Goal: Task Accomplishment & Management: Manage account settings

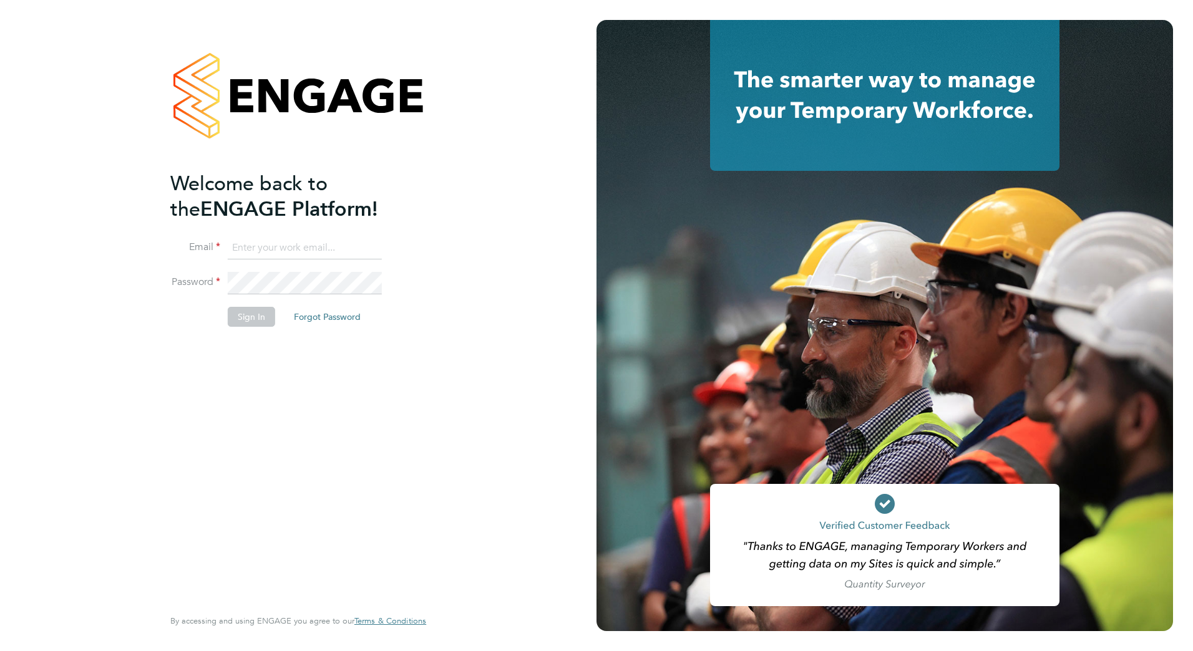
type input "rhysioan.williams@vistry.co.uk"
click at [248, 319] on button "Sign In" at bounding box center [251, 317] width 47 height 20
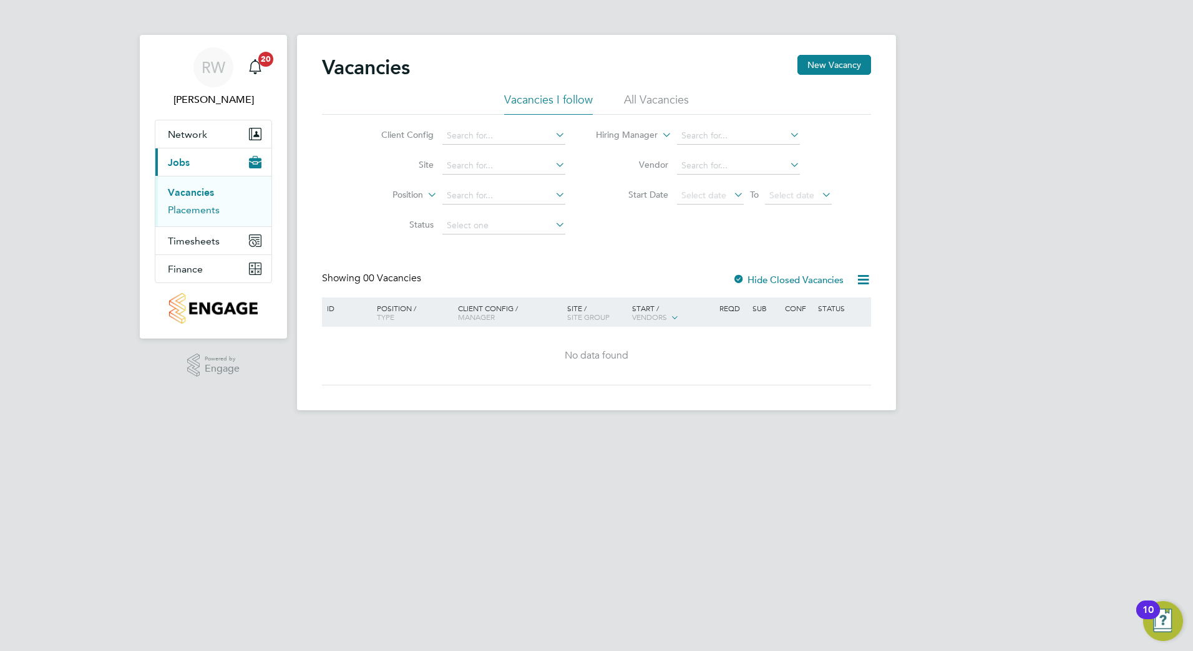
click at [210, 213] on link "Placements" at bounding box center [194, 210] width 52 height 12
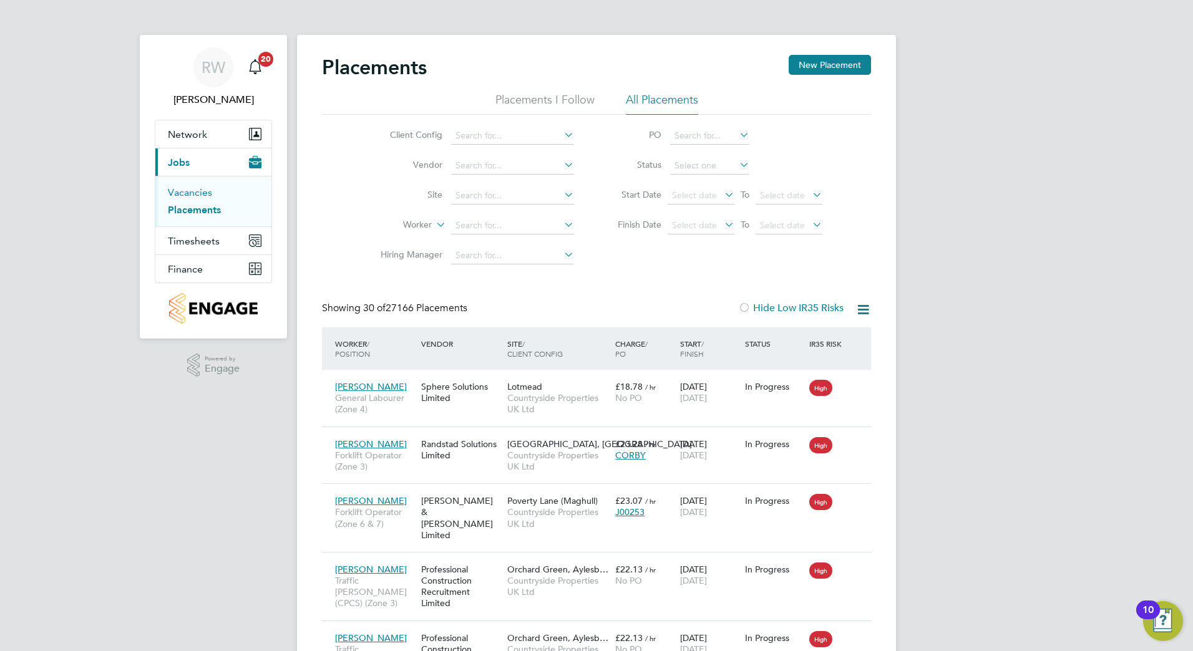
click at [193, 196] on link "Vacancies" at bounding box center [190, 193] width 44 height 12
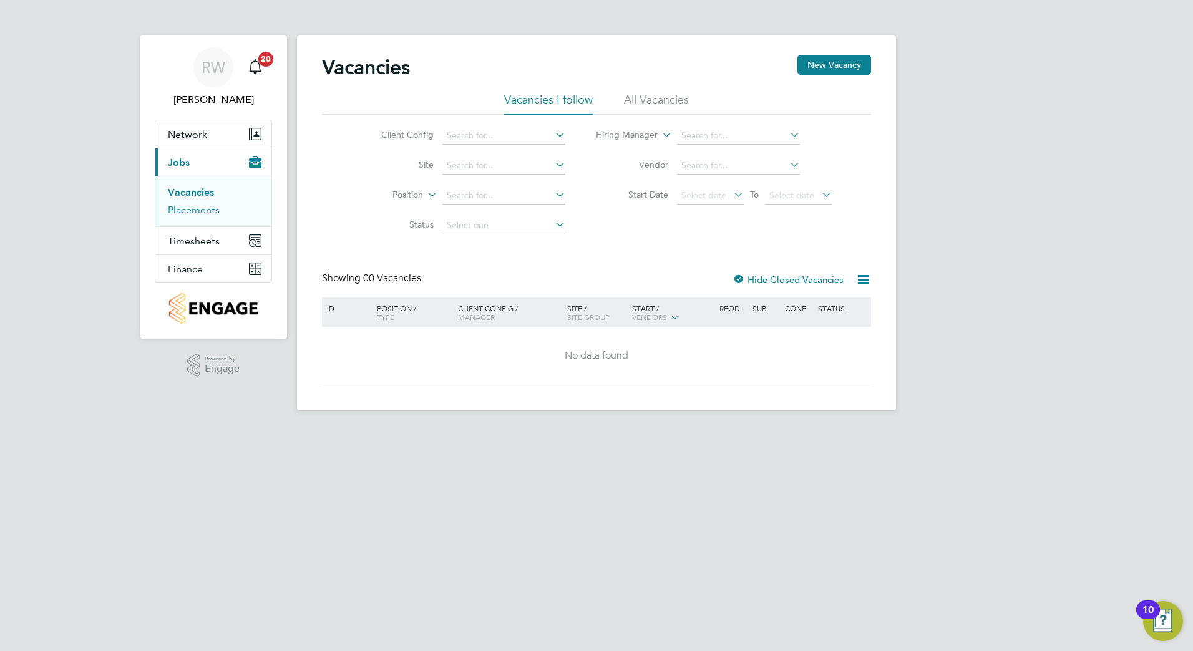
click at [192, 212] on link "Placements" at bounding box center [194, 210] width 52 height 12
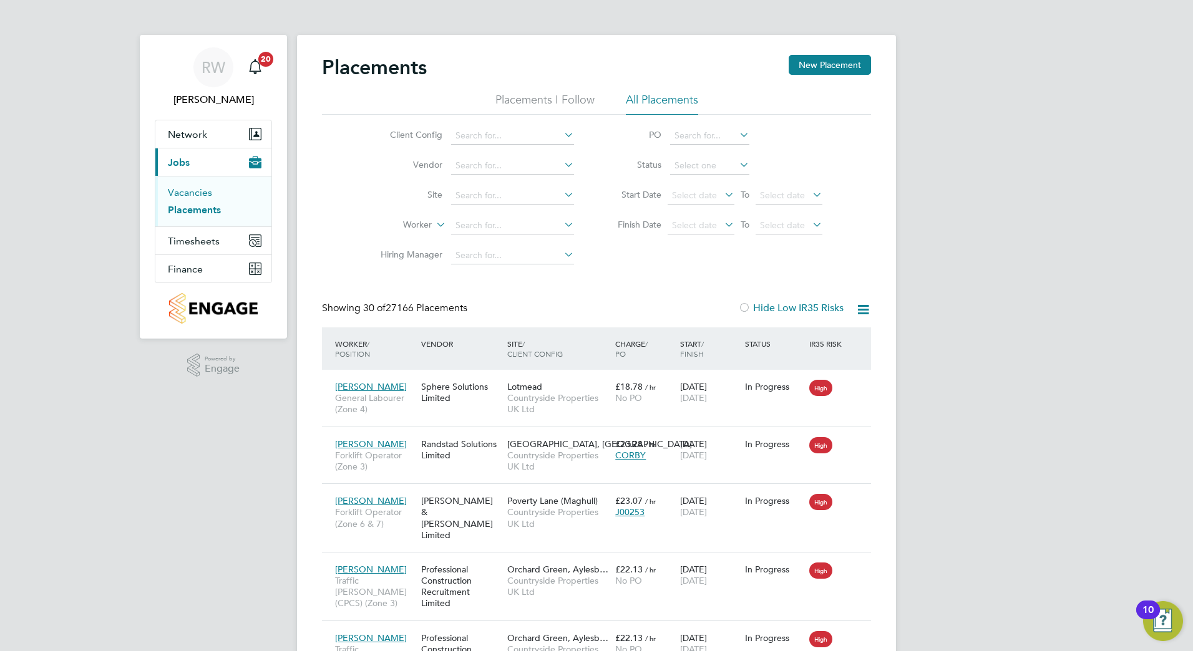
click at [203, 193] on link "Vacancies" at bounding box center [190, 193] width 44 height 12
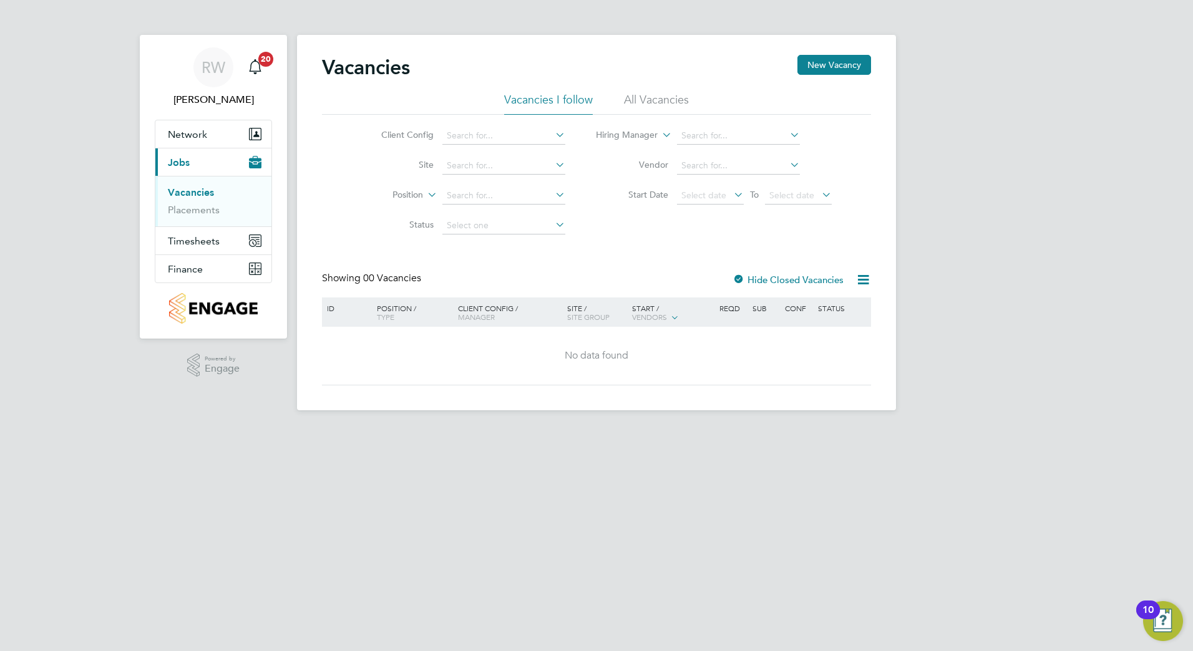
click at [185, 193] on link "Vacancies" at bounding box center [191, 193] width 46 height 12
click at [185, 215] on link "Placements" at bounding box center [194, 210] width 52 height 12
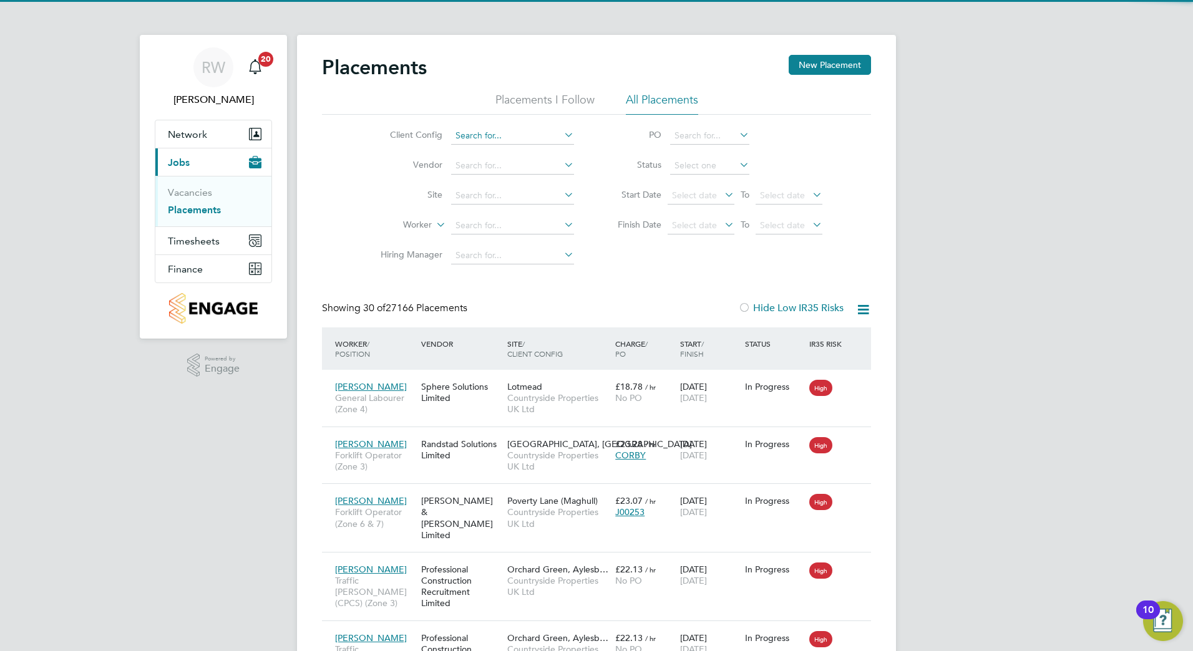
click at [478, 135] on input at bounding box center [512, 135] width 123 height 17
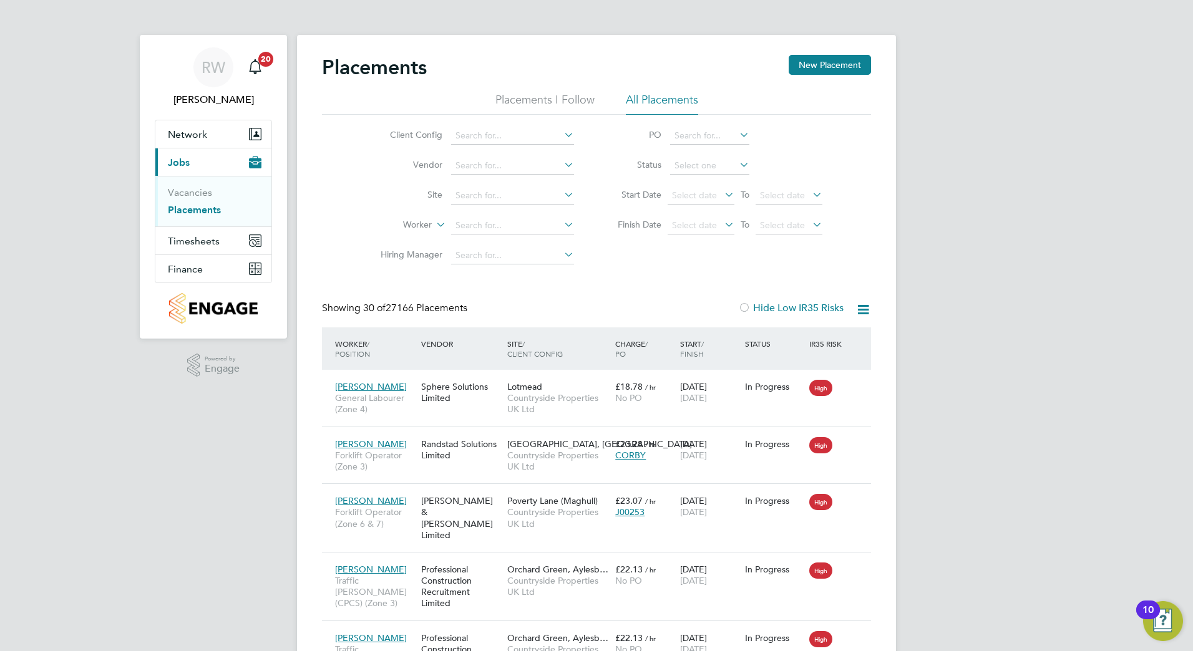
click at [400, 149] on li "Client Config" at bounding box center [472, 136] width 235 height 30
click at [505, 195] on input at bounding box center [512, 195] width 123 height 17
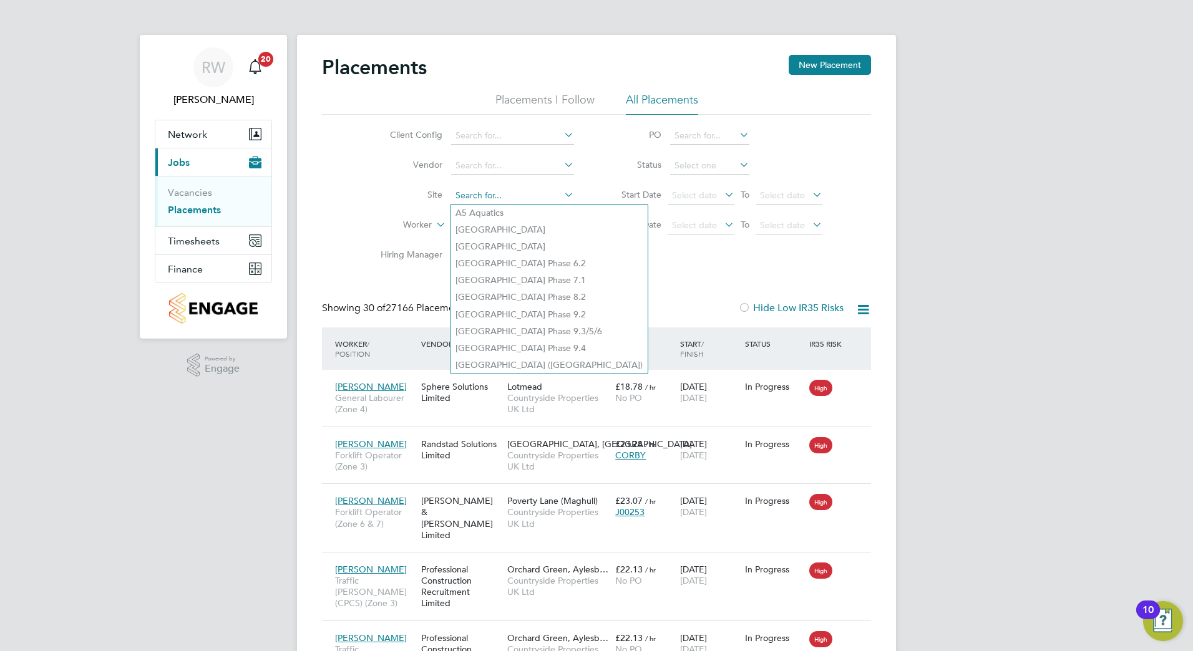
click at [495, 194] on input at bounding box center [512, 195] width 123 height 17
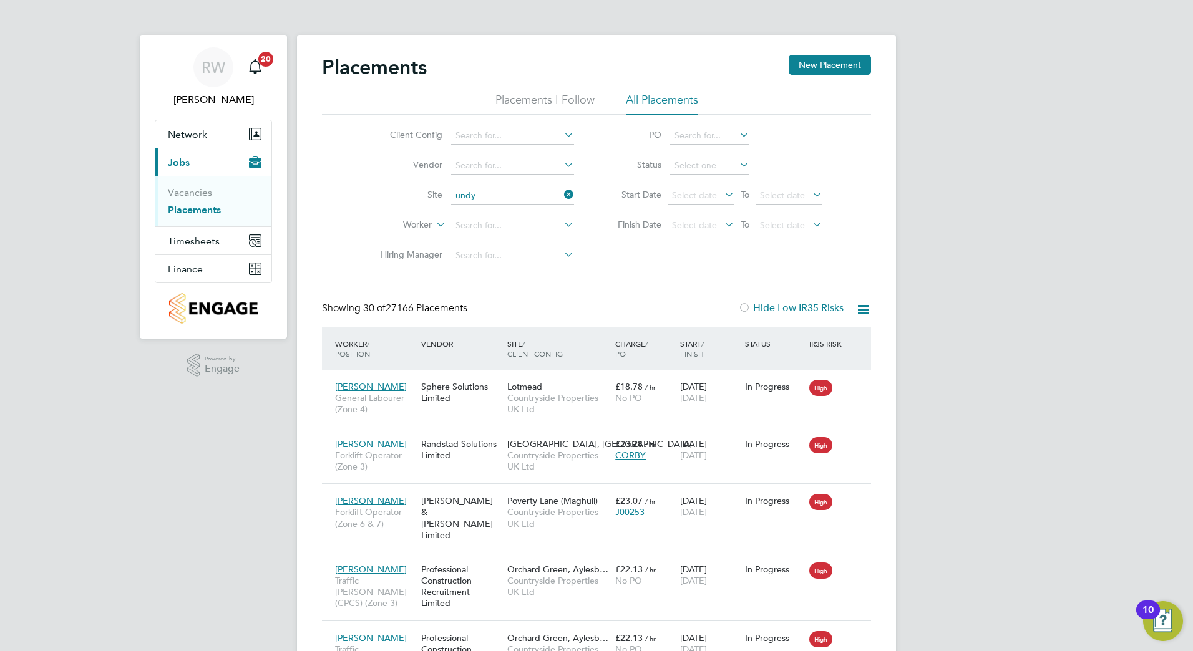
click at [482, 207] on li "Undy" at bounding box center [512, 213] width 124 height 17
type input "Undy"
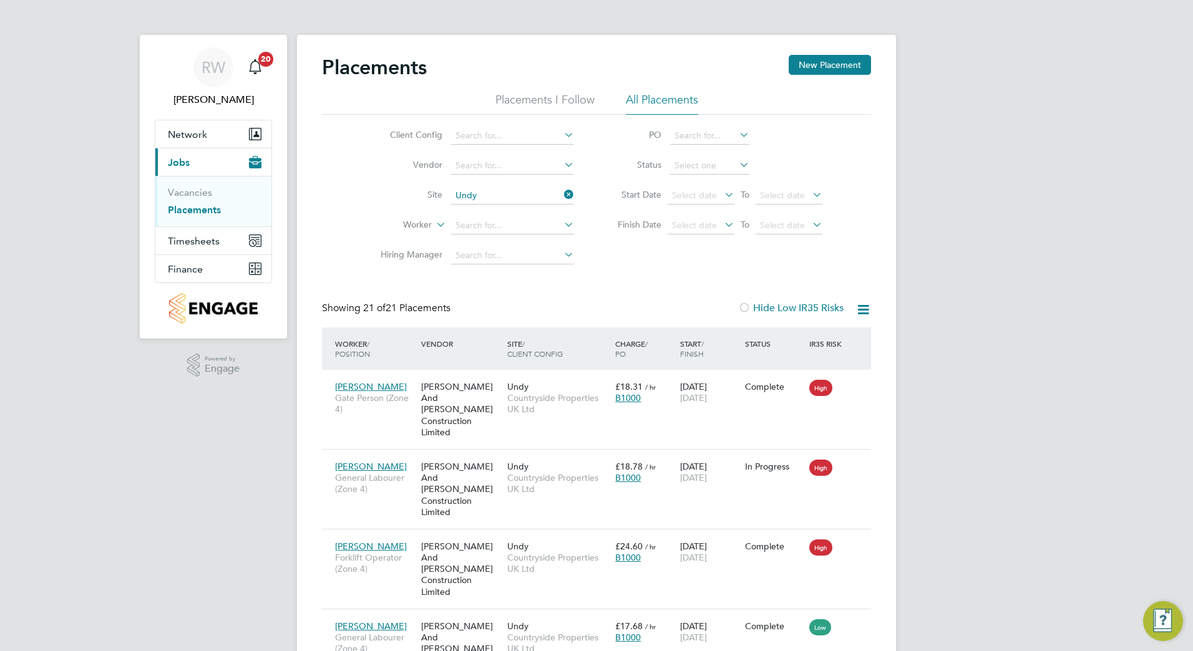
scroll to position [47, 87]
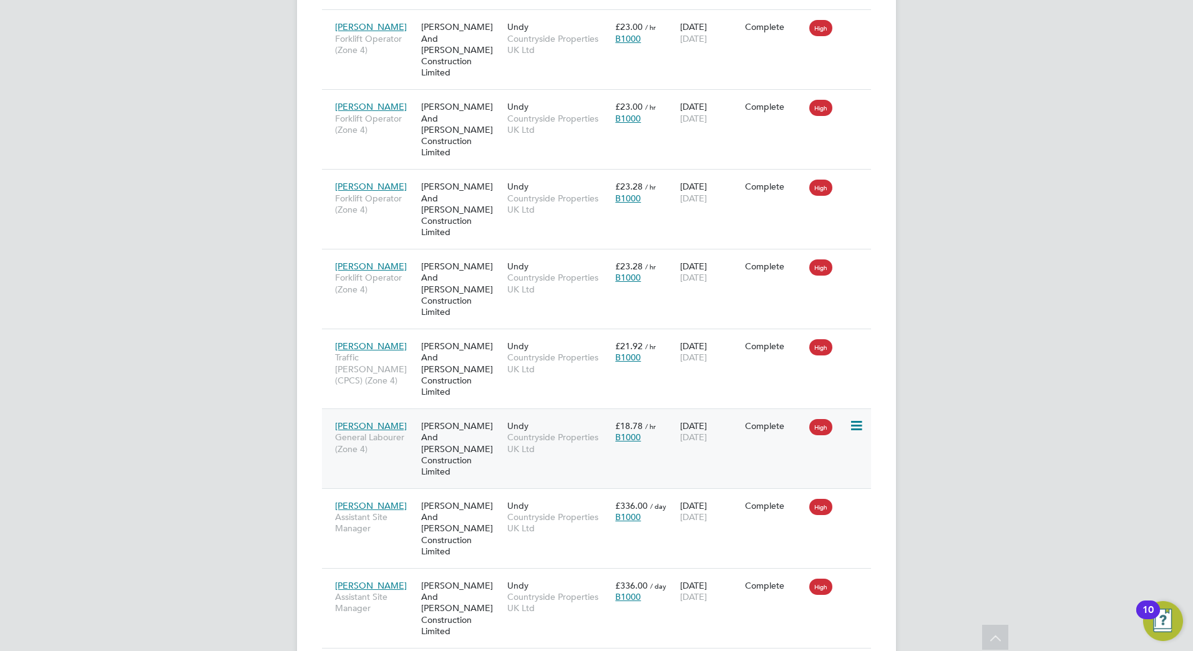
click at [861, 419] on icon at bounding box center [855, 426] width 12 height 15
click at [855, 419] on icon at bounding box center [855, 426] width 12 height 15
click at [707, 432] on span "22 Aug 2025" at bounding box center [693, 437] width 27 height 11
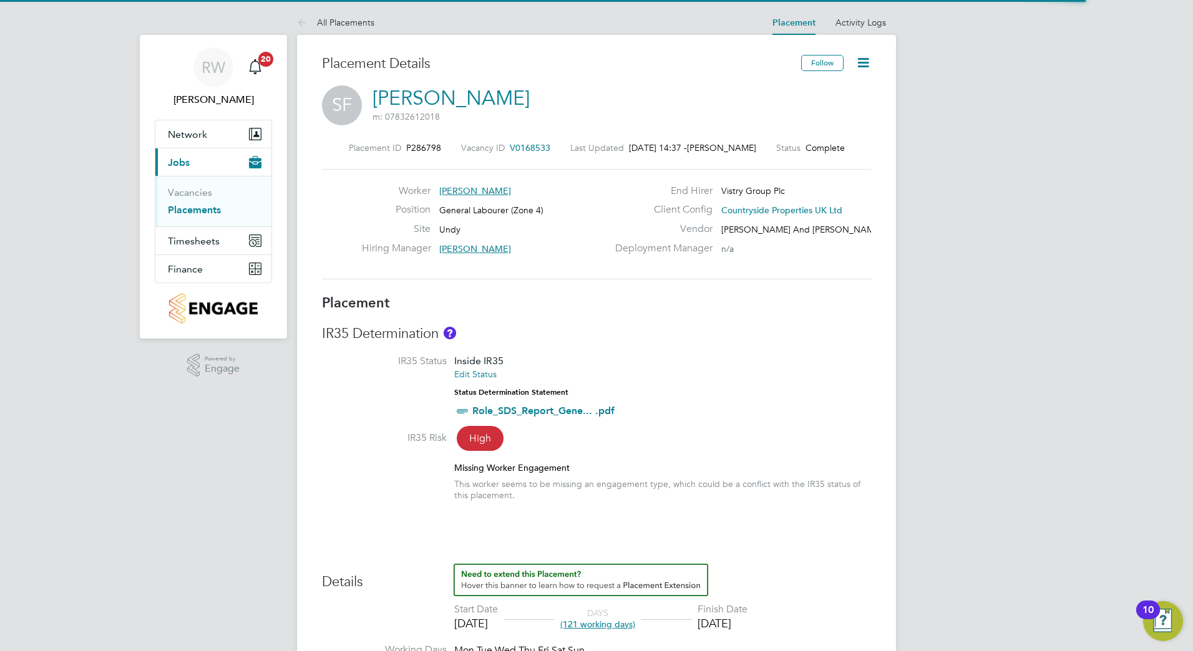
click at [865, 57] on icon at bounding box center [863, 63] width 16 height 16
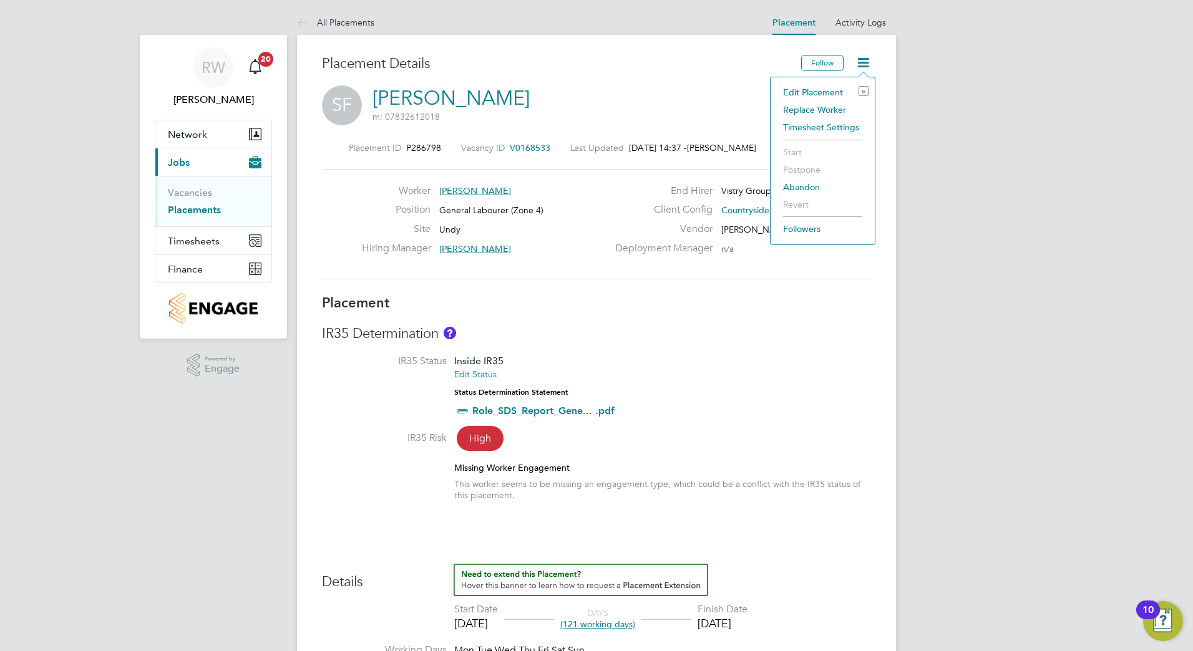
click at [823, 92] on li "Edit Placement e" at bounding box center [823, 92] width 92 height 17
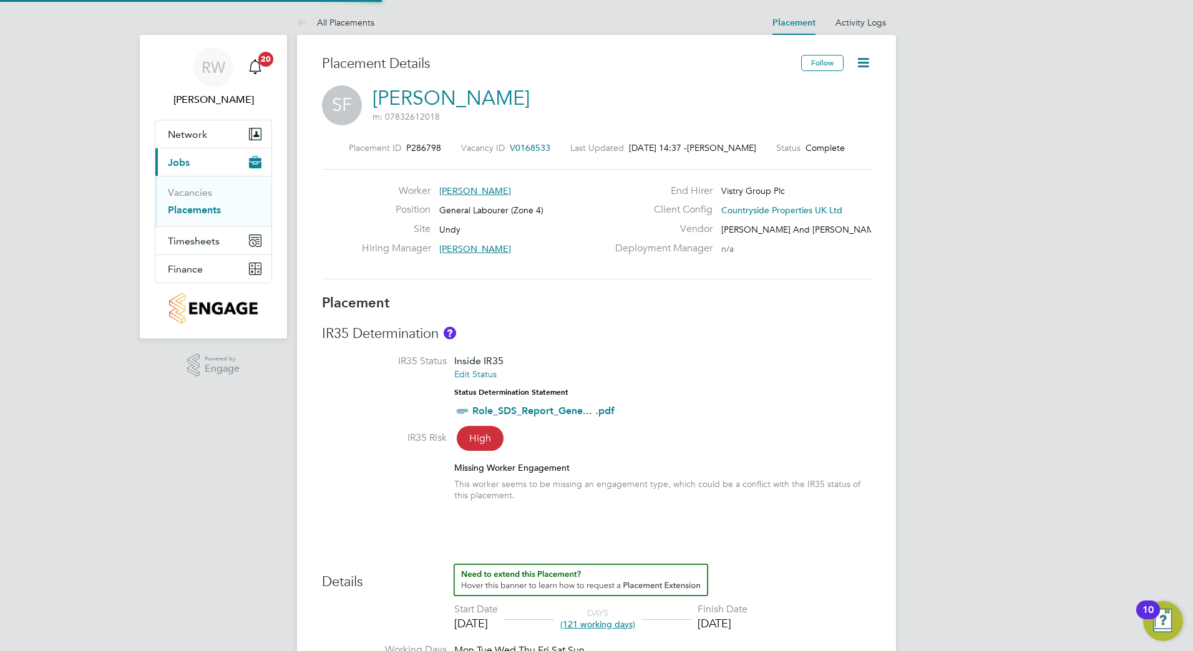
type input "Mark Doyle"
type input "24 Apr 2025"
type input "22 Aug 2025"
type input "08:00"
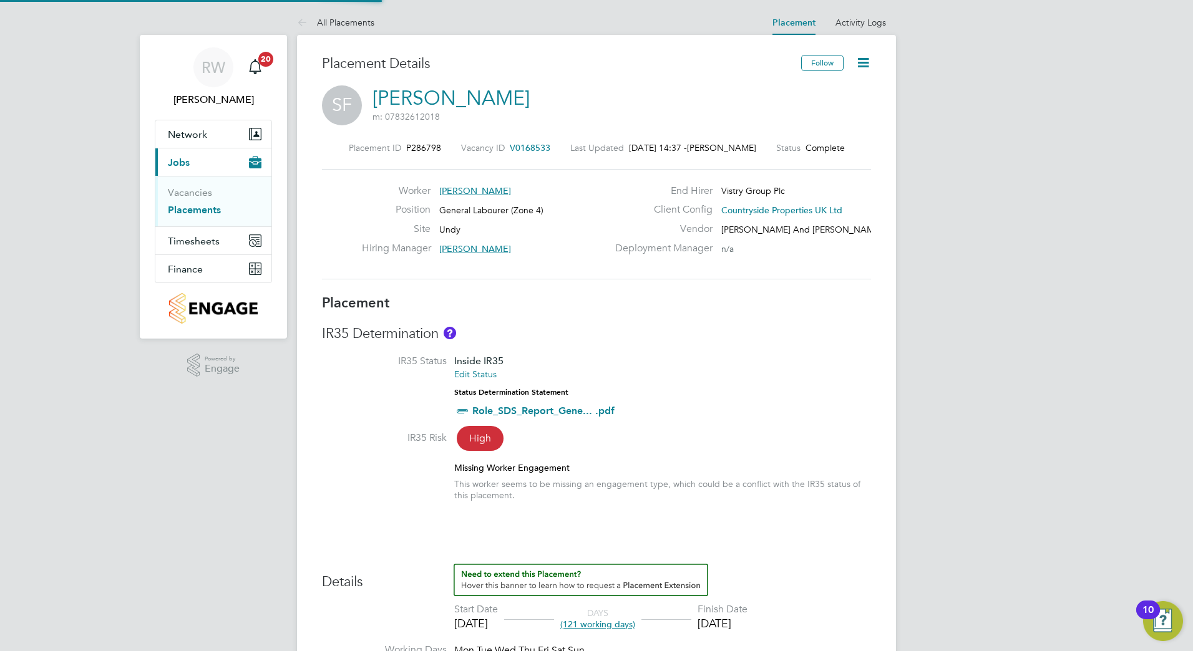
type input "16:00"
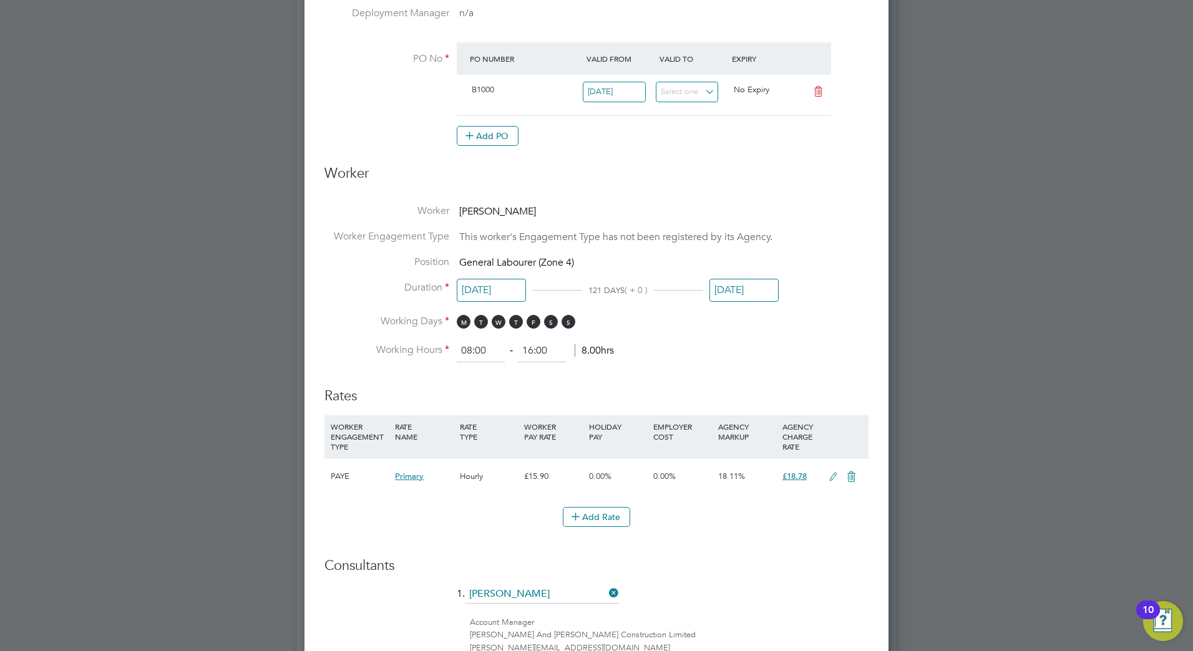
click at [748, 290] on input "22 Aug 2025" at bounding box center [743, 290] width 69 height 23
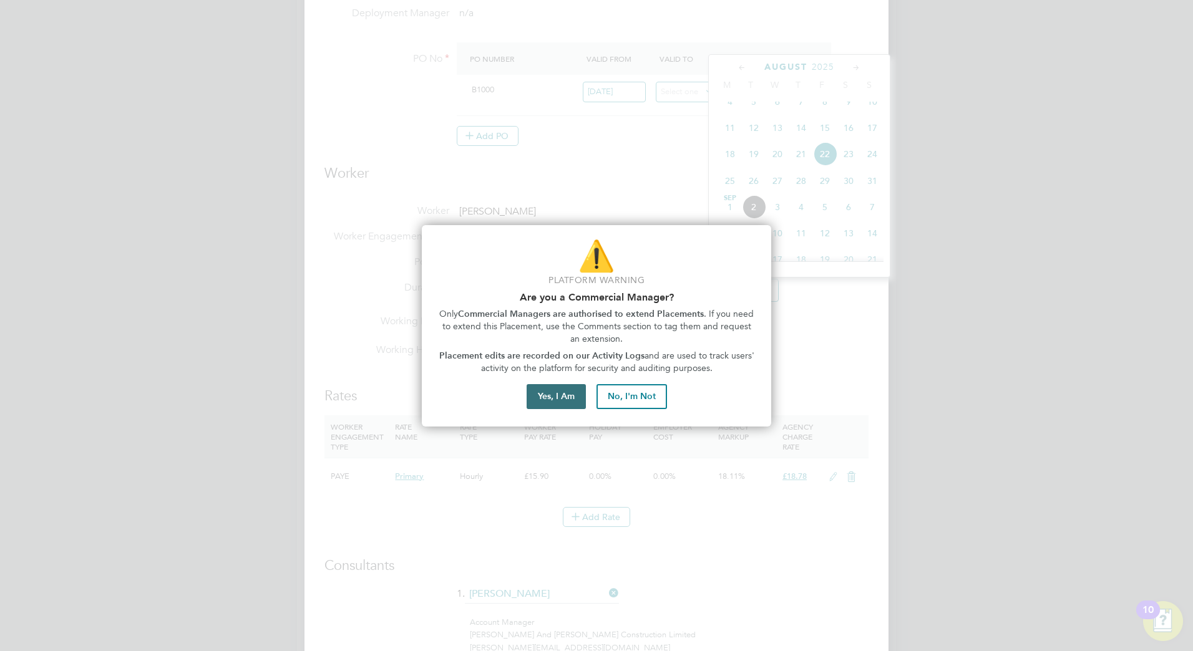
click at [558, 396] on button "Yes, I Am" at bounding box center [556, 396] width 59 height 25
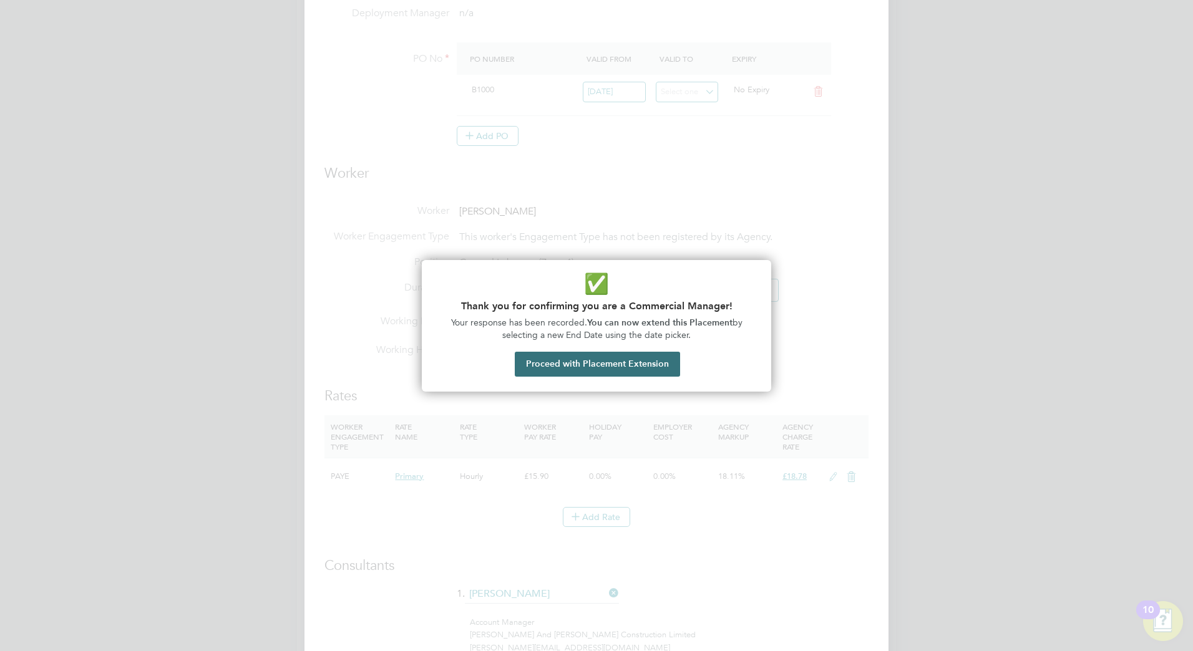
click at [597, 366] on button "Proceed with Placement Extension" at bounding box center [597, 364] width 165 height 25
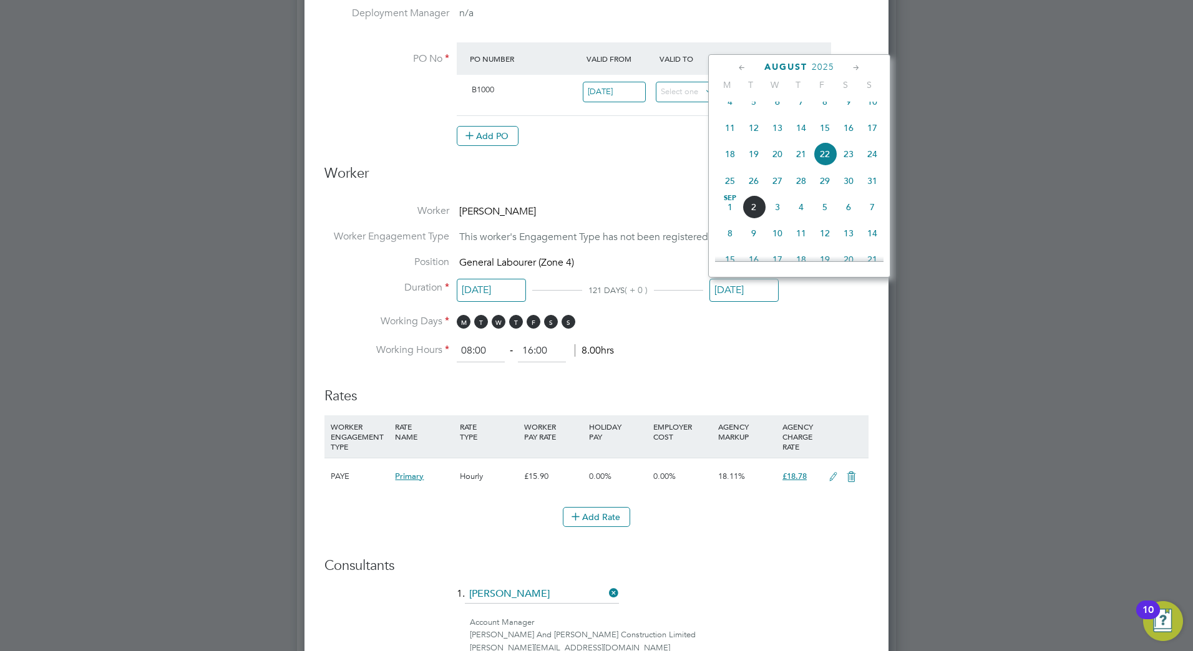
click at [849, 219] on span "6" at bounding box center [849, 207] width 24 height 24
type input "06 Sep 2025"
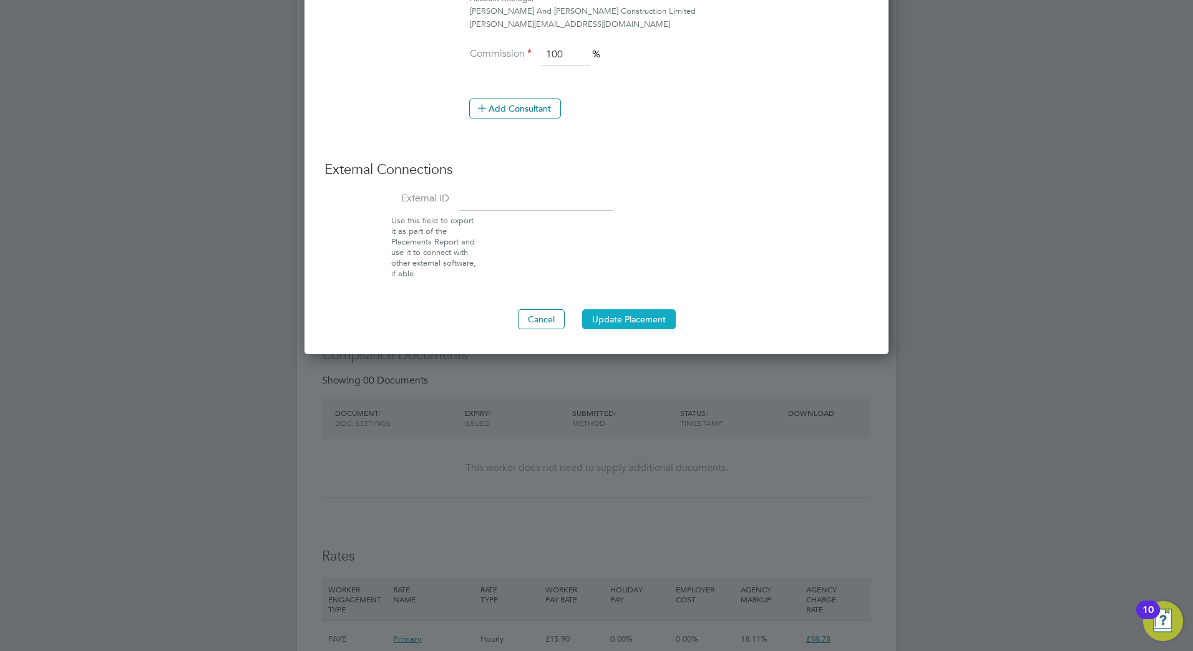
click at [635, 324] on button "Update Placement" at bounding box center [629, 319] width 94 height 20
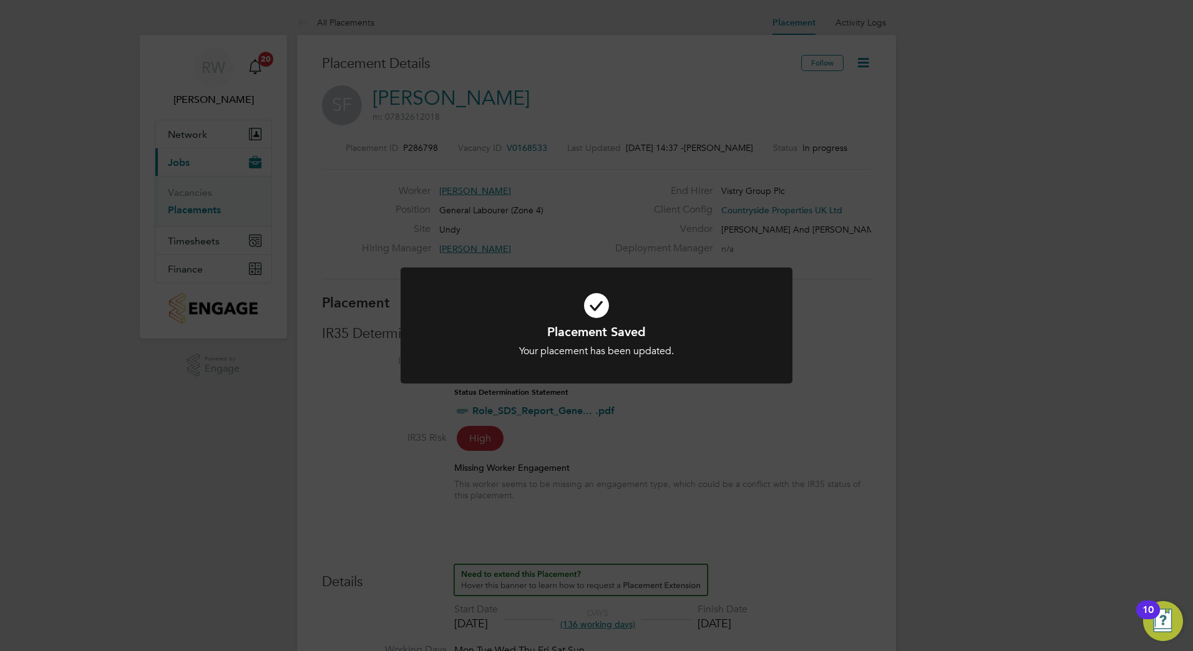
click at [352, 191] on div "Placement Saved Your placement has been updated. Cancel Okay" at bounding box center [596, 325] width 1193 height 651
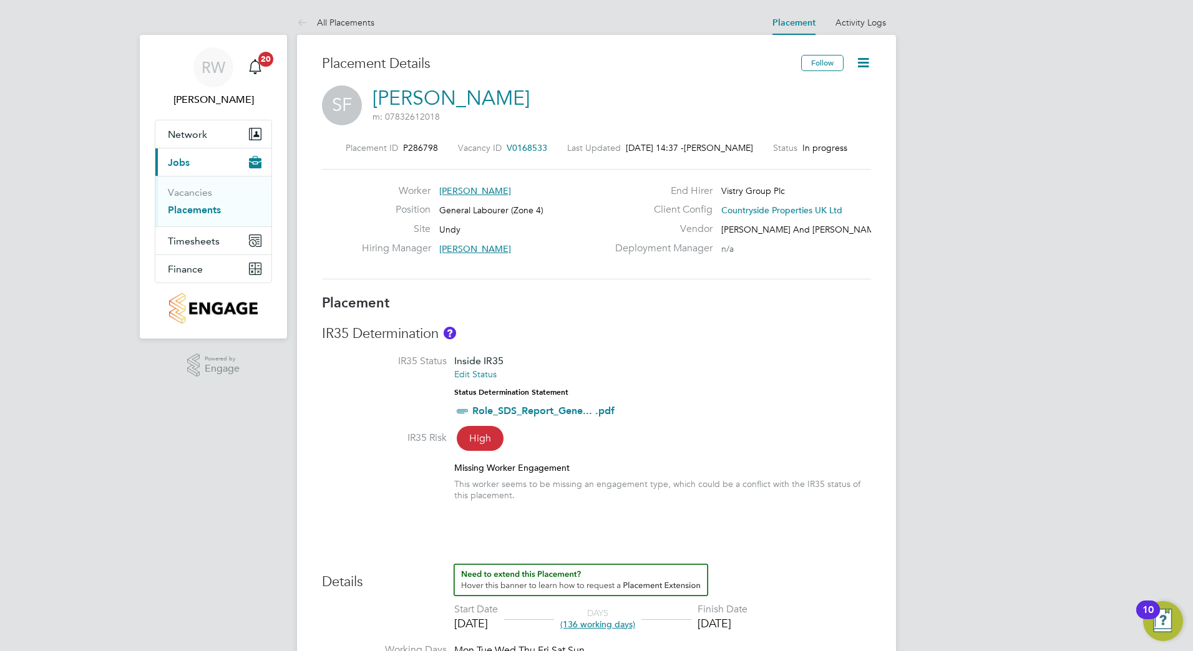
click at [205, 211] on link "Placements" at bounding box center [194, 210] width 53 height 12
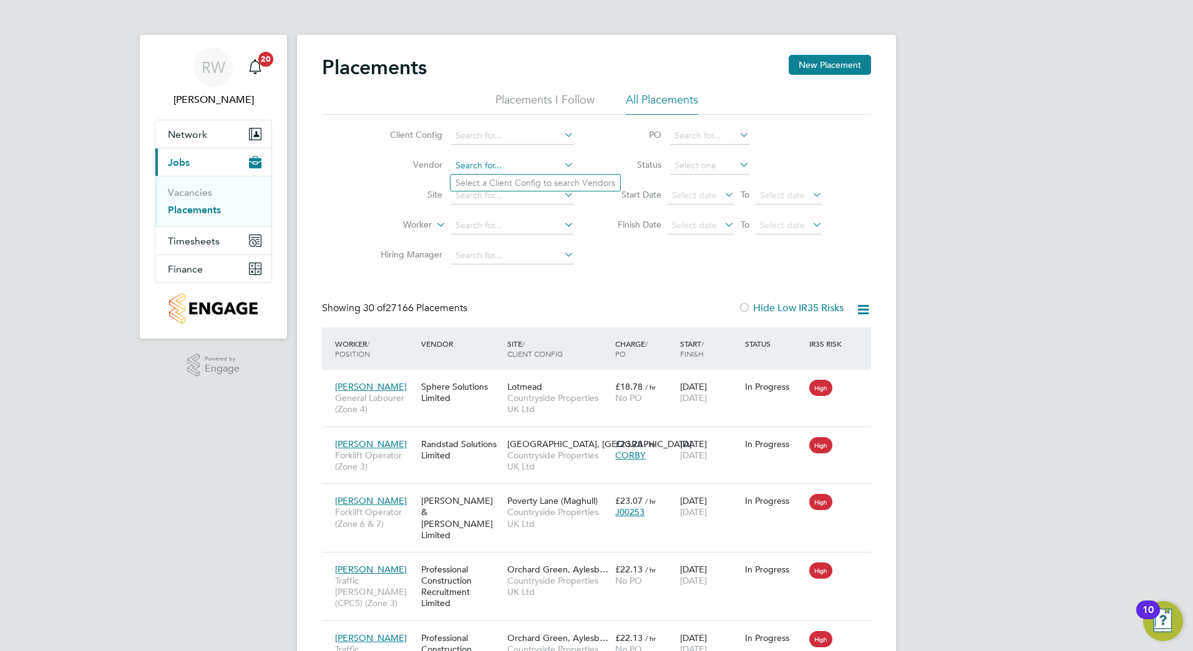
click at [477, 169] on input at bounding box center [512, 165] width 123 height 17
click at [467, 202] on input at bounding box center [512, 195] width 123 height 17
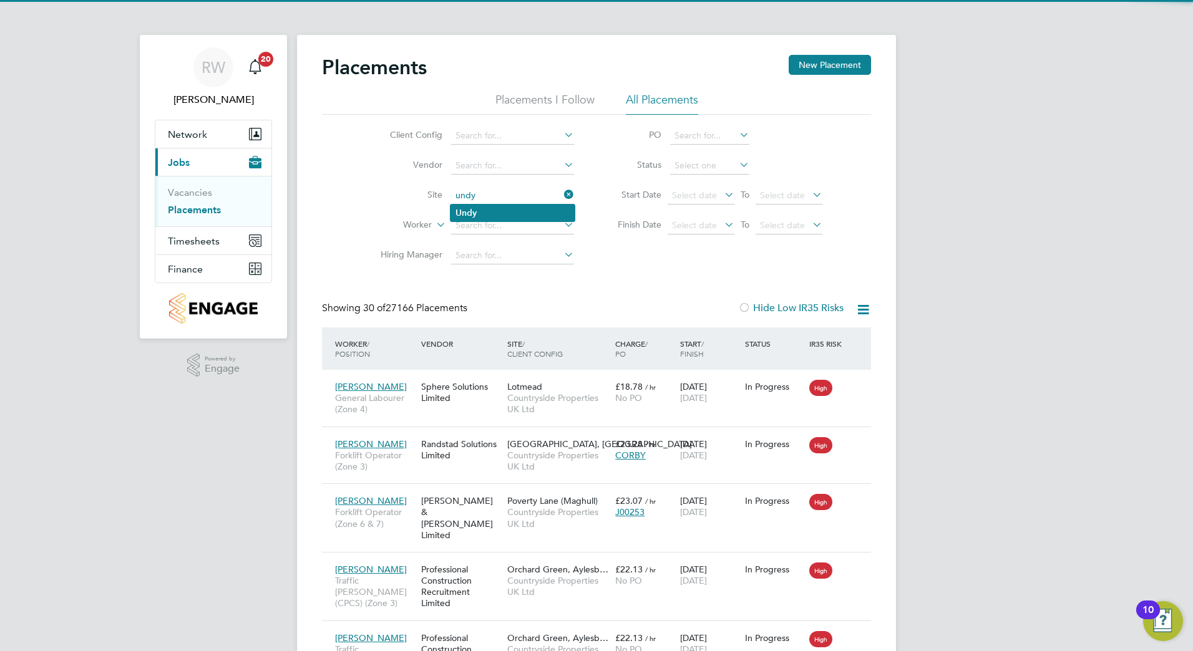
click at [467, 208] on b "Undy" at bounding box center [465, 213] width 21 height 11
type input "Undy"
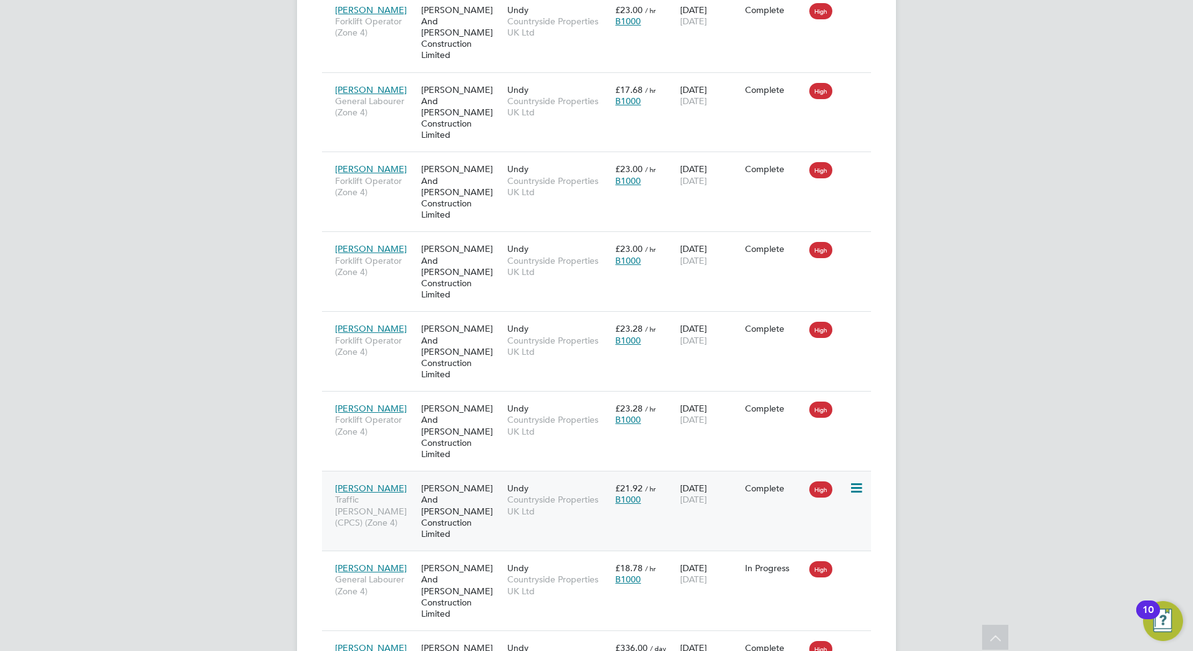
click at [747, 471] on div "Andrew Helm Traffic Marshall (CPCS) (Zone 4) O'Neill And Brennan Construction L…" at bounding box center [596, 511] width 549 height 80
click at [668, 494] on div "B1000" at bounding box center [644, 499] width 59 height 11
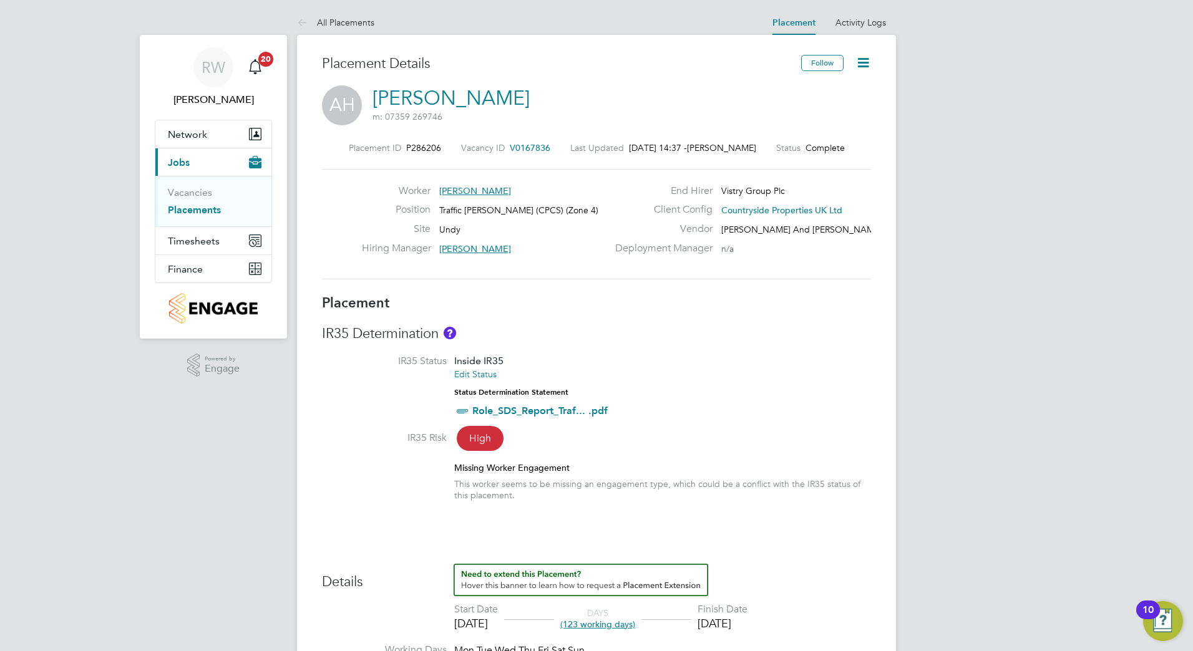
click at [860, 58] on icon at bounding box center [863, 63] width 16 height 16
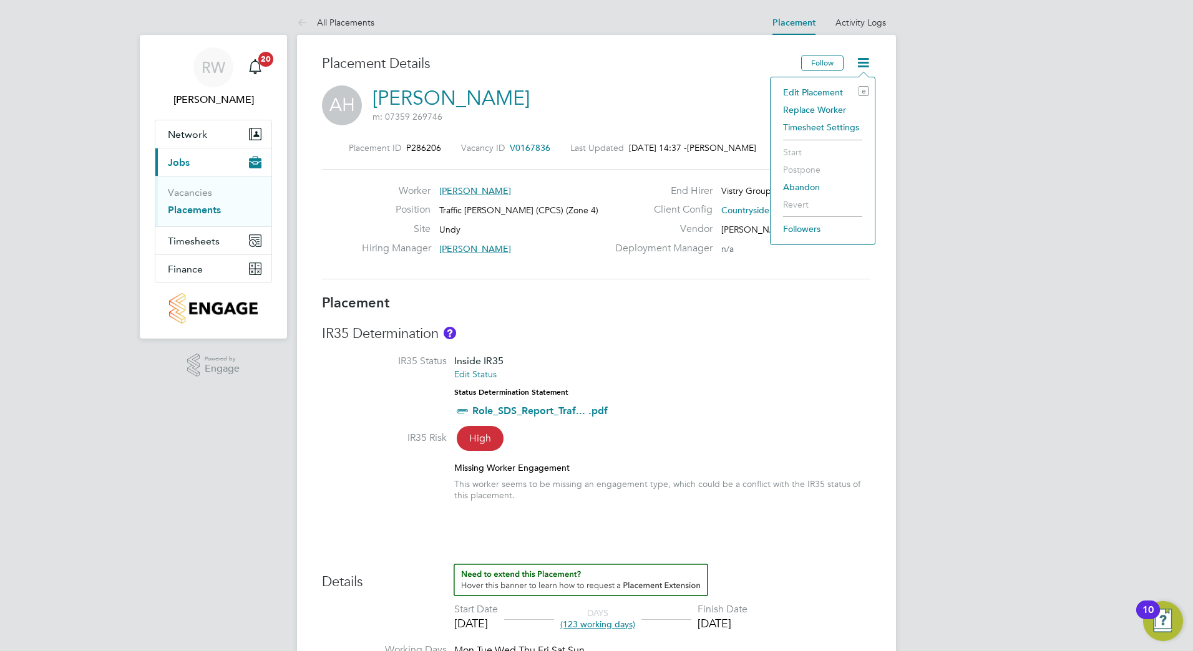
click at [830, 94] on li "Edit Placement e" at bounding box center [823, 92] width 92 height 17
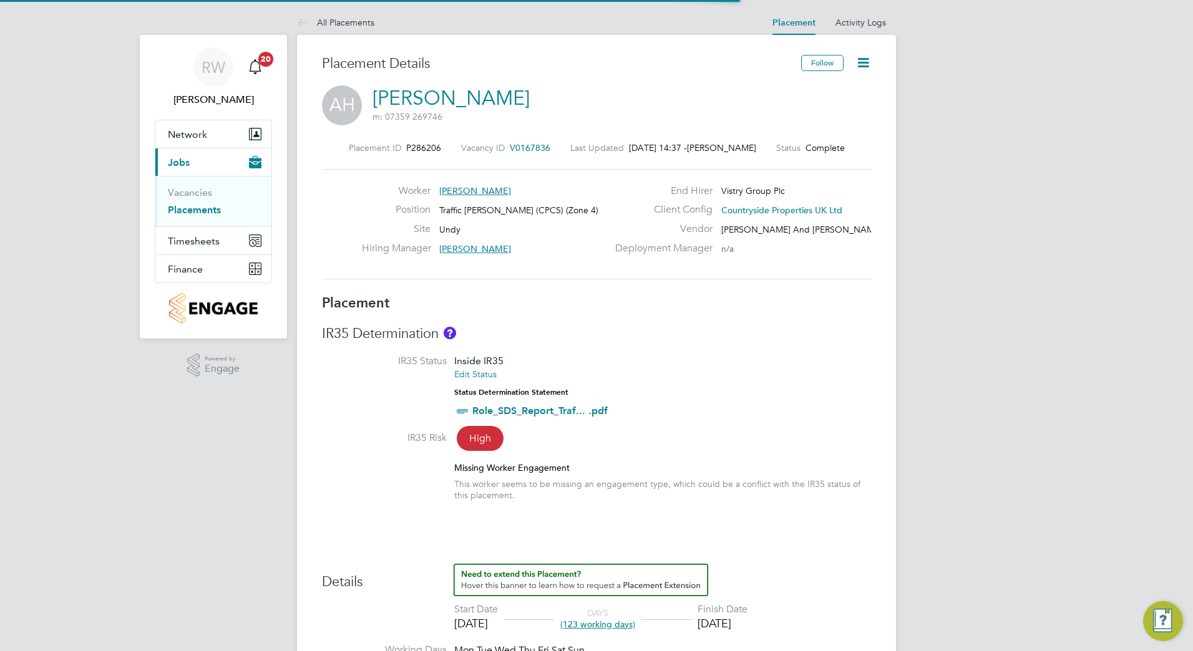
scroll to position [6, 6]
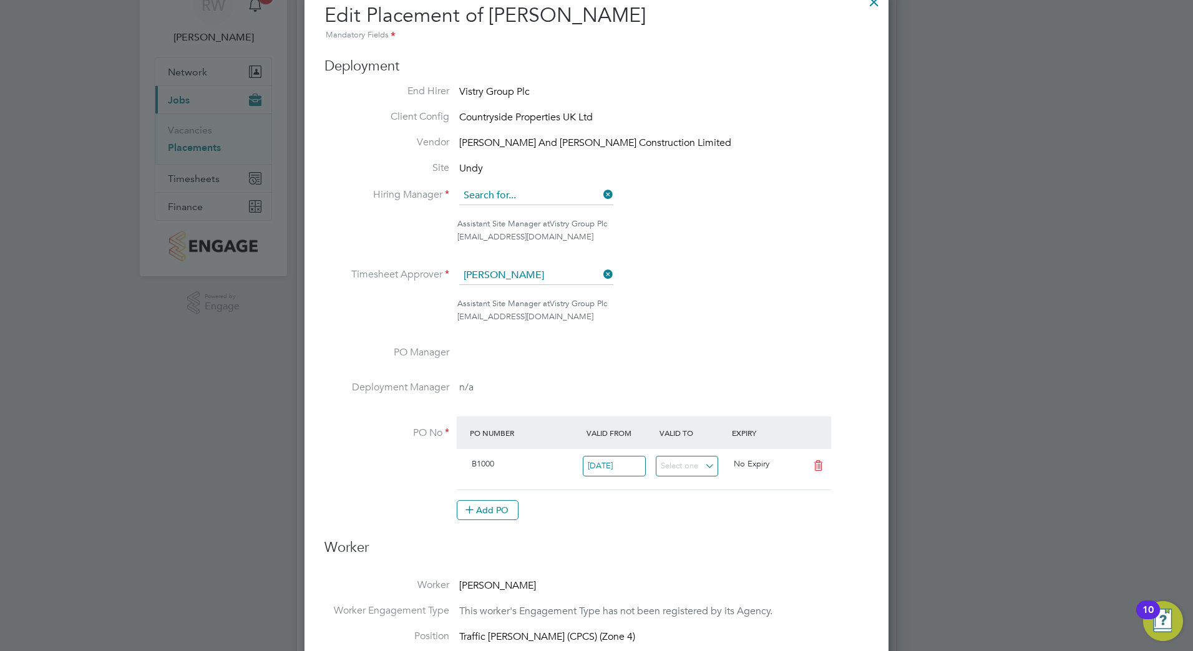
click at [502, 193] on input at bounding box center [536, 196] width 154 height 19
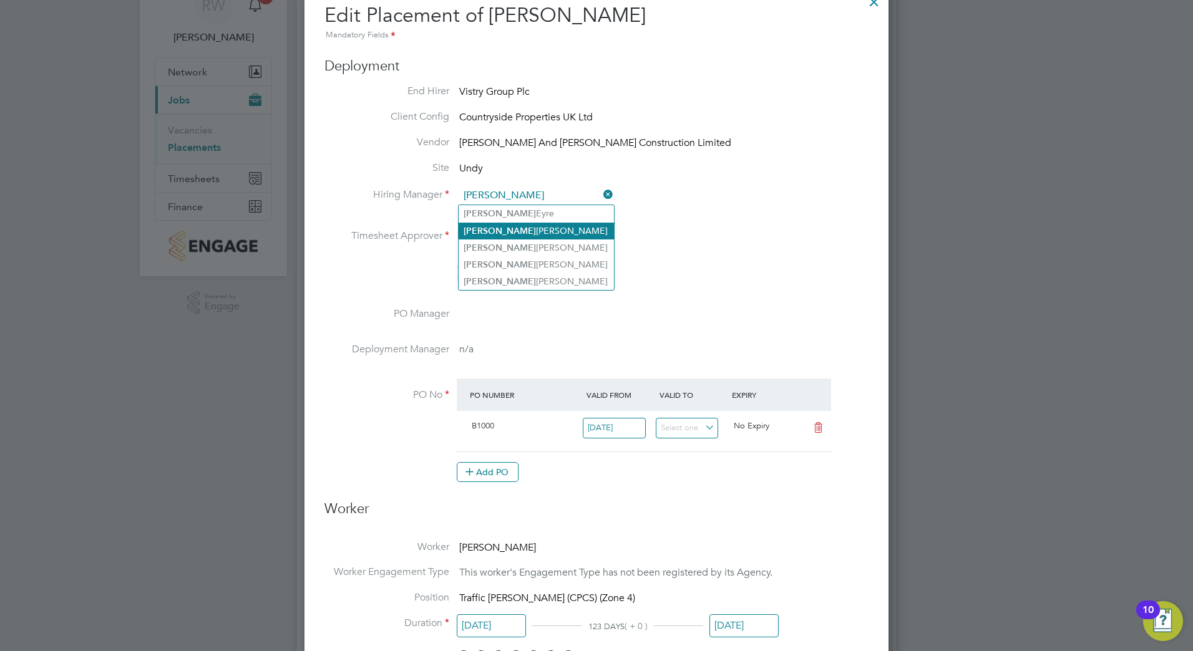
click at [535, 224] on li "Nathan Turner" at bounding box center [536, 231] width 155 height 17
type input "Nathan Turner"
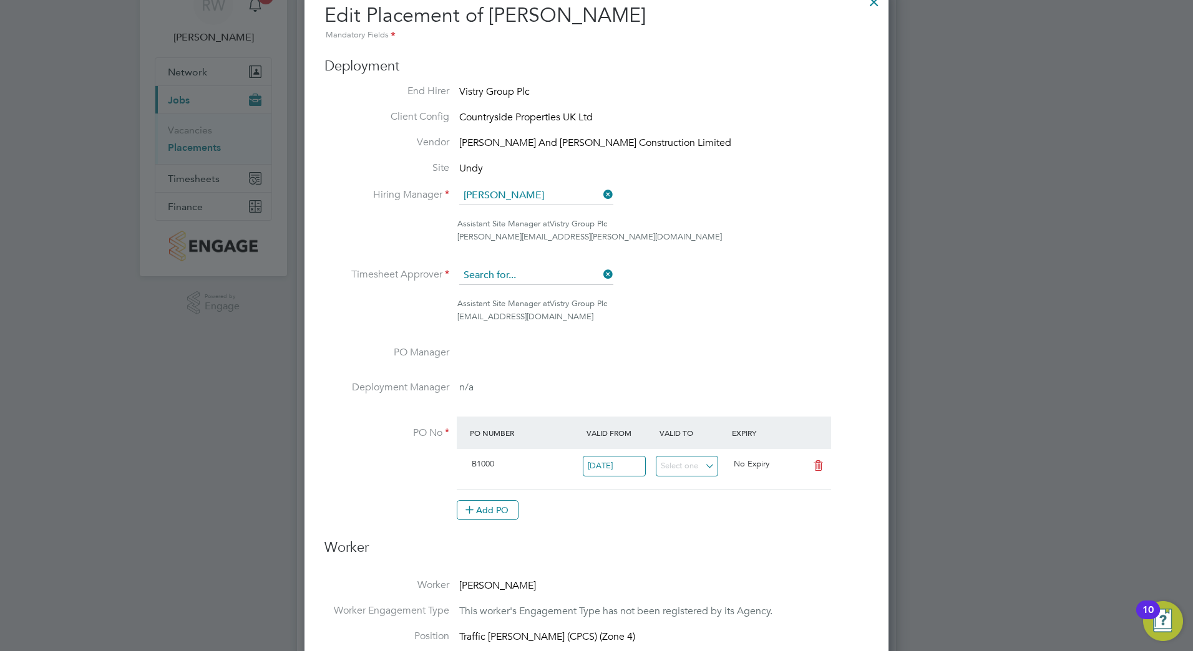
click at [504, 270] on input at bounding box center [536, 275] width 154 height 19
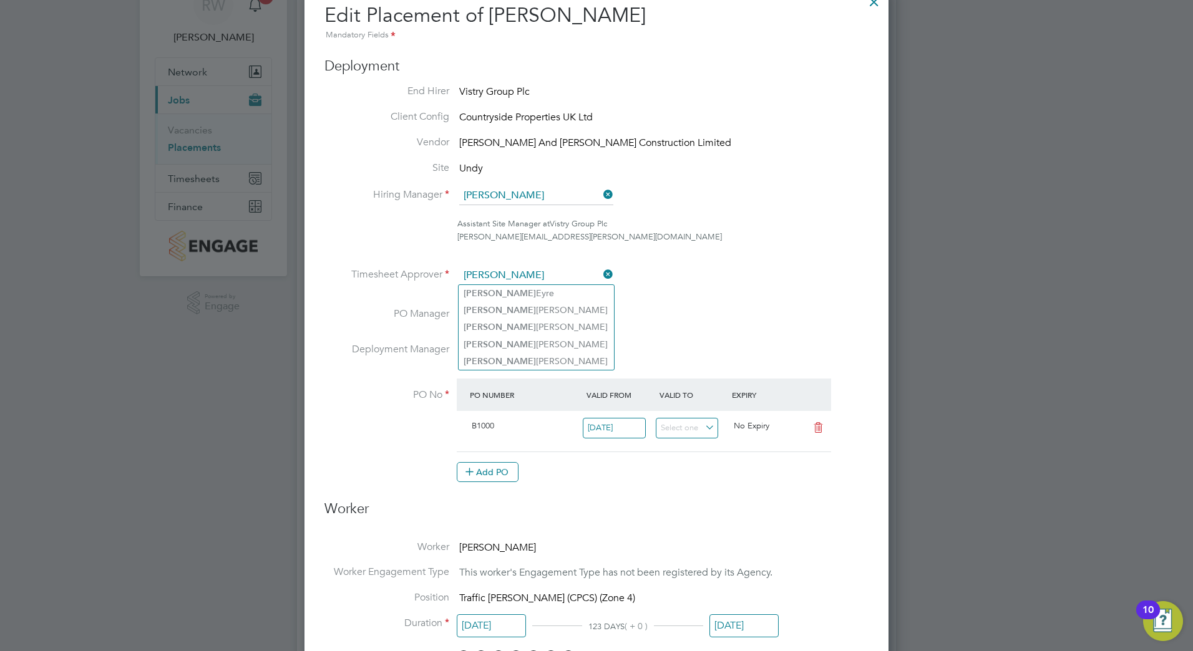
drag, startPoint x: 515, startPoint y: 314, endPoint x: 654, endPoint y: 336, distance: 141.5
click at [515, 313] on li "Nathan Turner" at bounding box center [536, 310] width 155 height 17
type input "Nathan Turner"
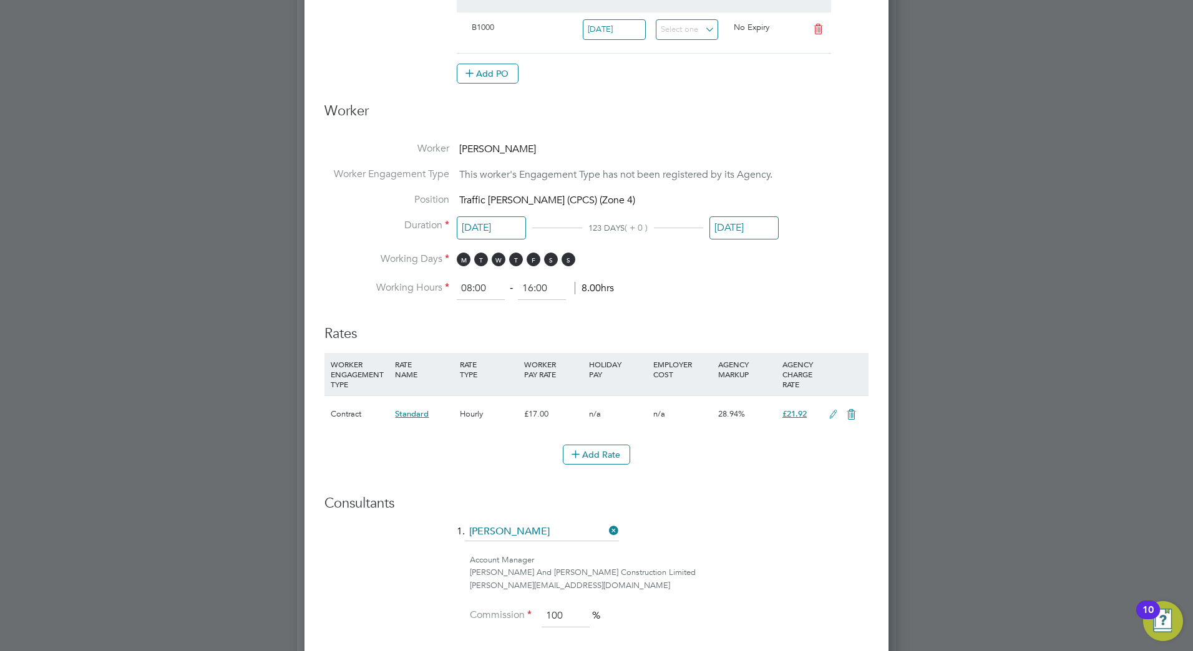
click at [741, 236] on input "23 Aug 2025" at bounding box center [743, 227] width 69 height 23
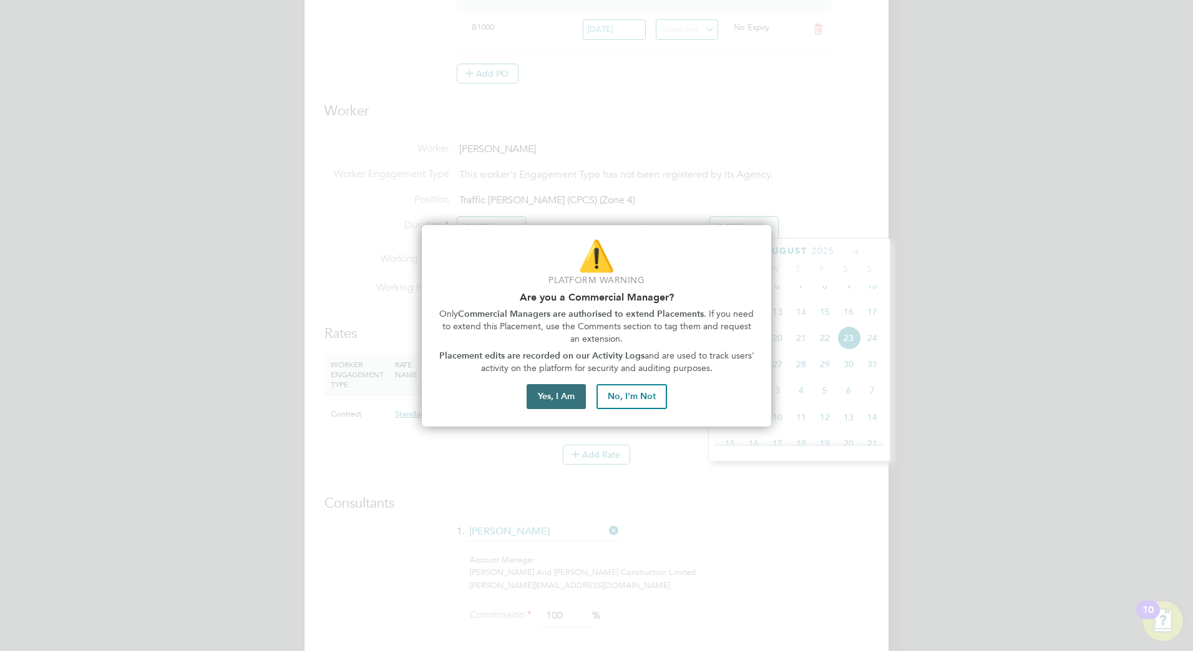
click at [573, 394] on button "Yes, I Am" at bounding box center [556, 396] width 59 height 25
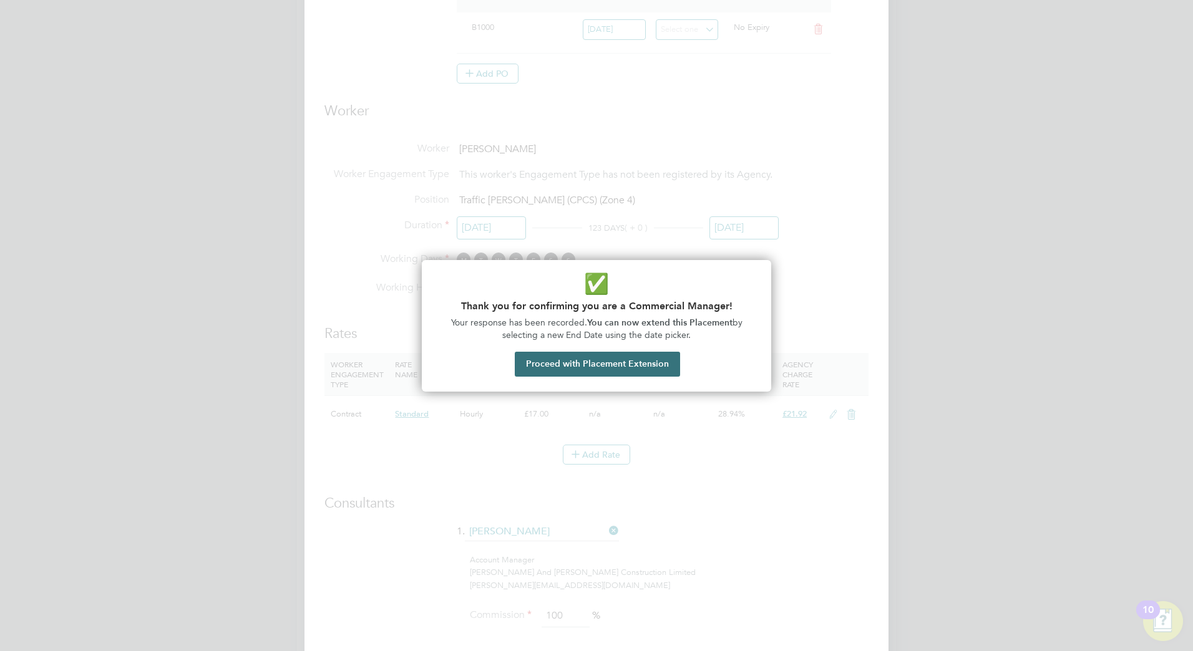
click at [603, 362] on button "Proceed with Placement Extension" at bounding box center [597, 364] width 165 height 25
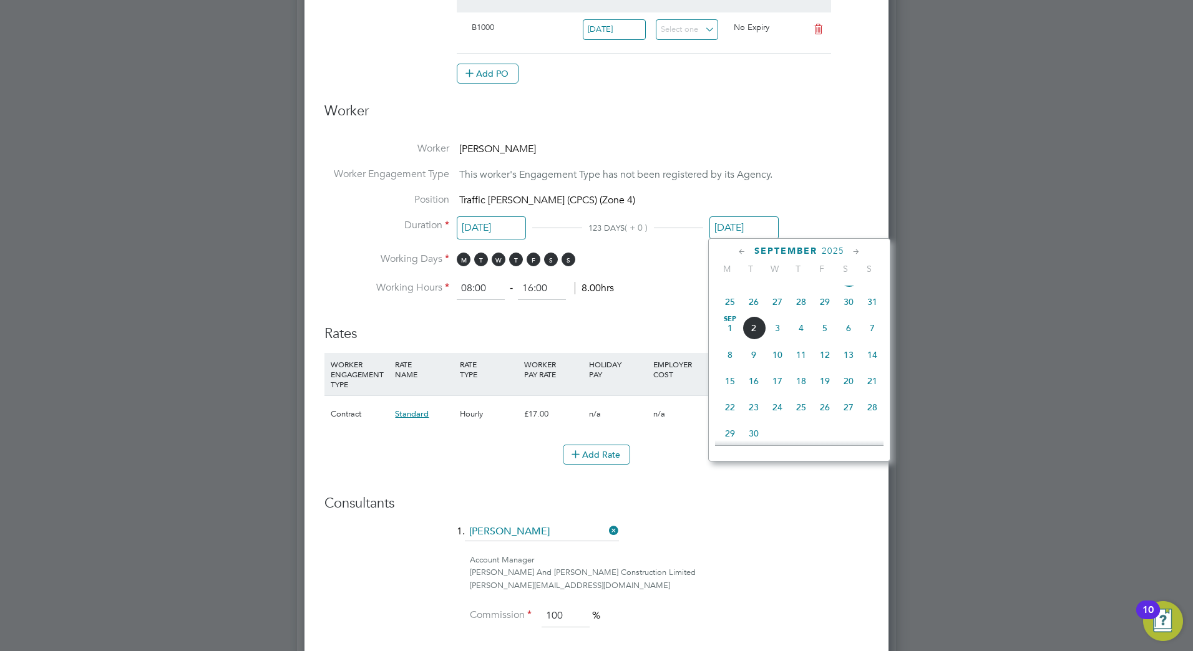
click at [849, 367] on span "13" at bounding box center [849, 355] width 24 height 24
type input "13 Sep 2025"
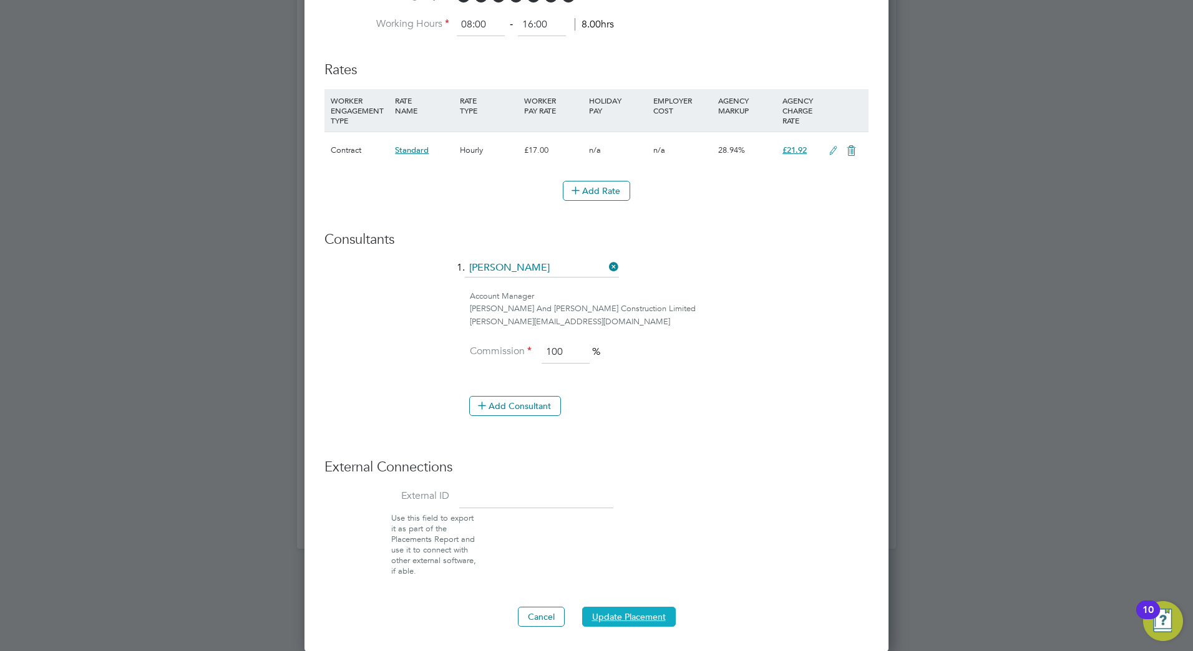
click at [648, 617] on button "Update Placement" at bounding box center [629, 617] width 94 height 20
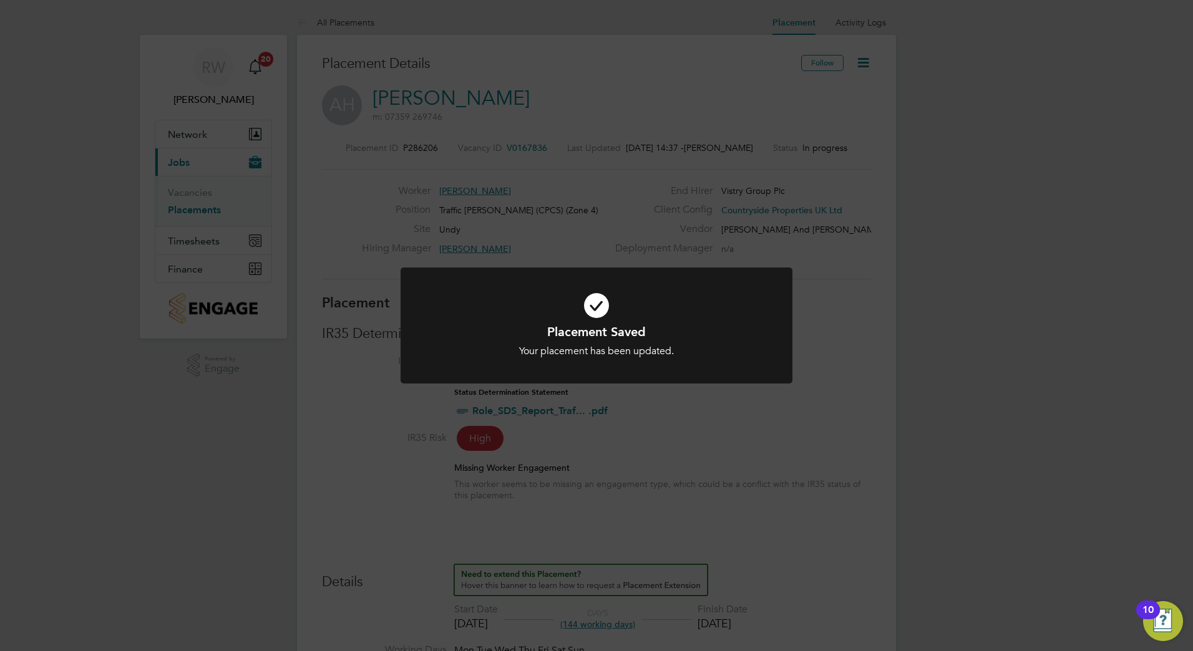
click at [374, 409] on div "Placement Saved Your placement has been updated. Cancel Okay" at bounding box center [596, 325] width 1193 height 651
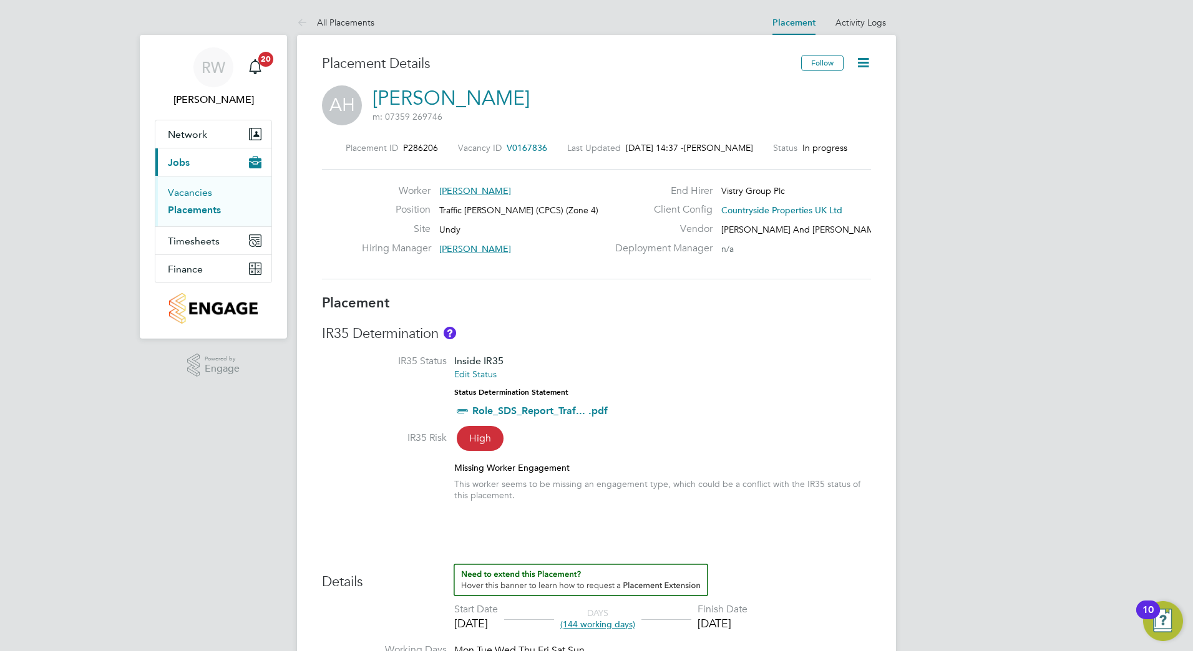
drag, startPoint x: 202, startPoint y: 194, endPoint x: 236, endPoint y: 213, distance: 38.5
click at [202, 194] on link "Vacancies" at bounding box center [190, 193] width 44 height 12
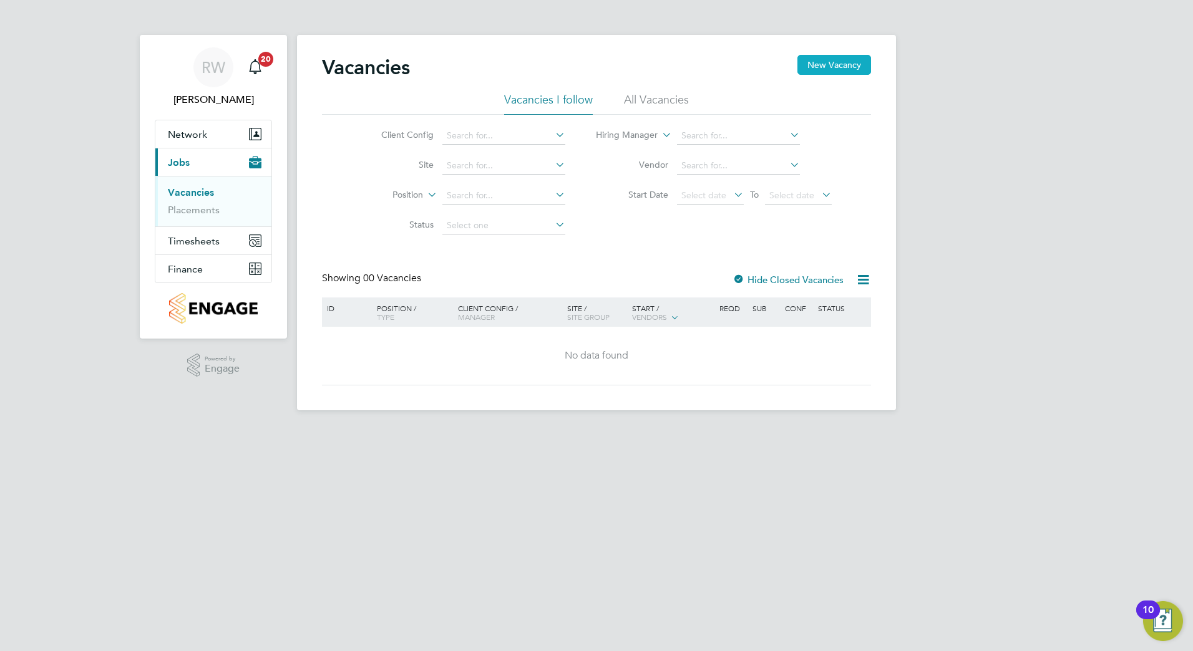
click at [833, 67] on button "New Vacancy" at bounding box center [834, 65] width 74 height 20
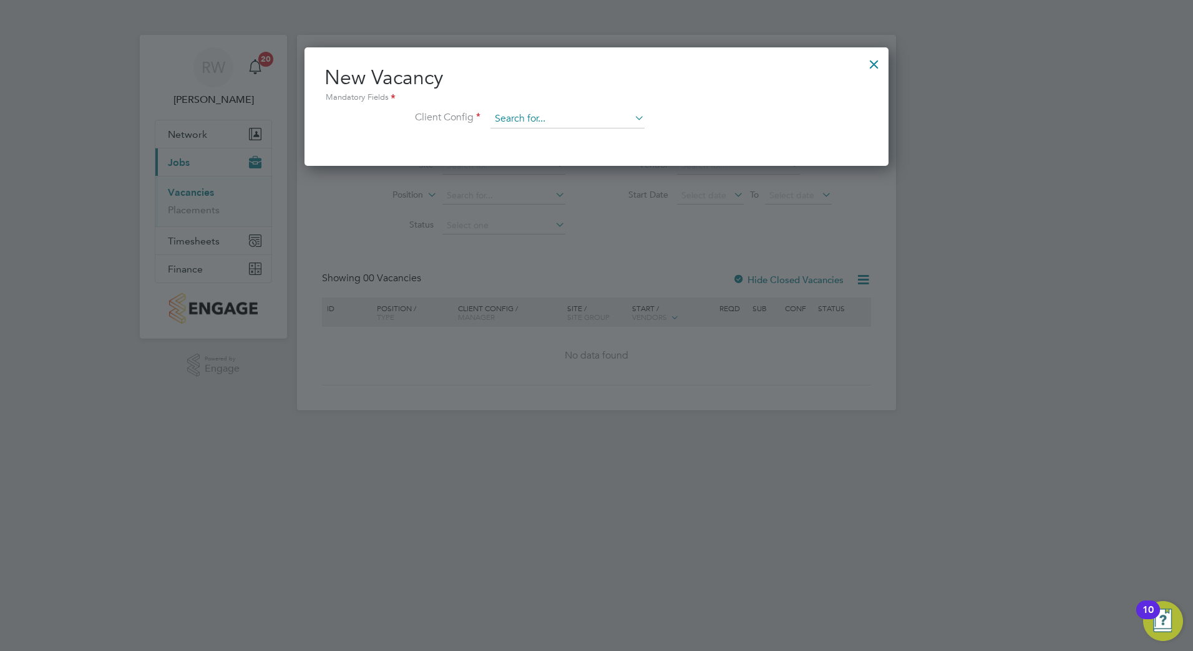
click at [537, 116] on input at bounding box center [567, 119] width 154 height 19
click at [540, 265] on li "Countryside Properties UK Ltd" at bounding box center [649, 272] width 319 height 17
type input "Countryside Properties UK Ltd"
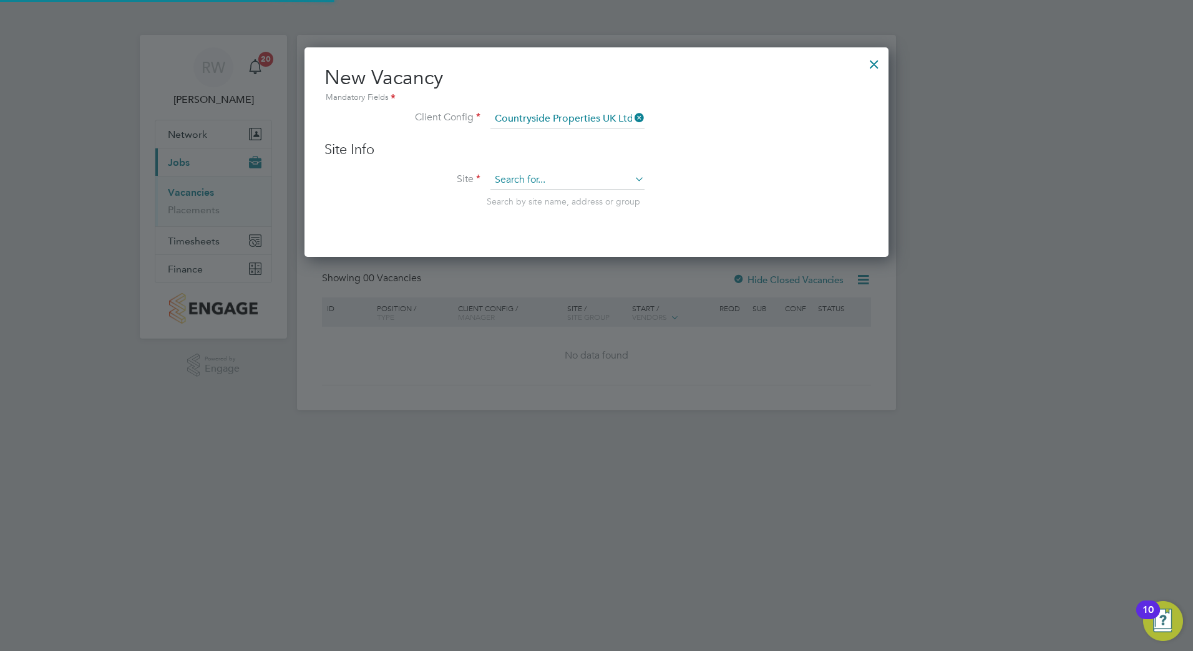
click at [514, 178] on input at bounding box center [567, 180] width 154 height 19
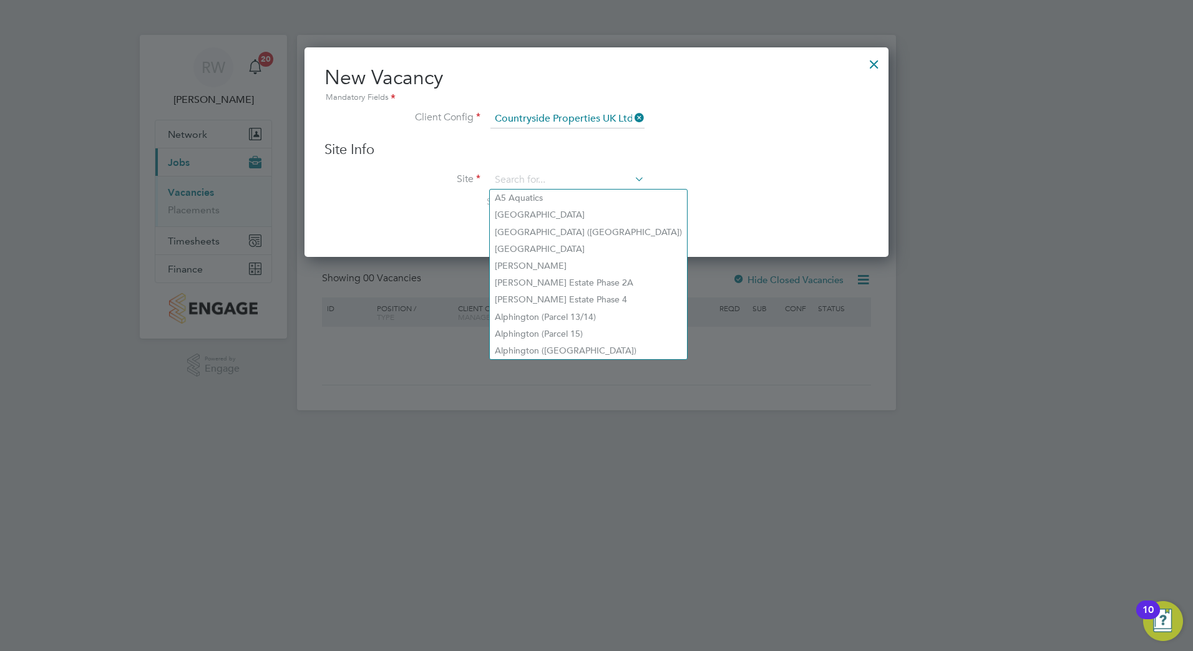
click at [364, 175] on label "Site" at bounding box center [402, 179] width 156 height 13
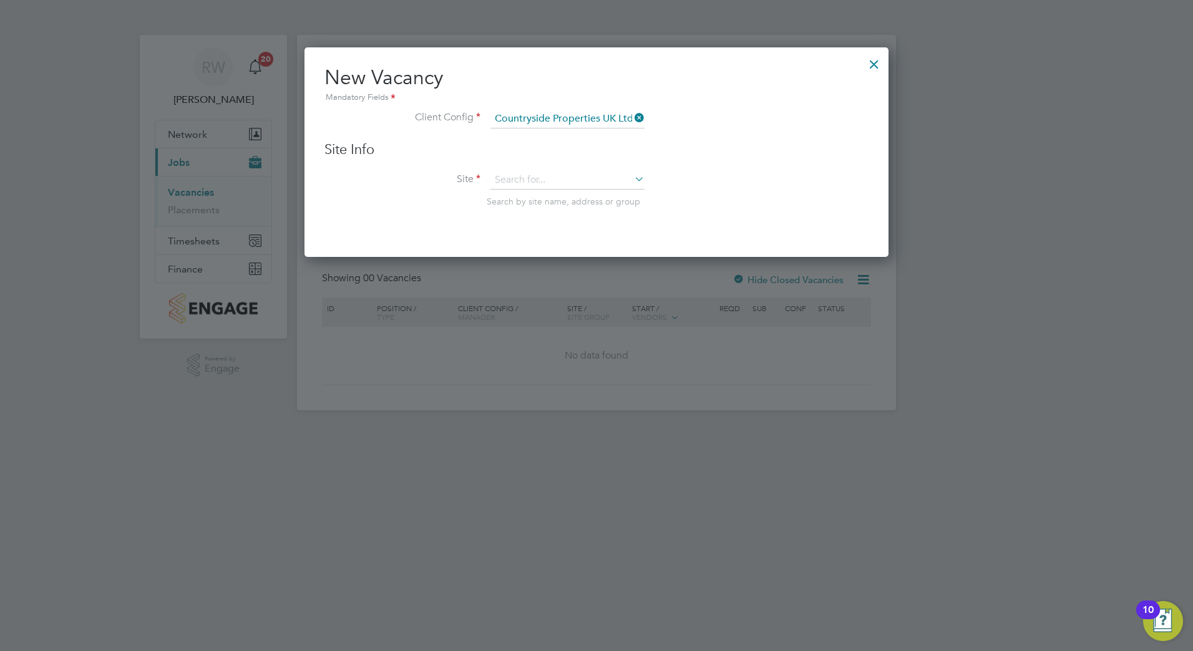
click at [185, 208] on div at bounding box center [596, 325] width 1193 height 651
drag, startPoint x: 190, startPoint y: 190, endPoint x: 474, endPoint y: 183, distance: 284.0
click at [193, 188] on div at bounding box center [596, 325] width 1193 height 651
drag, startPoint x: 875, startPoint y: 59, endPoint x: 524, endPoint y: 111, distance: 355.1
click at [875, 59] on div at bounding box center [874, 61] width 22 height 22
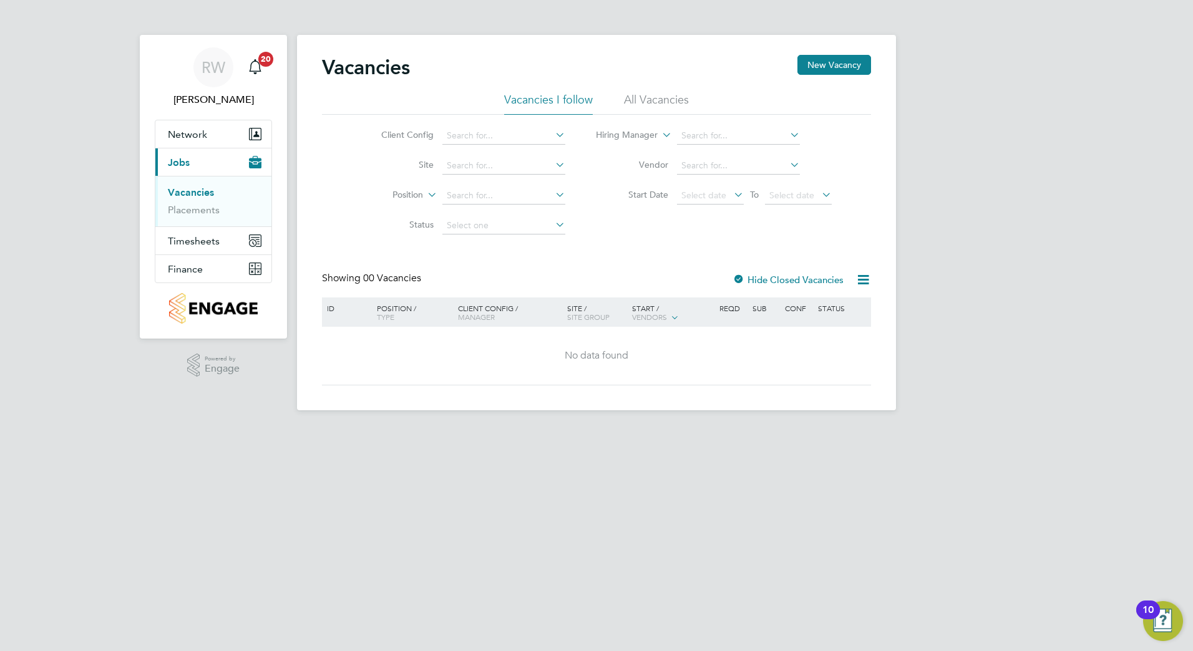
click at [186, 198] on link "Vacancies" at bounding box center [191, 193] width 46 height 12
click at [482, 163] on input at bounding box center [503, 165] width 123 height 17
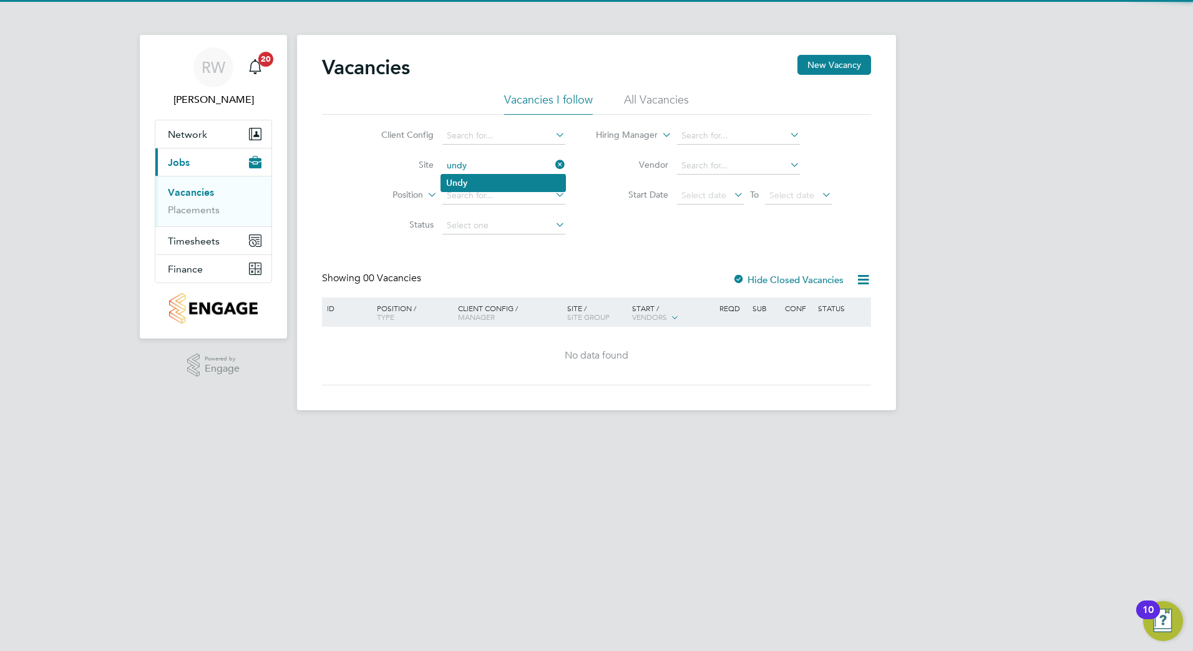
click at [475, 177] on li "Undy" at bounding box center [503, 183] width 124 height 17
type input "Undy"
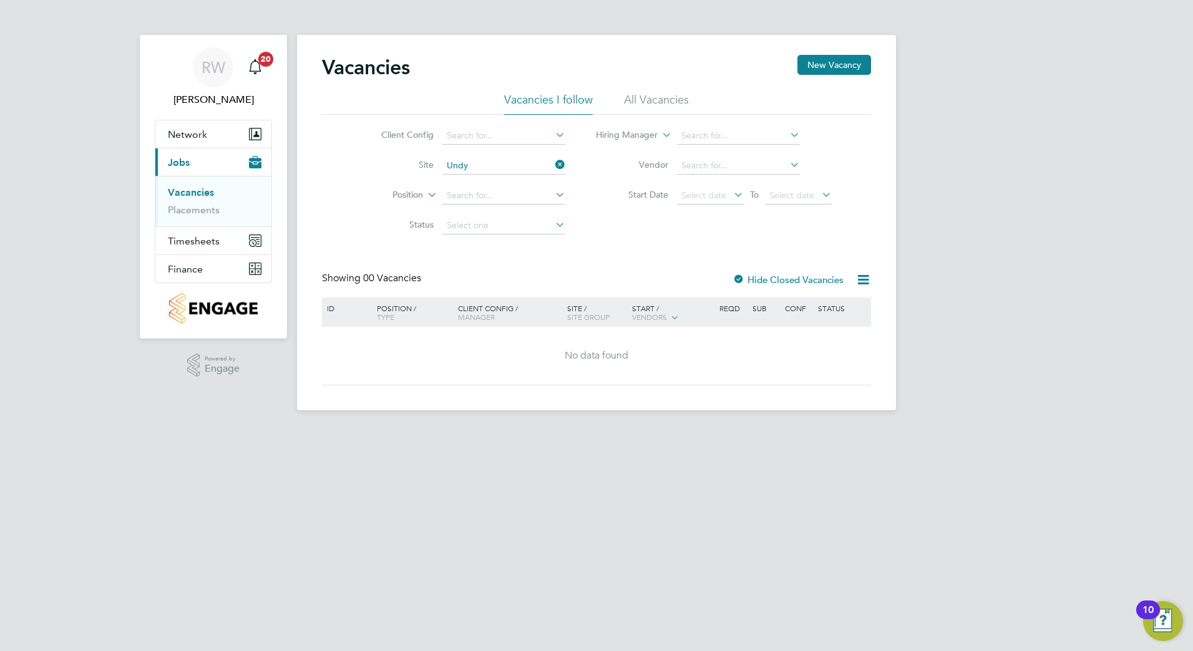
click at [203, 193] on link "Vacancies" at bounding box center [191, 193] width 46 height 12
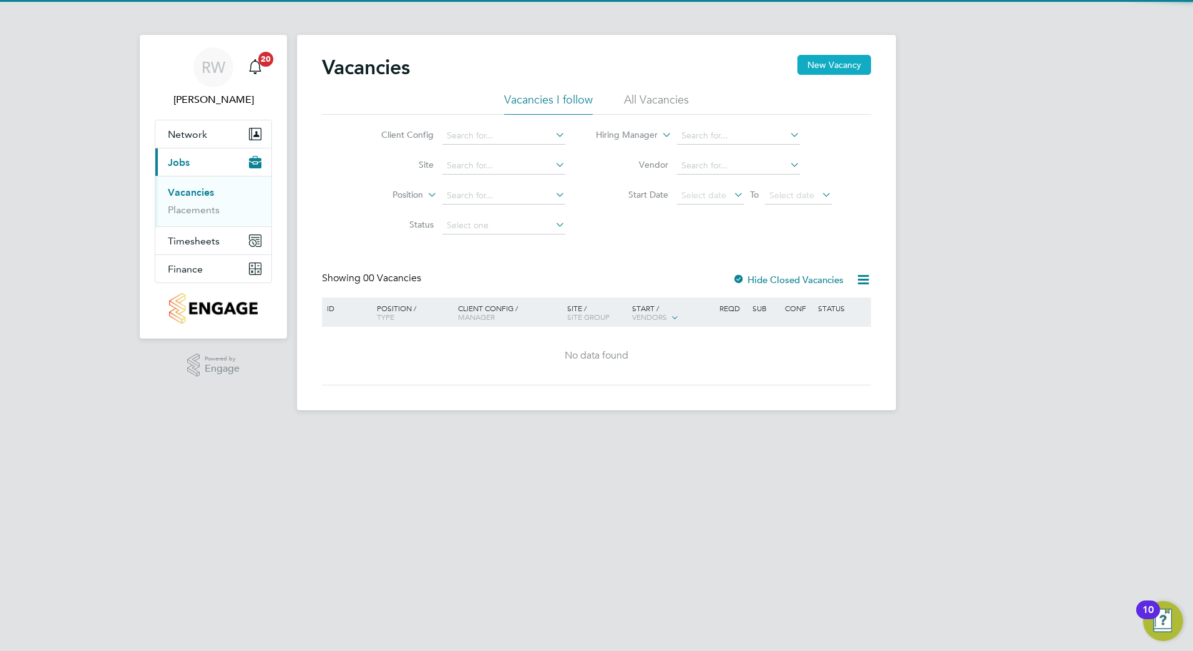
click at [814, 61] on button "New Vacancy" at bounding box center [834, 65] width 74 height 20
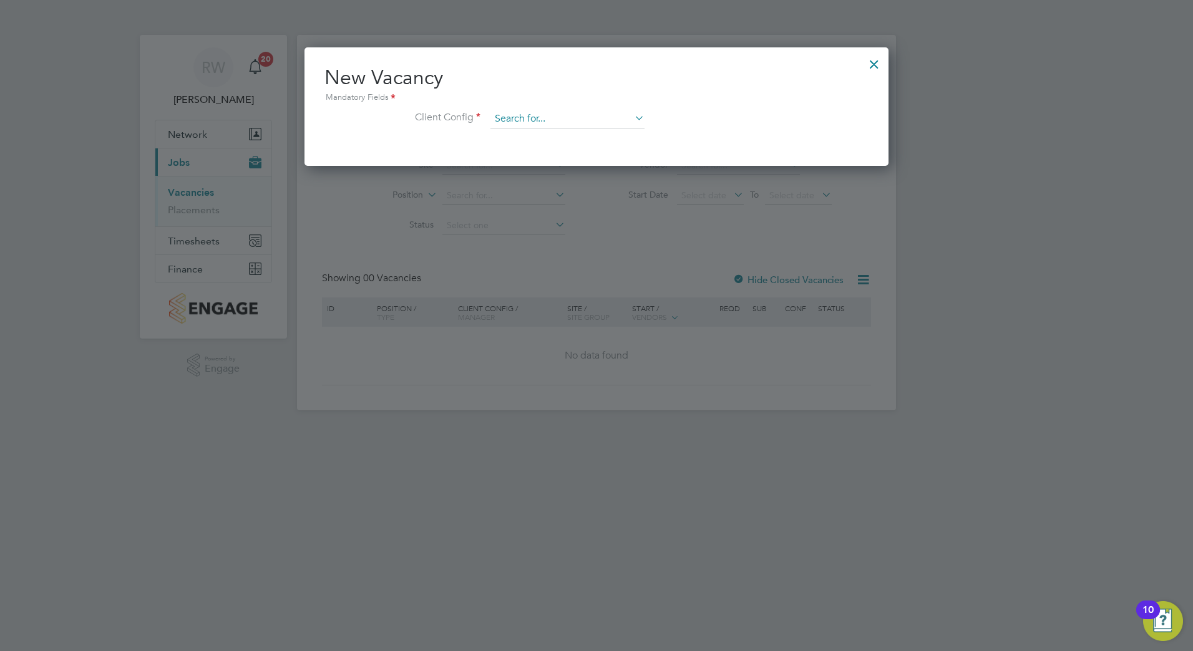
click at [520, 116] on input at bounding box center [567, 119] width 154 height 19
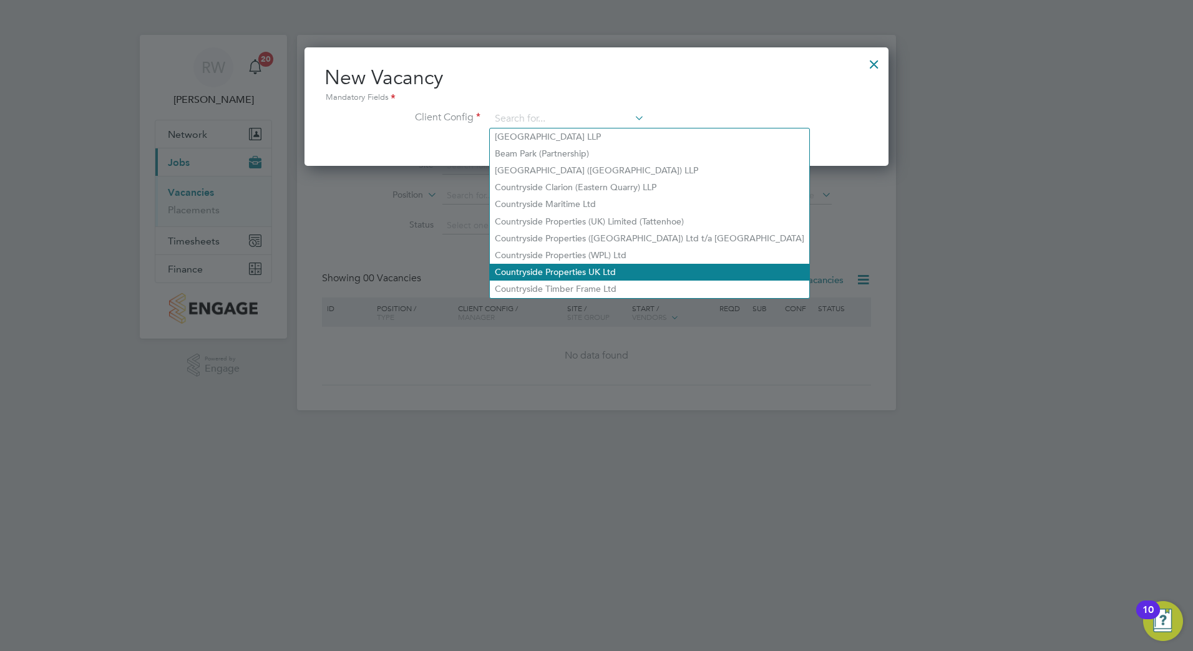
click at [565, 268] on li "Countryside Properties UK Ltd" at bounding box center [649, 272] width 319 height 17
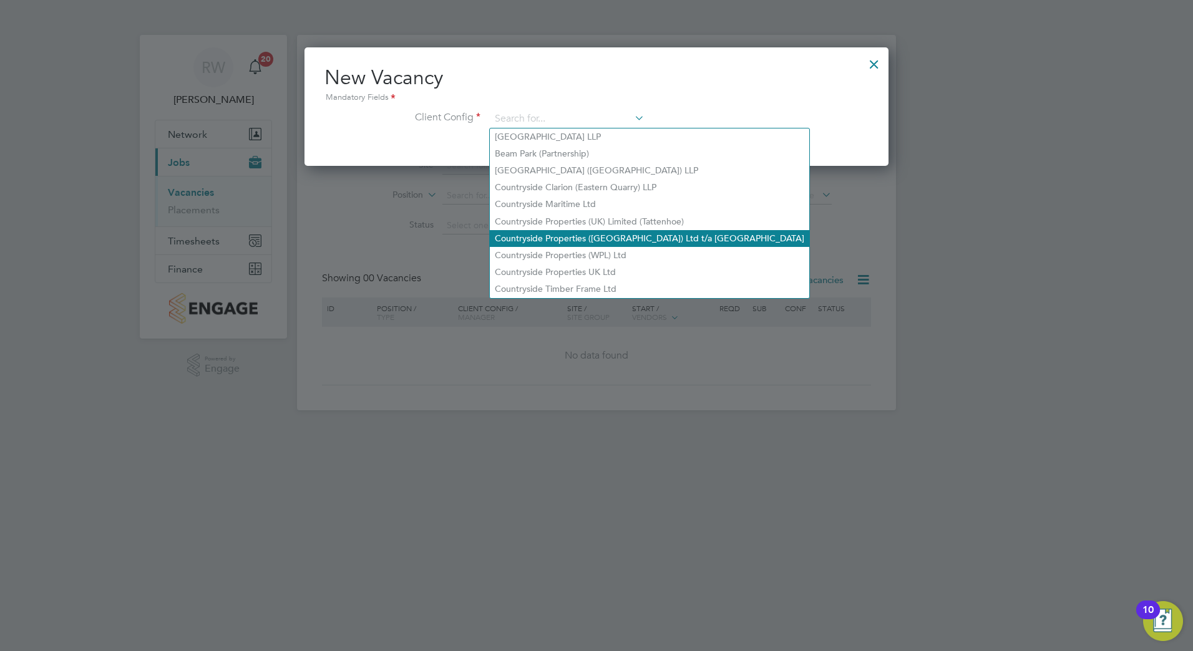
type input "Countryside Properties UK Ltd"
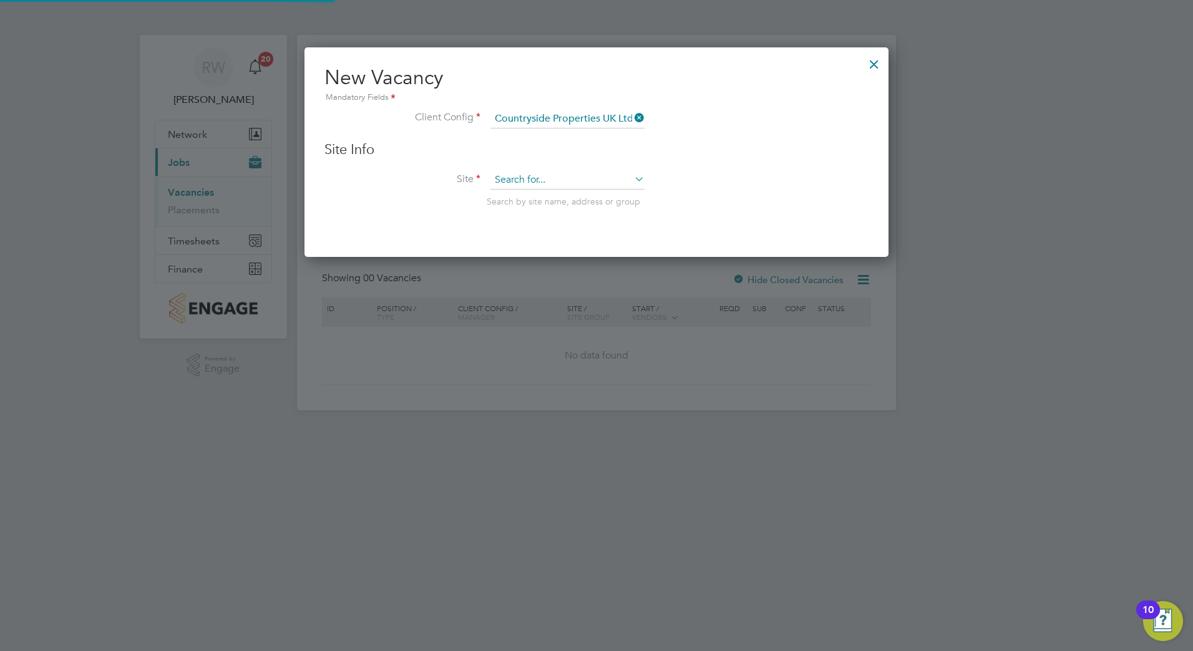
click at [562, 175] on input at bounding box center [567, 180] width 154 height 19
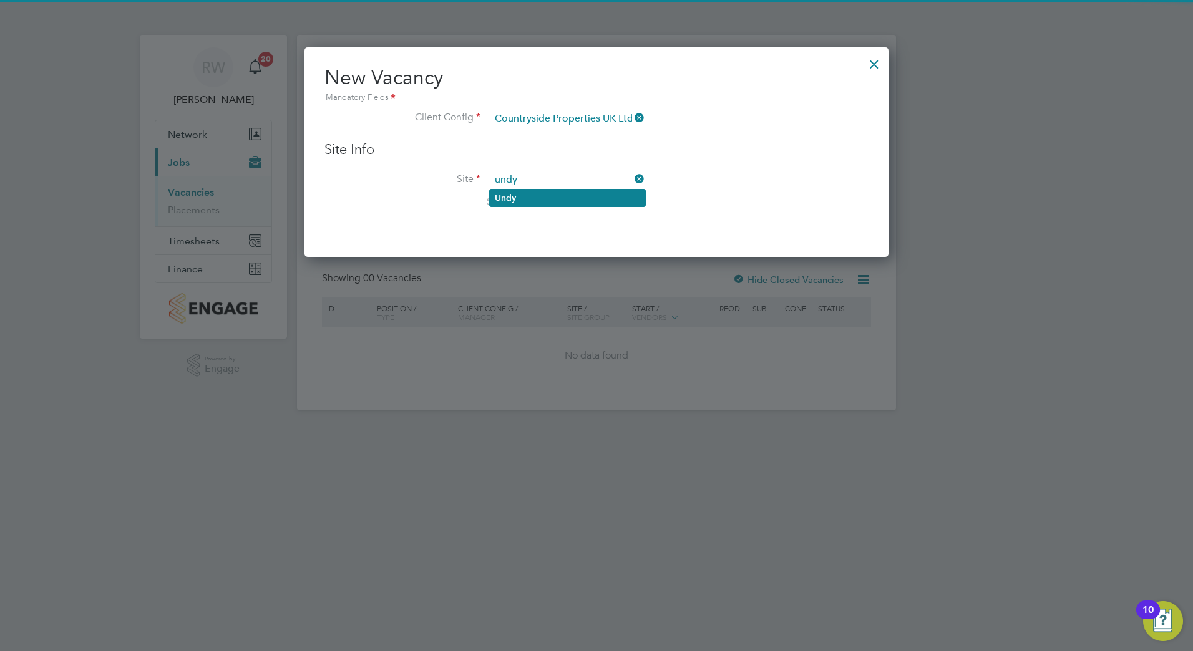
click at [549, 192] on li "Undy" at bounding box center [567, 198] width 155 height 17
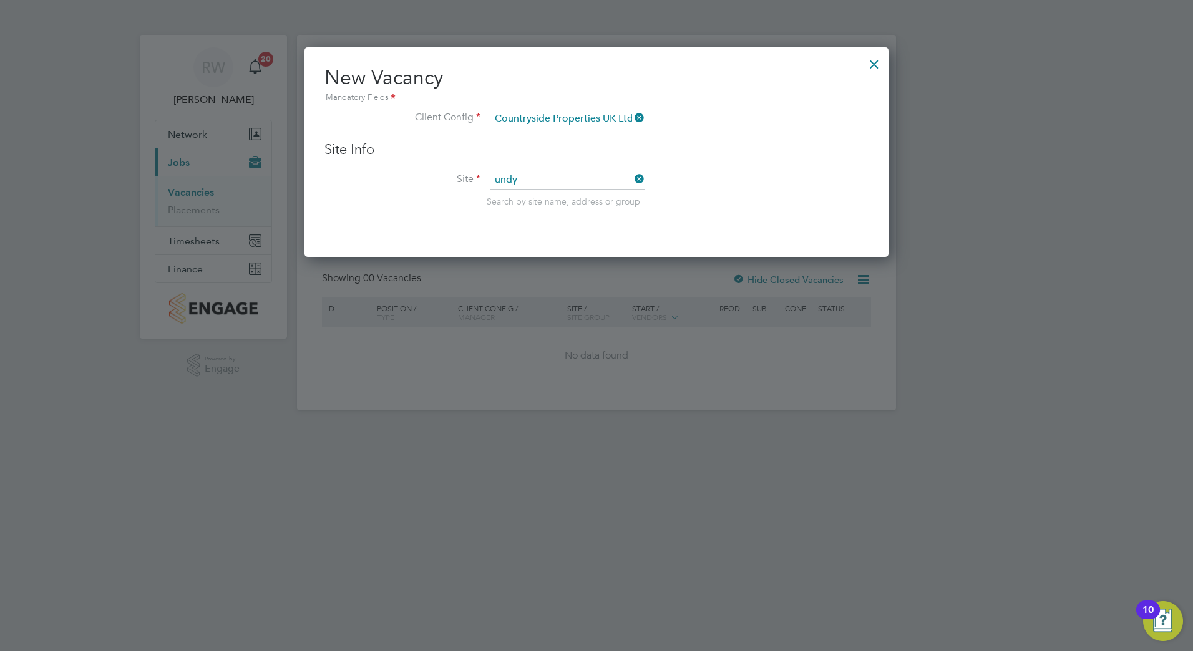
type input "Undy"
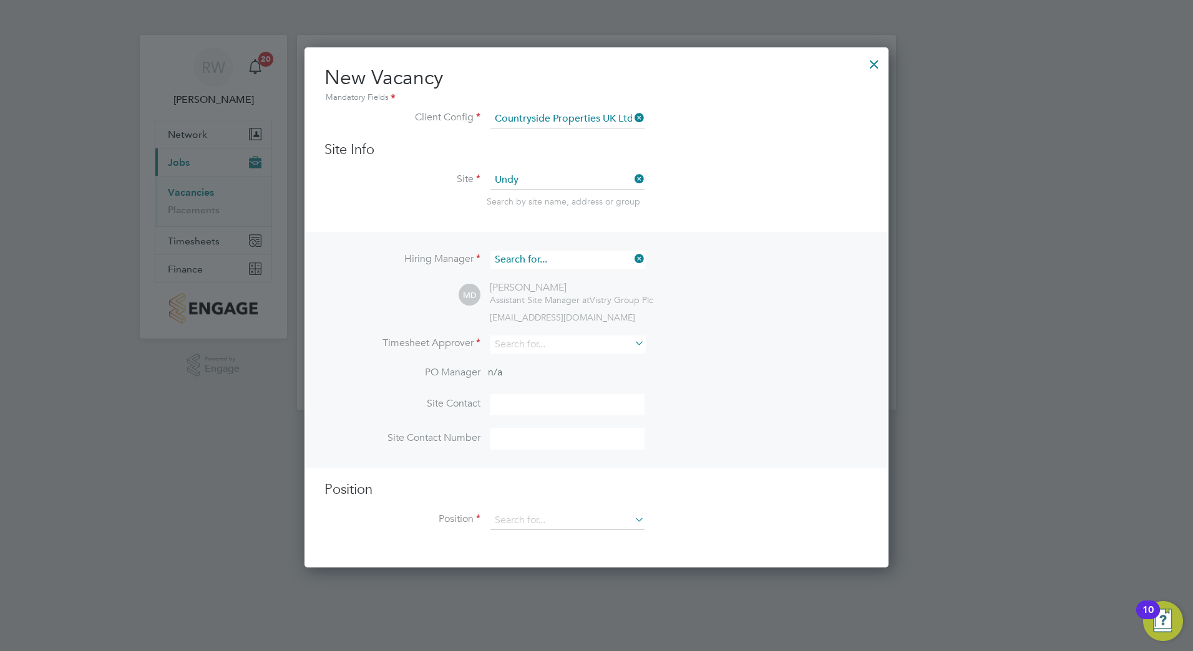
click at [550, 258] on input at bounding box center [567, 260] width 154 height 18
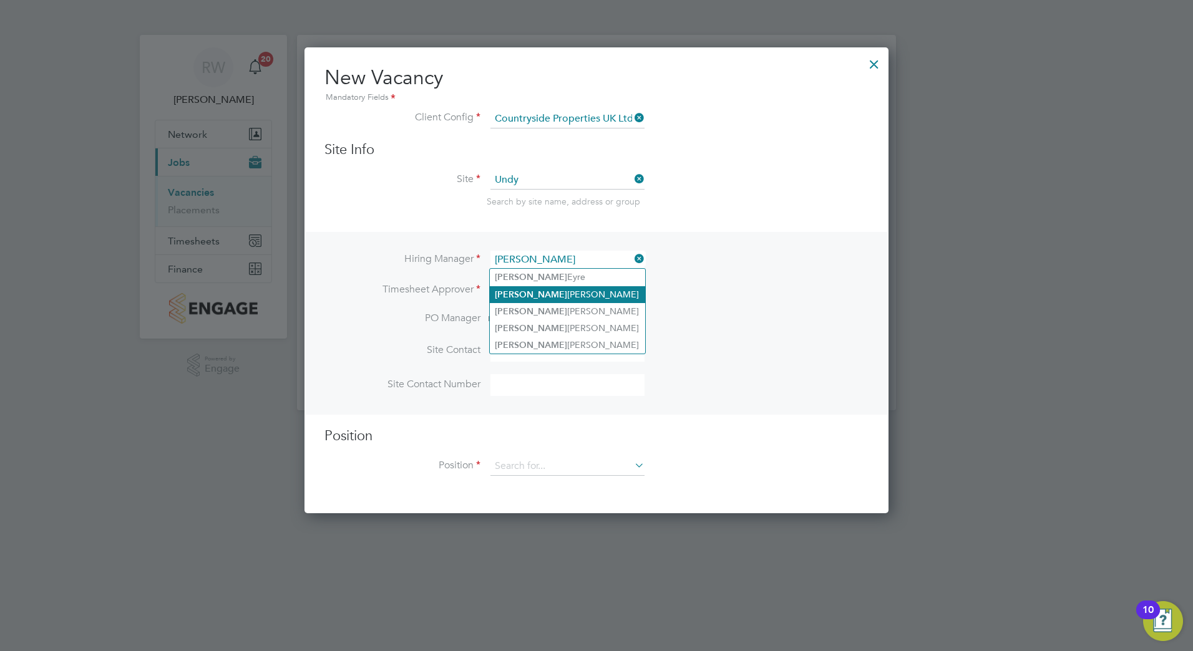
click at [546, 289] on li "Nathan Turner" at bounding box center [567, 294] width 155 height 17
type input "Nathan Turner"
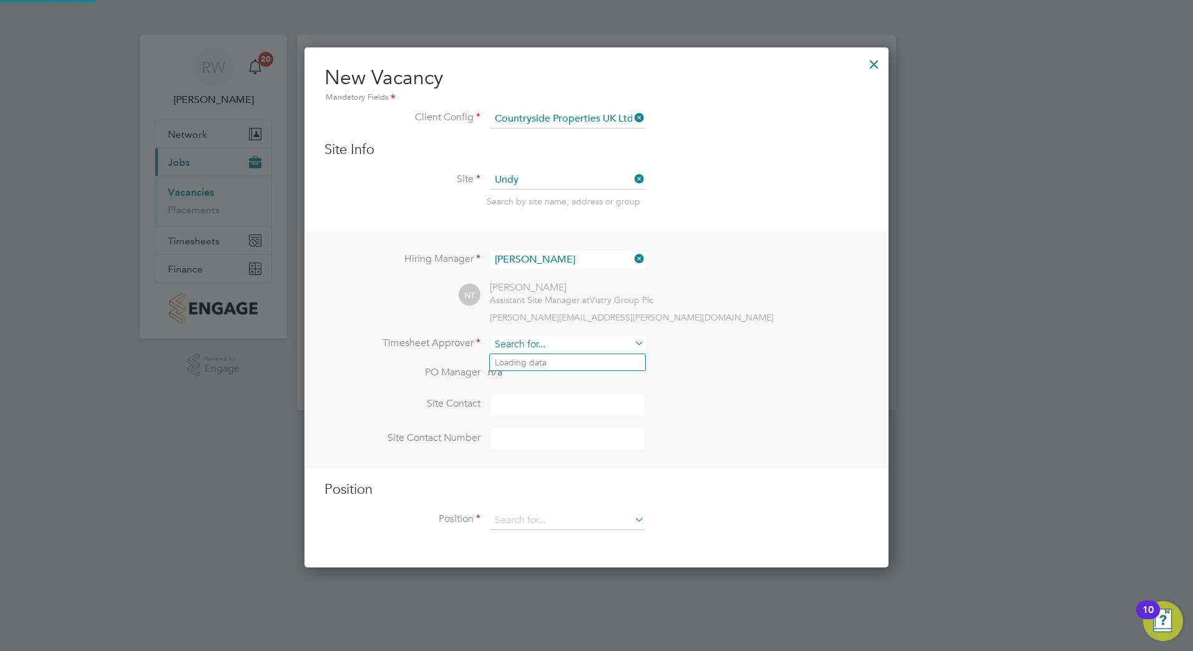
click at [523, 354] on div "Vacancies New Vacancy Vacancies I follow All Vacancies Client Config Site Posit…" at bounding box center [596, 223] width 599 height 376
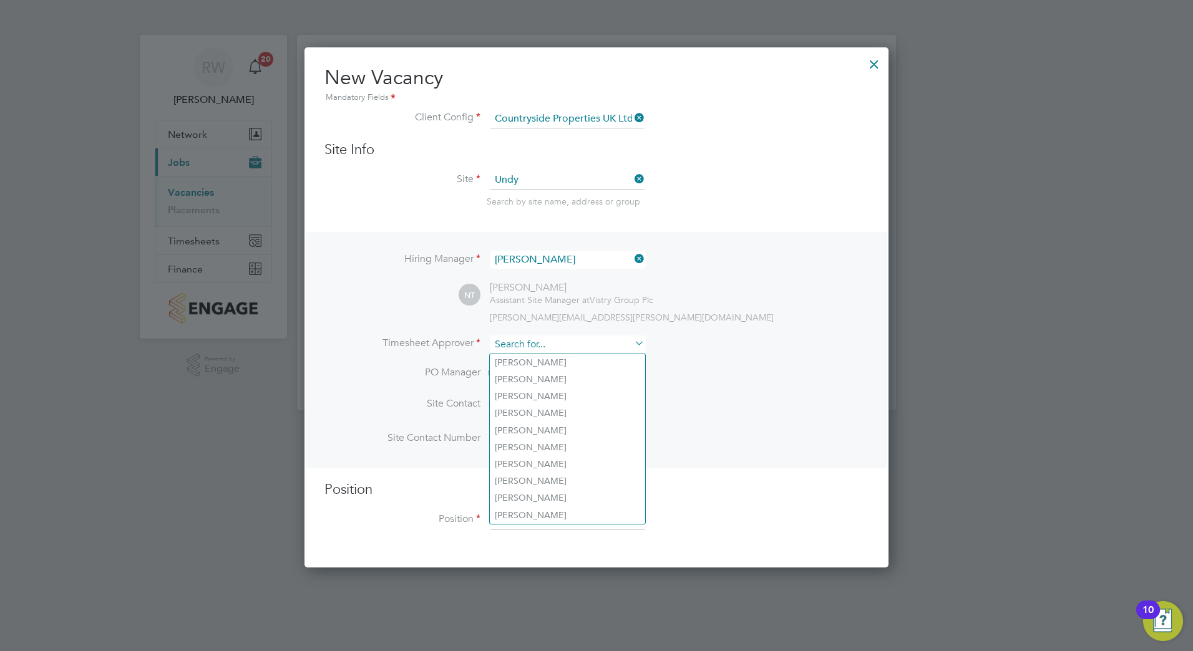
click at [527, 343] on input at bounding box center [567, 345] width 154 height 18
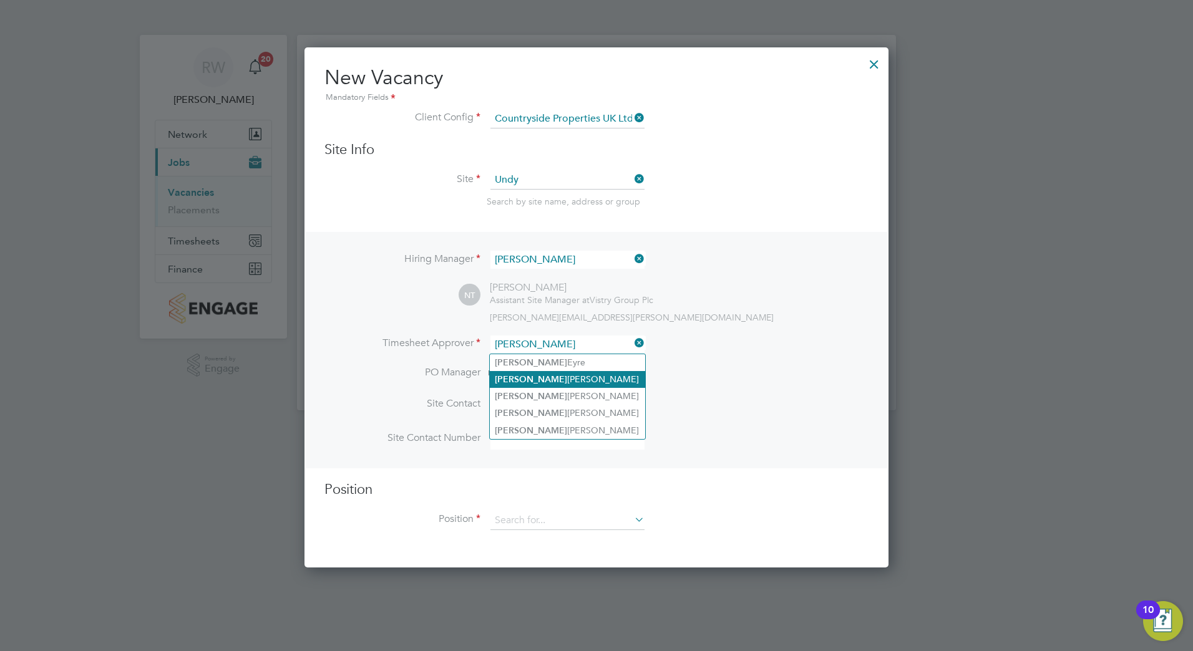
click at [530, 374] on li "Nathan Turner" at bounding box center [567, 379] width 155 height 17
type input "Nathan Turner"
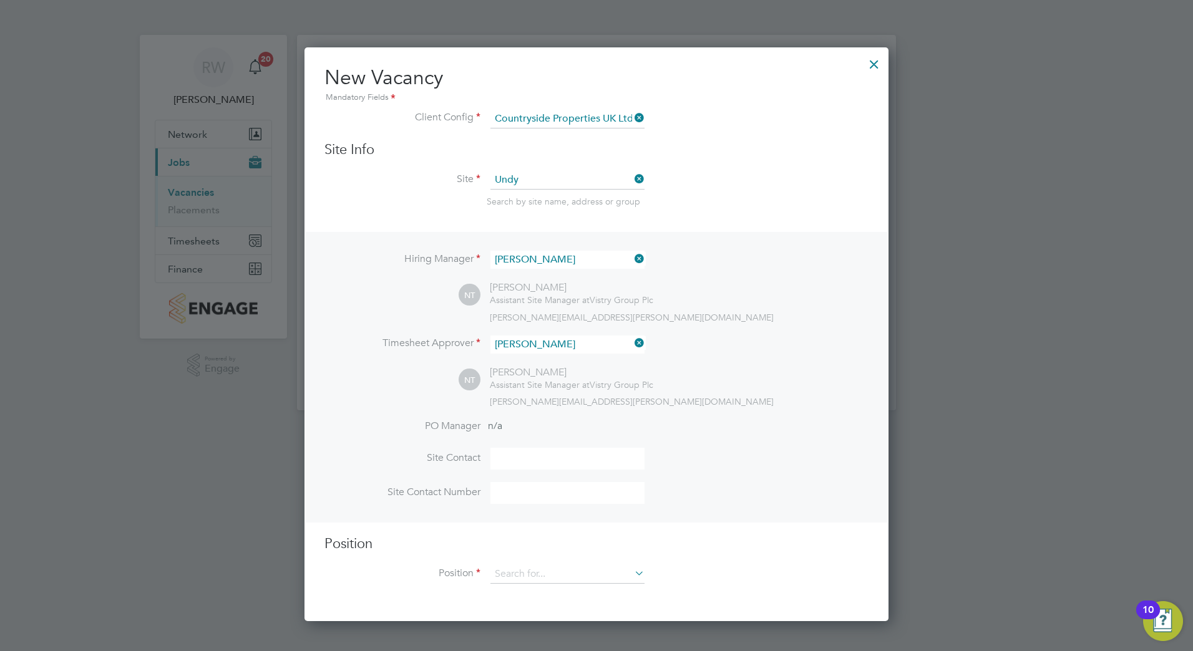
click at [517, 459] on input at bounding box center [567, 459] width 154 height 22
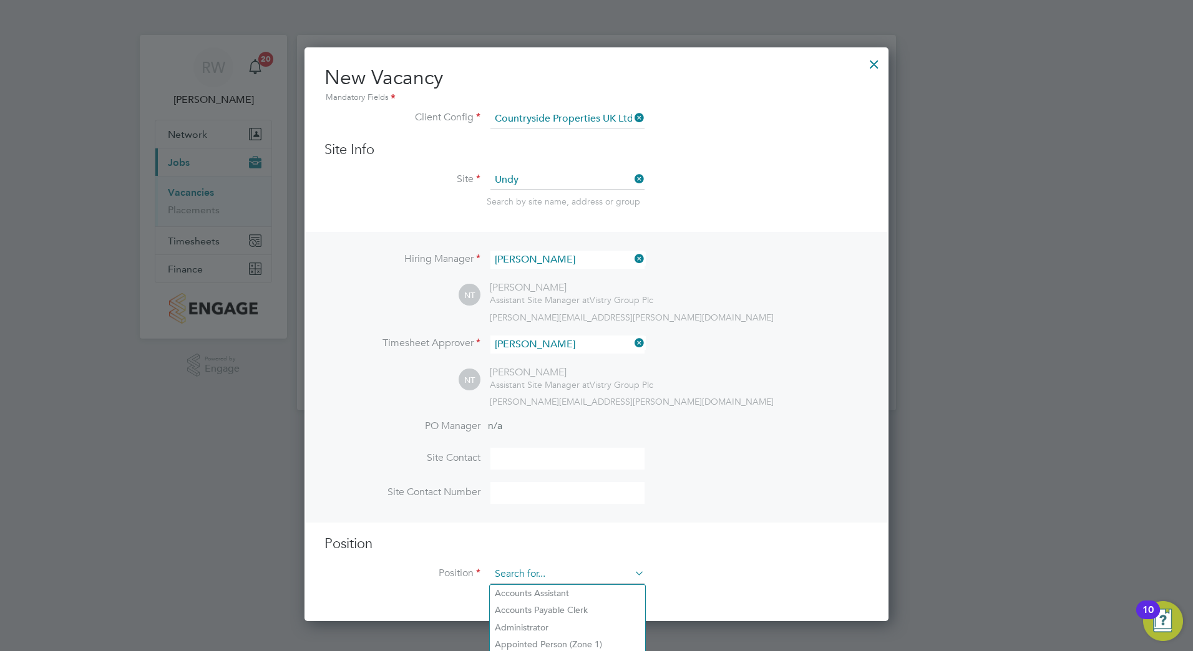
click at [539, 581] on input at bounding box center [567, 574] width 154 height 19
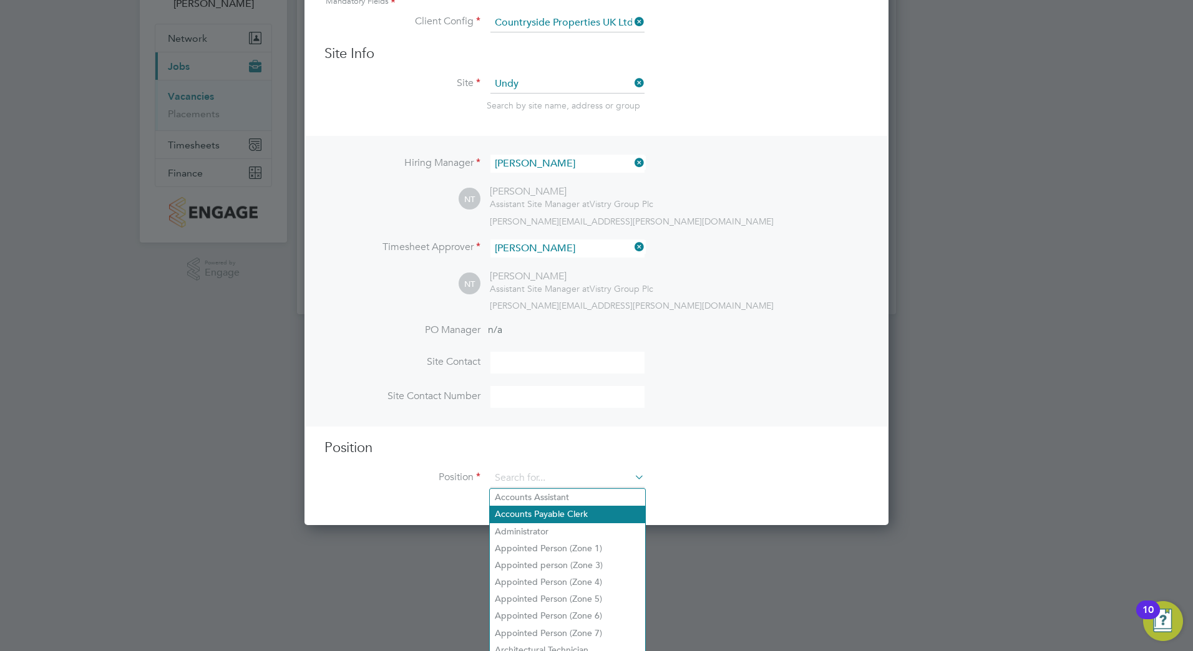
scroll to position [98, 0]
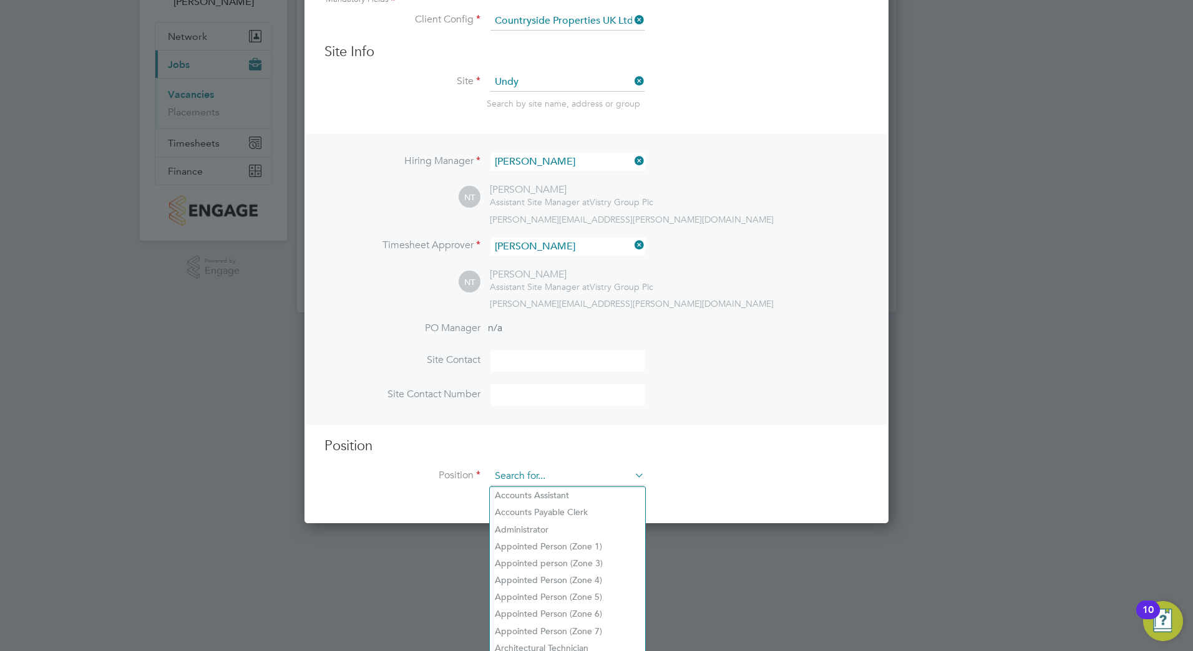
click at [532, 472] on input at bounding box center [567, 476] width 154 height 19
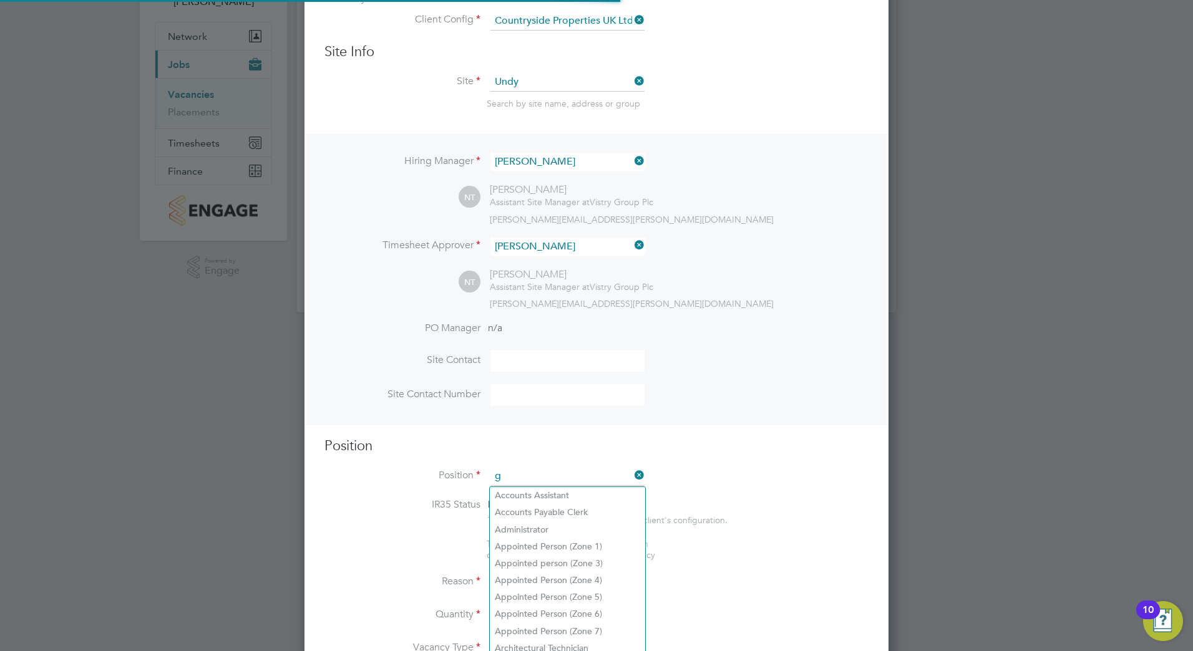
scroll to position [6, 6]
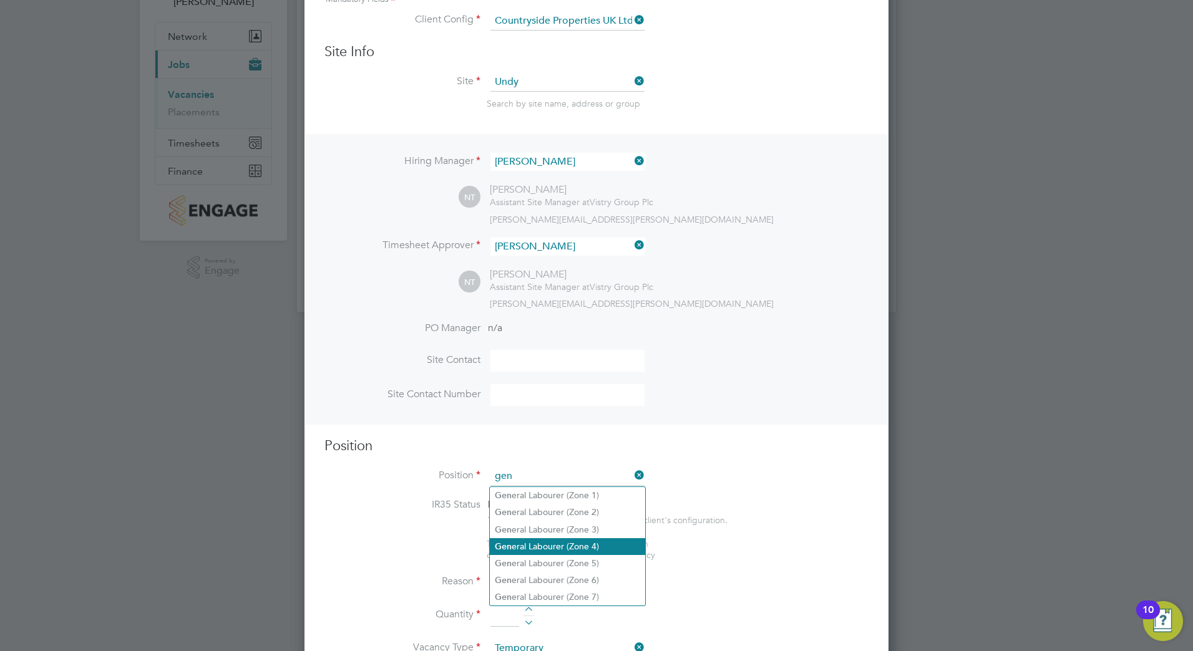
click at [581, 543] on li "Gen eral Labourer (Zone 4)" at bounding box center [567, 546] width 155 height 17
type input "General Labourer (Zone 4)"
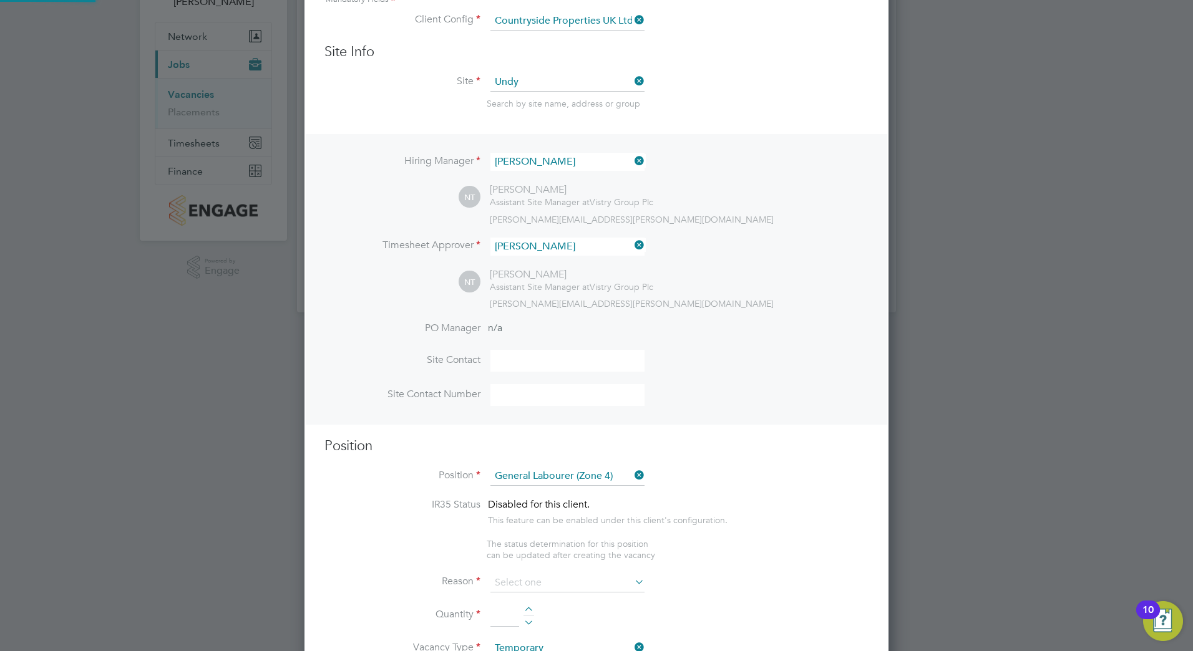
type textarea "- General site labouring duties - Supporting the trades on site - Moving materi…"
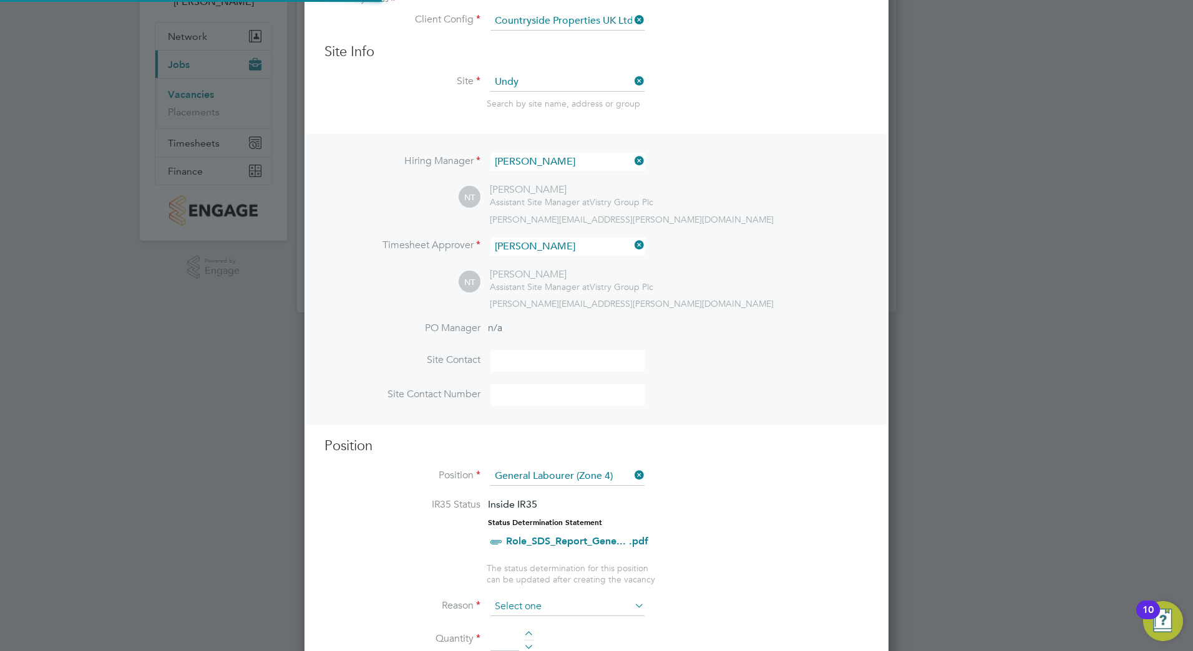
scroll to position [37, 66]
click at [536, 608] on input at bounding box center [567, 607] width 154 height 19
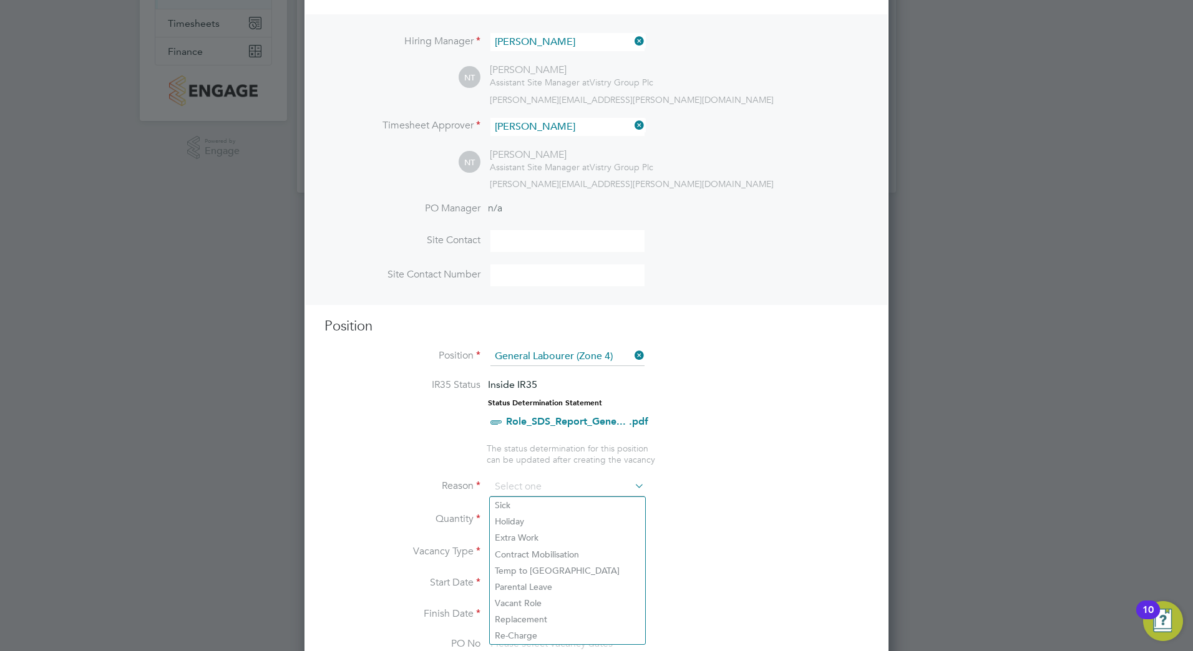
scroll to position [223, 0]
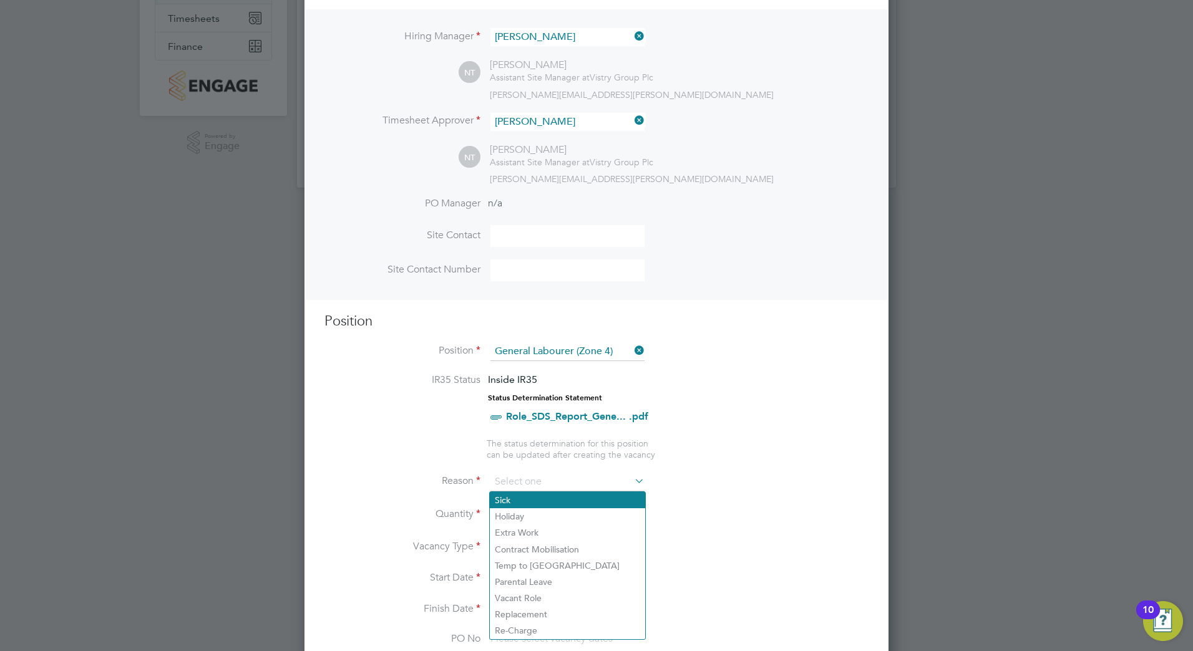
click at [525, 504] on li "Sick" at bounding box center [567, 500] width 155 height 16
type input "Sick"
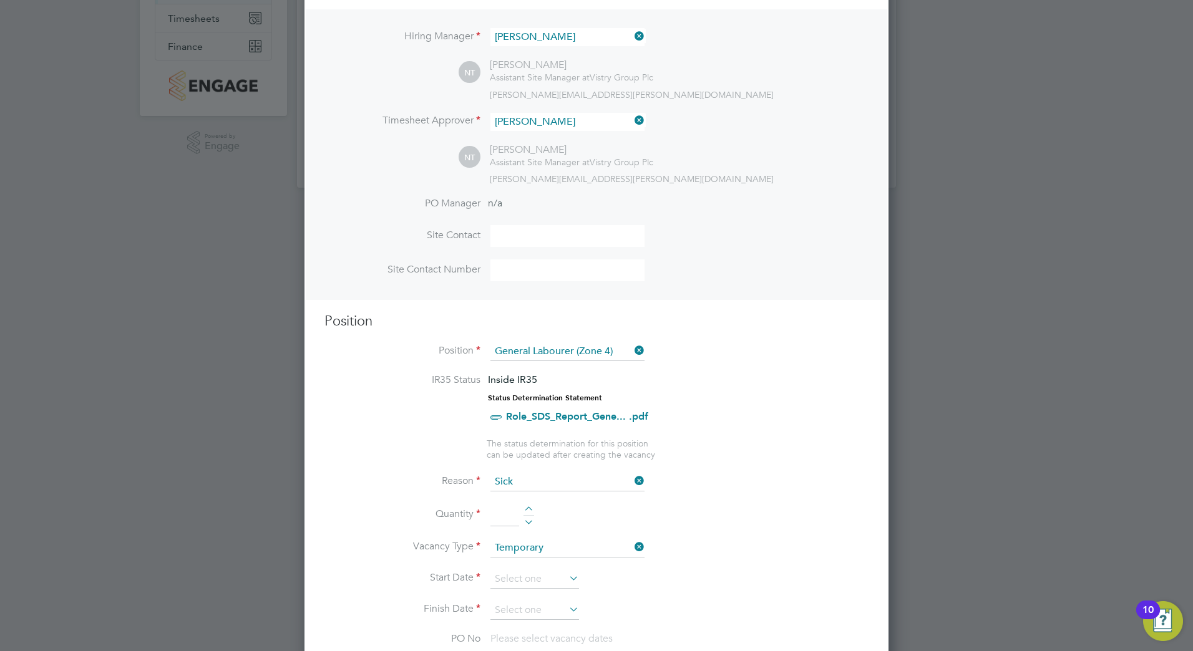
click at [528, 508] on div at bounding box center [528, 511] width 11 height 9
type input "1"
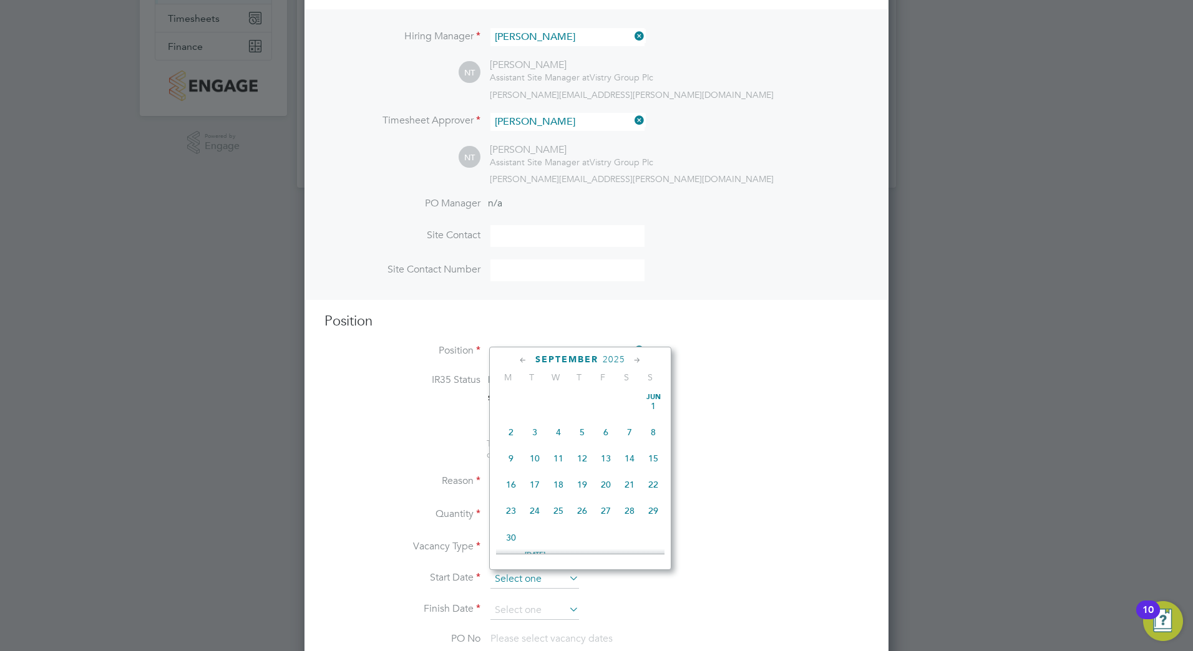
click at [530, 580] on input at bounding box center [534, 579] width 89 height 19
click at [554, 431] on span "27" at bounding box center [559, 423] width 24 height 24
type input "27 Aug 2025"
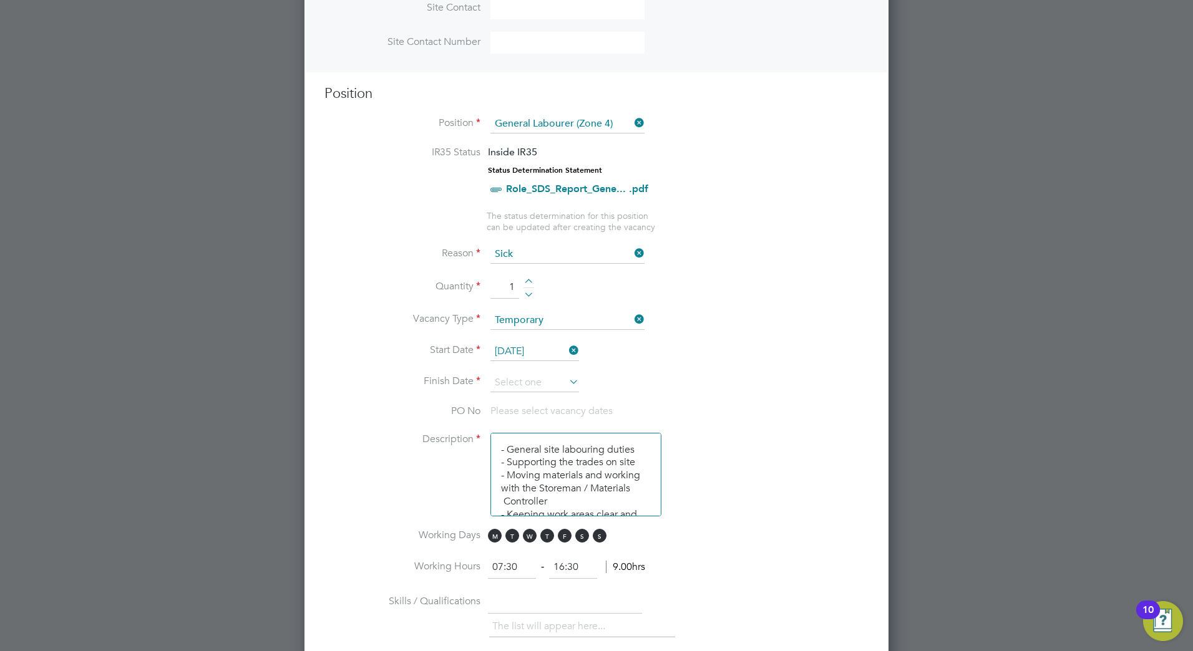
scroll to position [472, 0]
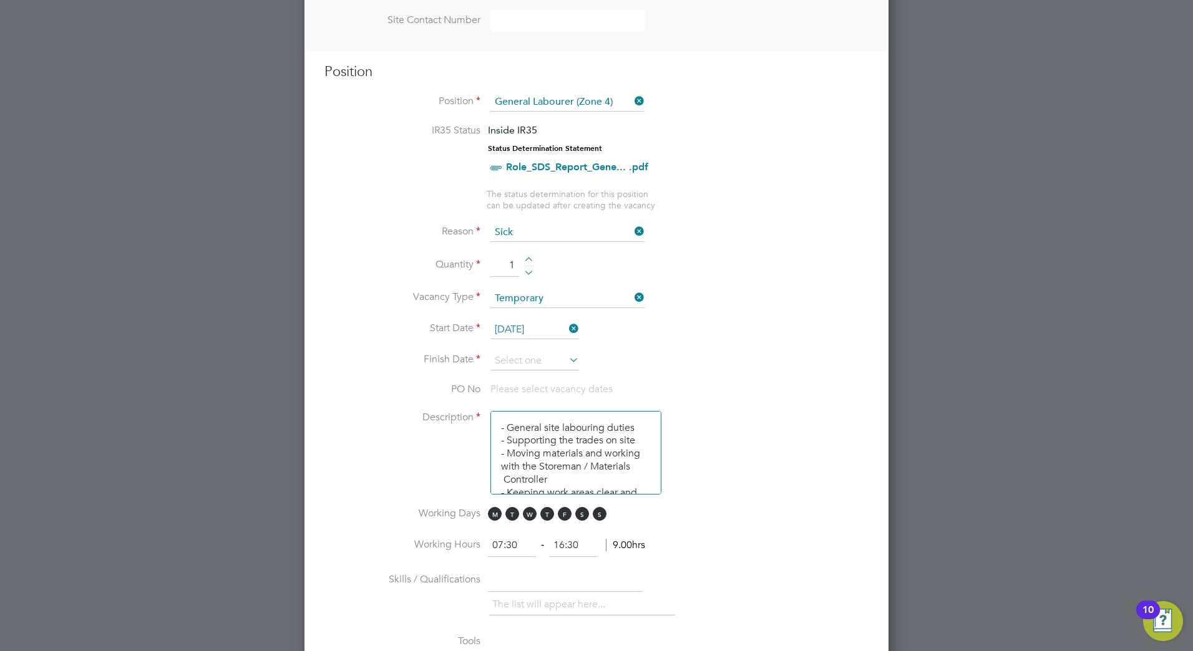
click at [567, 362] on icon at bounding box center [567, 359] width 0 height 17
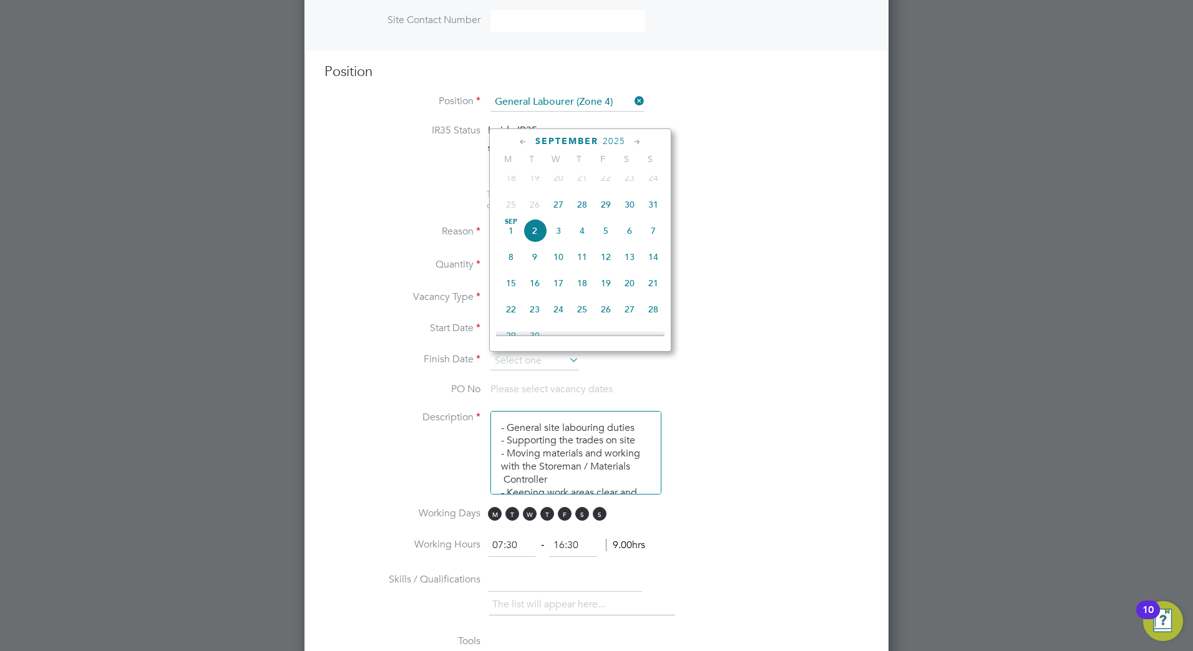
click at [561, 236] on span "3" at bounding box center [559, 231] width 24 height 24
type input "03 Sep 2025"
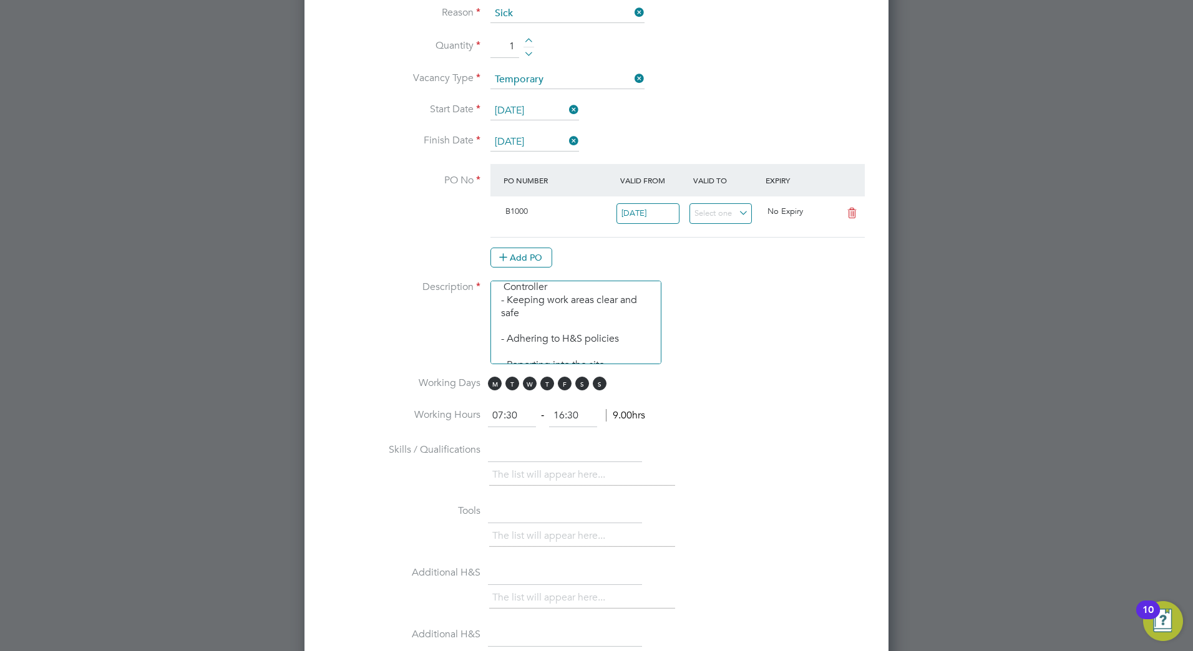
scroll to position [722, 0]
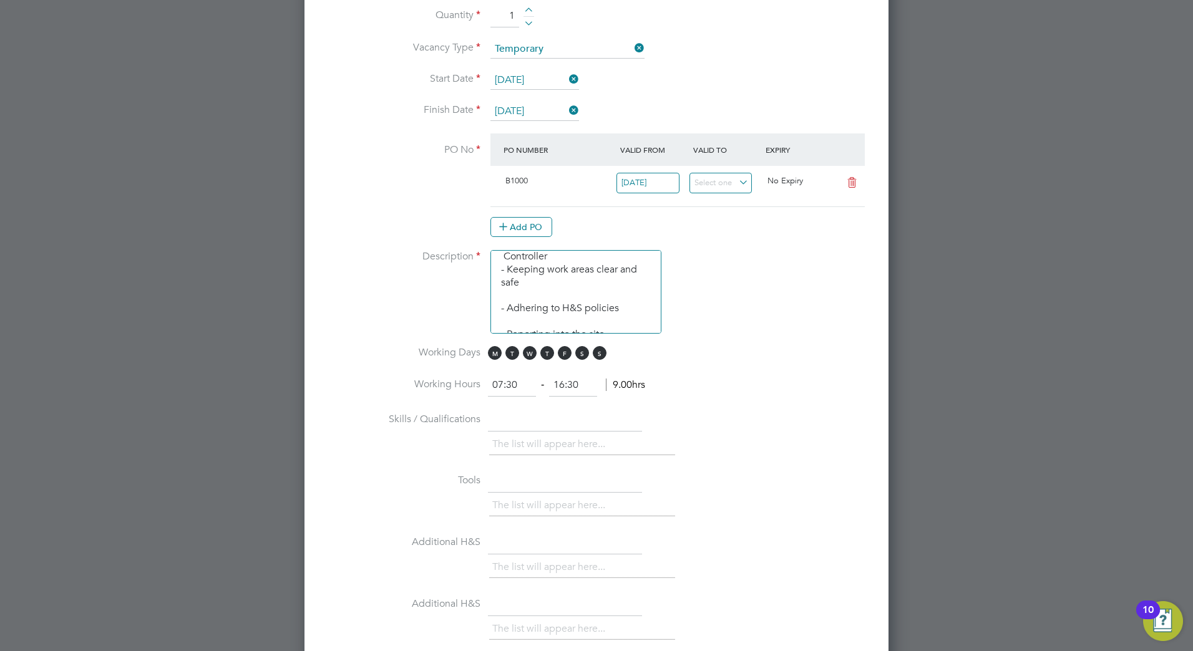
drag, startPoint x: 583, startPoint y: 384, endPoint x: 532, endPoint y: 387, distance: 51.3
click at [532, 387] on ng-form "07:30 ‐ 16:30 9.00hrs" at bounding box center [566, 385] width 157 height 12
type input "16:00"
click at [725, 294] on li "Description - General site labouring duties - Supporting the trades on site - M…" at bounding box center [596, 298] width 544 height 96
drag, startPoint x: 519, startPoint y: 381, endPoint x: 428, endPoint y: 387, distance: 91.3
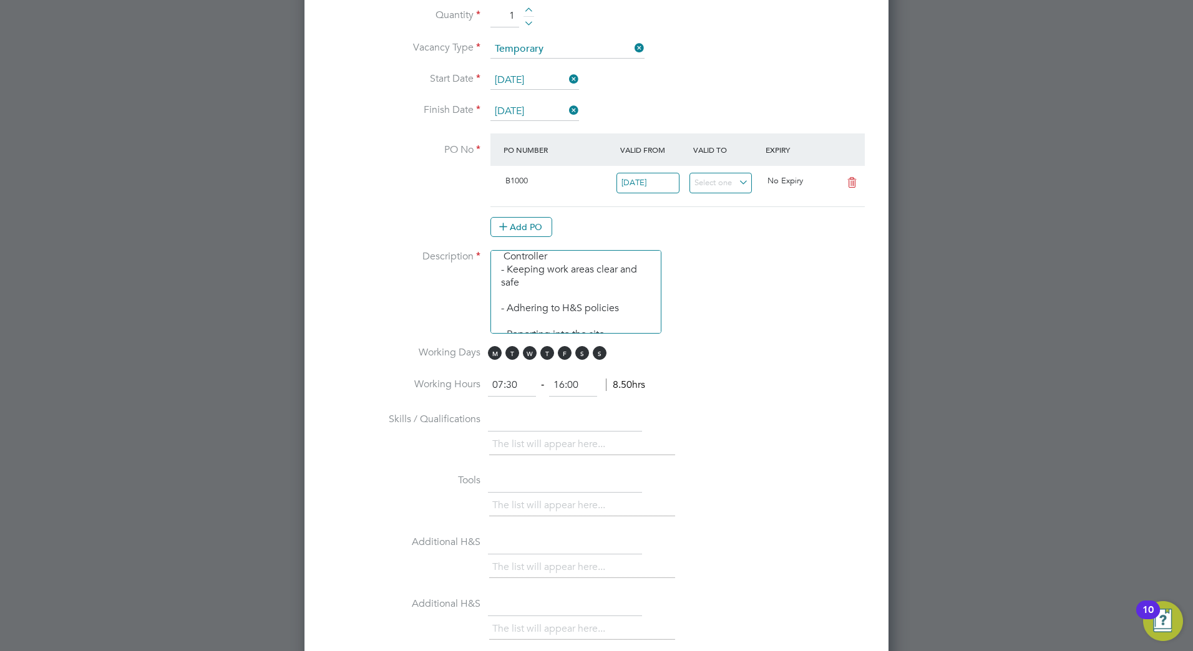
click at [428, 387] on li "Working Hours 07:30 ‐ 16:00 8.50hrs" at bounding box center [596, 391] width 544 height 35
type input "08:00"
click at [754, 278] on li "Description - General site labouring duties - Supporting the trades on site - M…" at bounding box center [596, 298] width 544 height 96
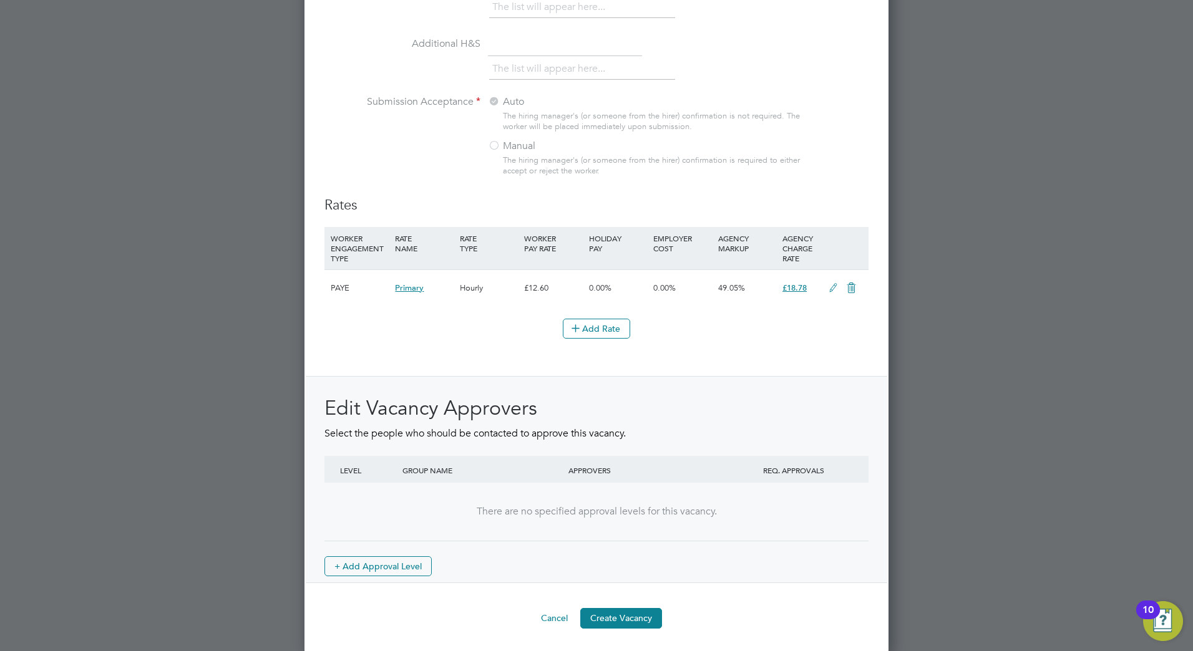
scroll to position [1285, 0]
click at [633, 615] on button "Create Vacancy" at bounding box center [621, 616] width 82 height 20
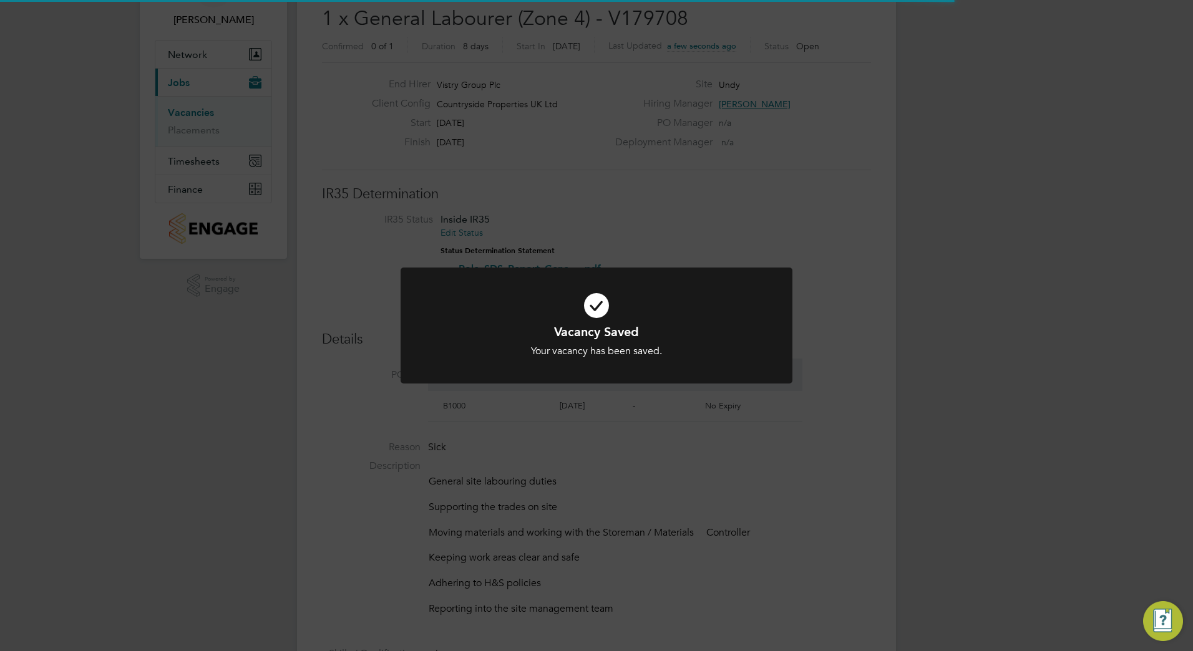
scroll to position [21, 117]
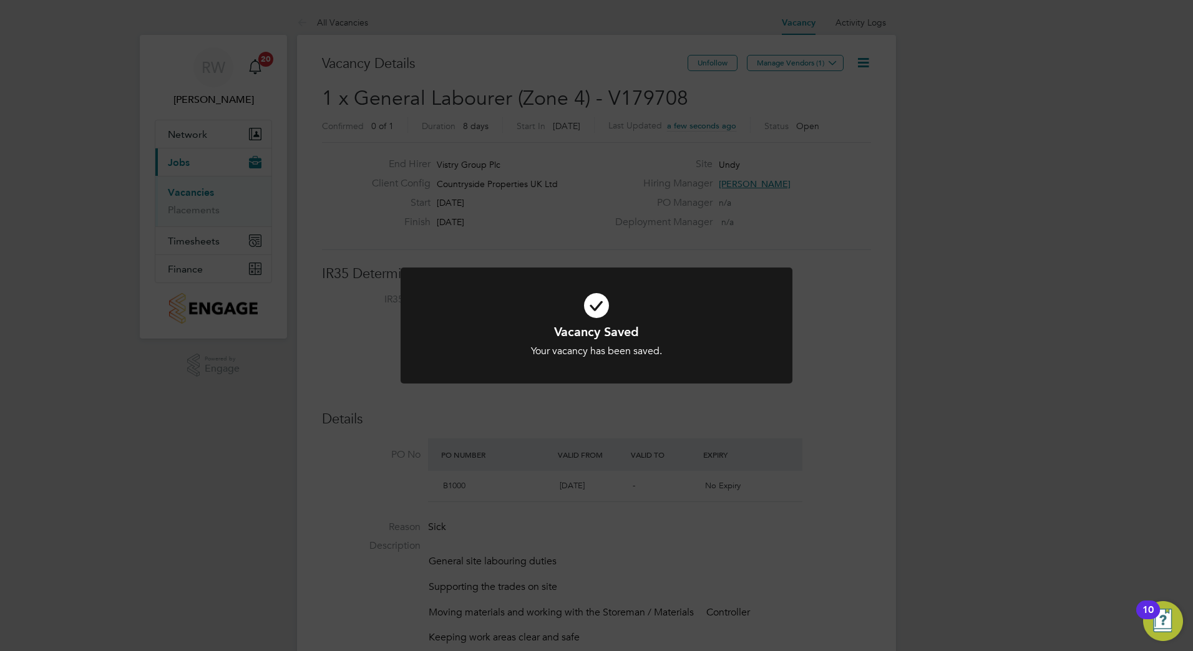
click at [628, 150] on div "Vacancy Saved Your vacancy has been saved. Cancel Okay" at bounding box center [596, 325] width 1193 height 651
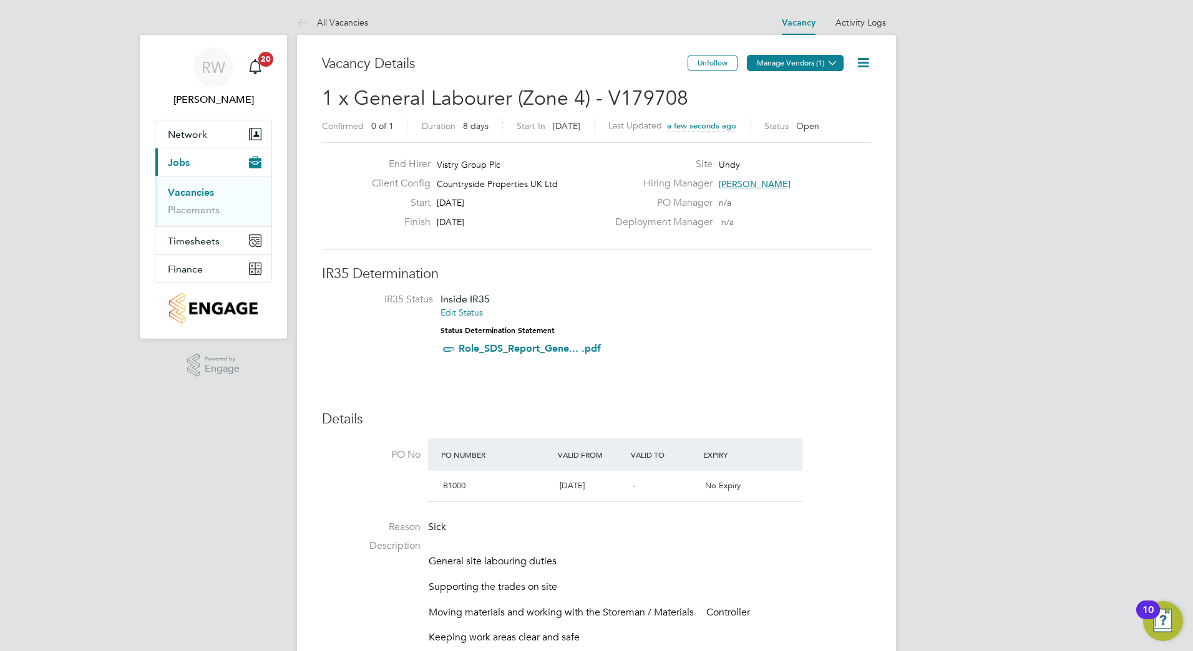
click at [828, 66] on icon at bounding box center [832, 62] width 9 height 9
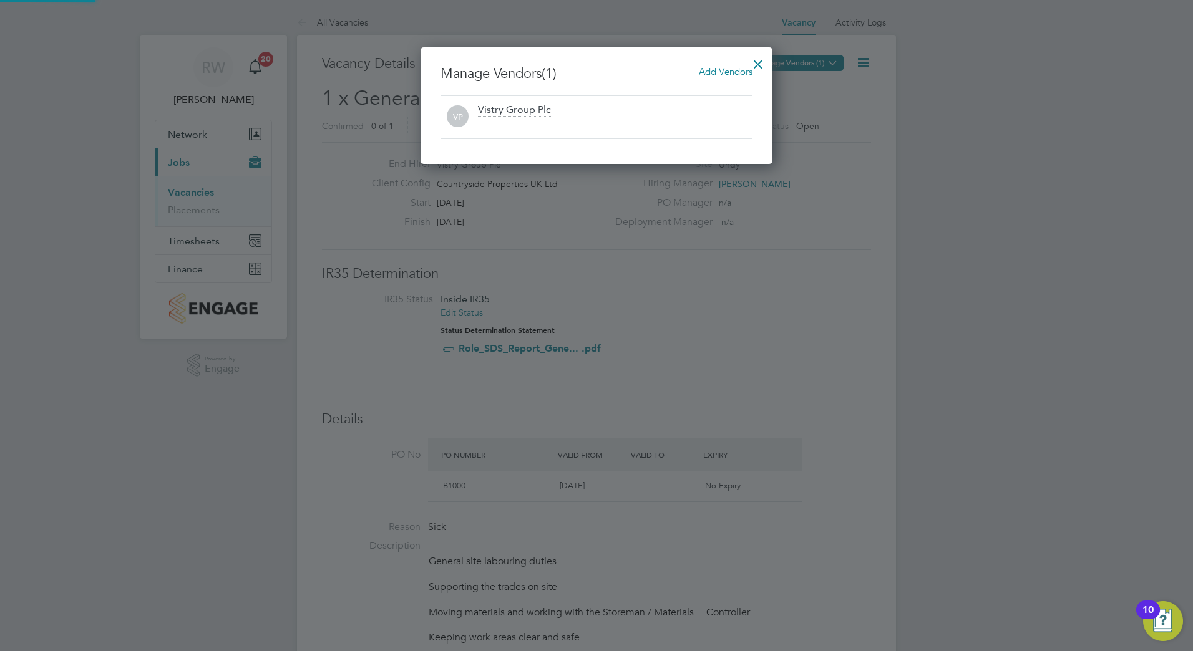
scroll to position [117, 353]
click at [726, 75] on span "Add Vendors" at bounding box center [726, 72] width 54 height 12
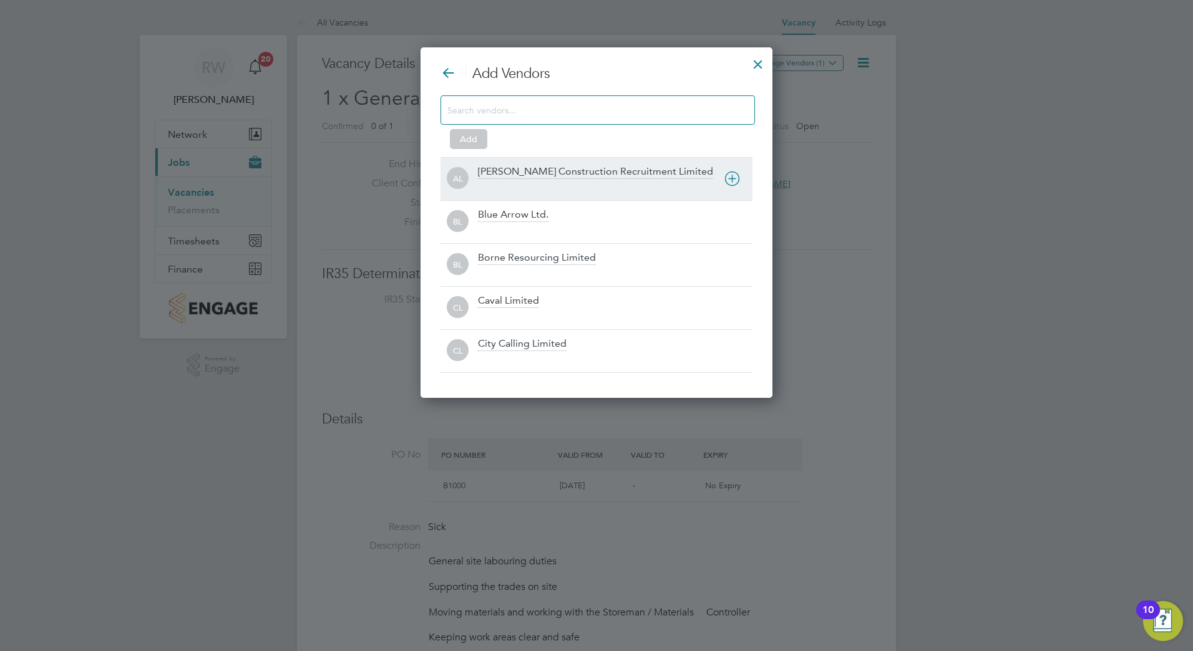
scroll to position [351, 353]
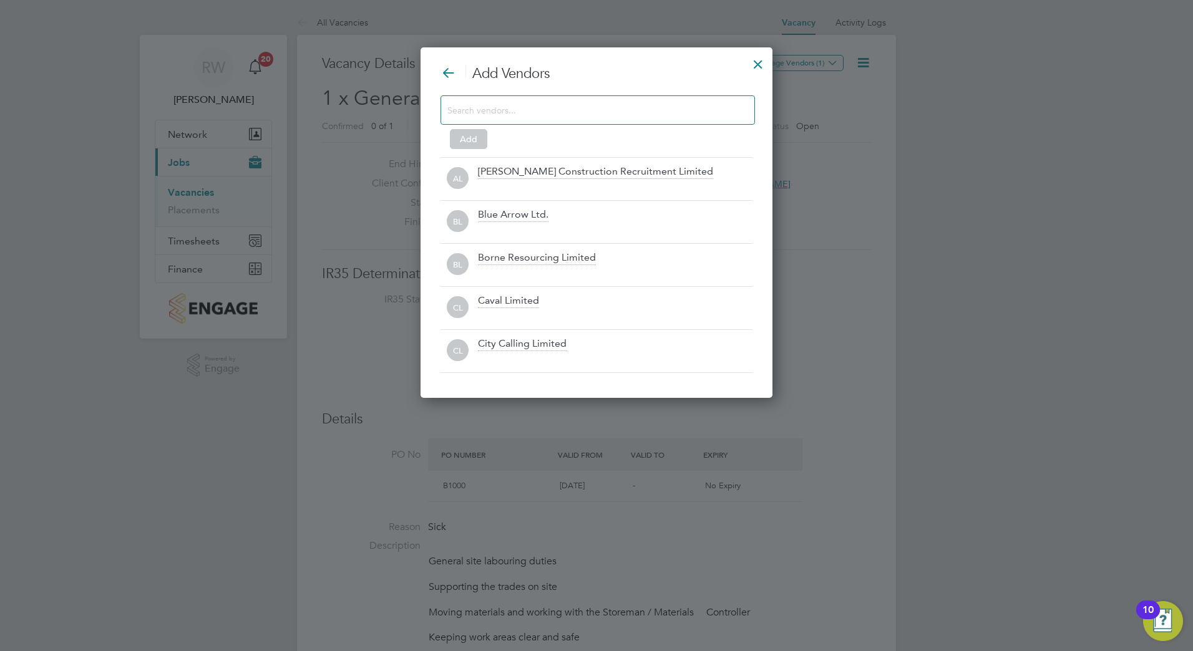
click at [564, 106] on input at bounding box center [587, 110] width 281 height 16
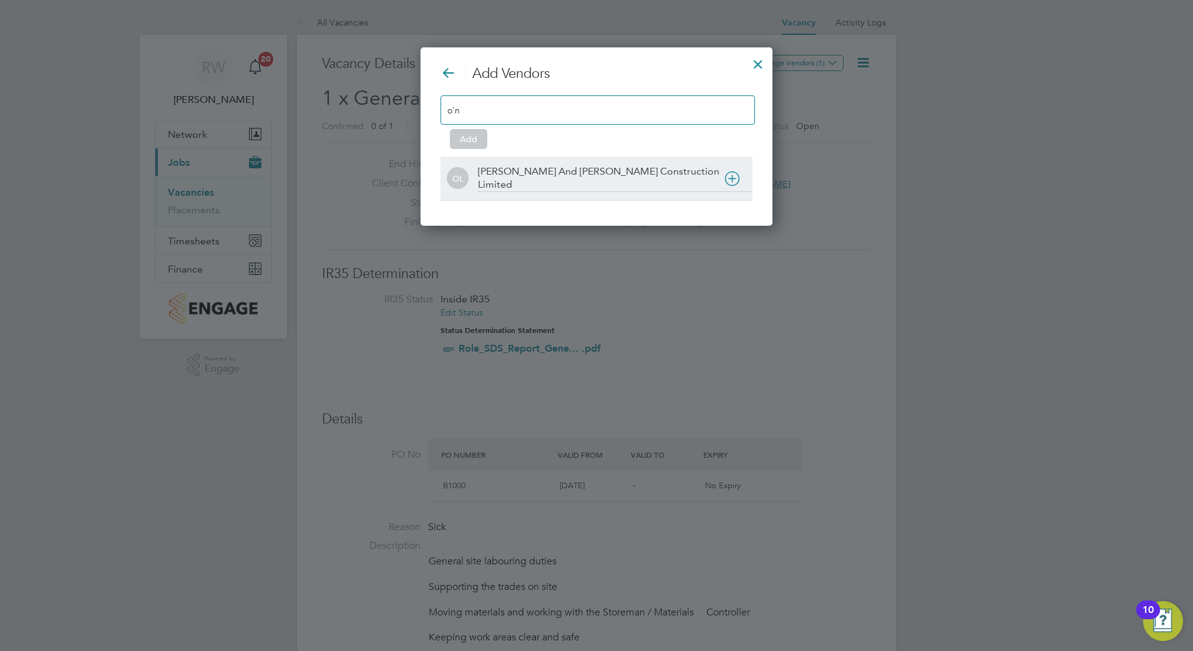
type input "o'n"
click at [623, 163] on div "OL O'Neill And Brennan Construction Limited" at bounding box center [596, 178] width 312 height 43
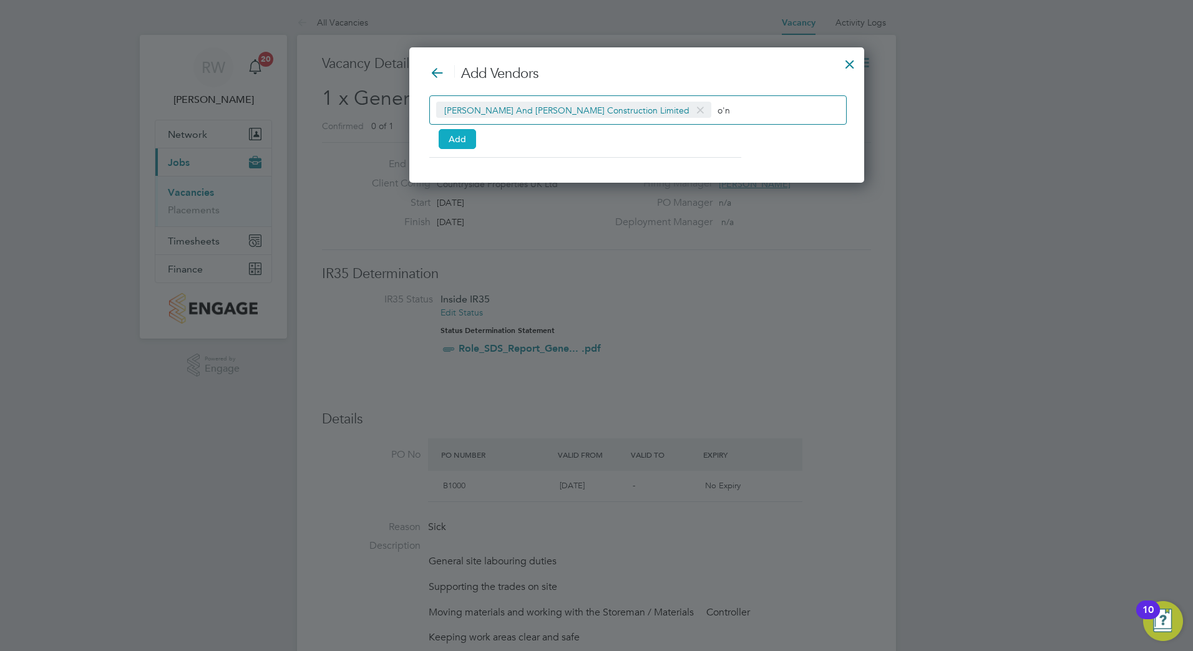
click at [451, 143] on button "Add" at bounding box center [457, 139] width 37 height 20
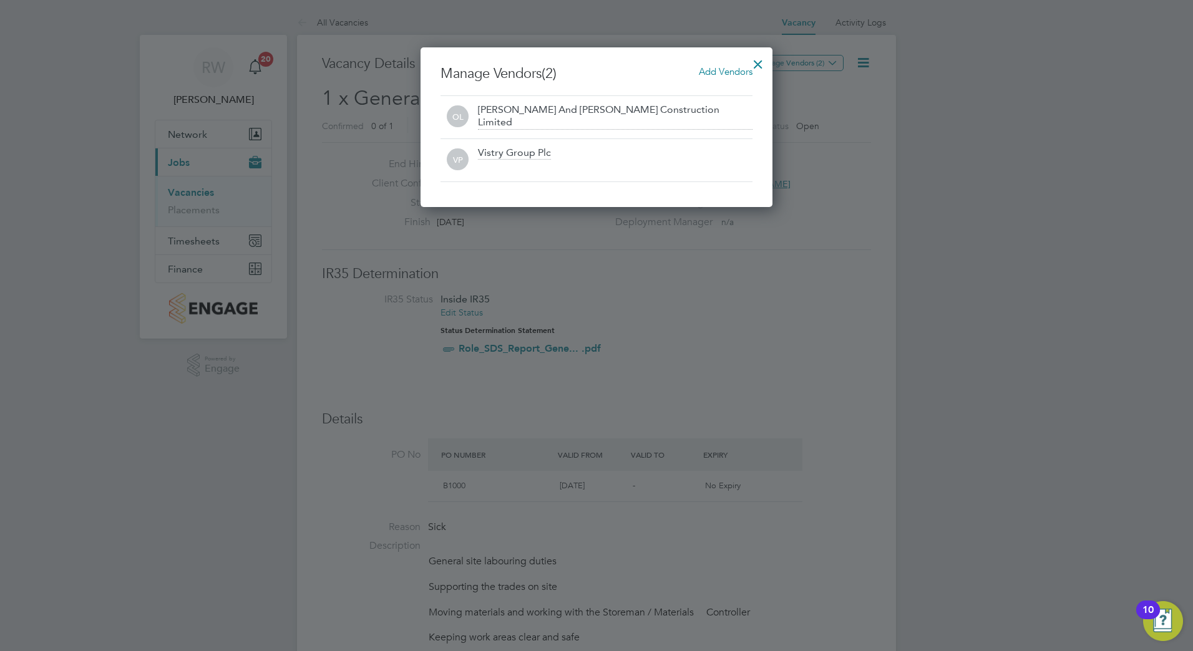
click at [754, 59] on div at bounding box center [758, 61] width 22 height 22
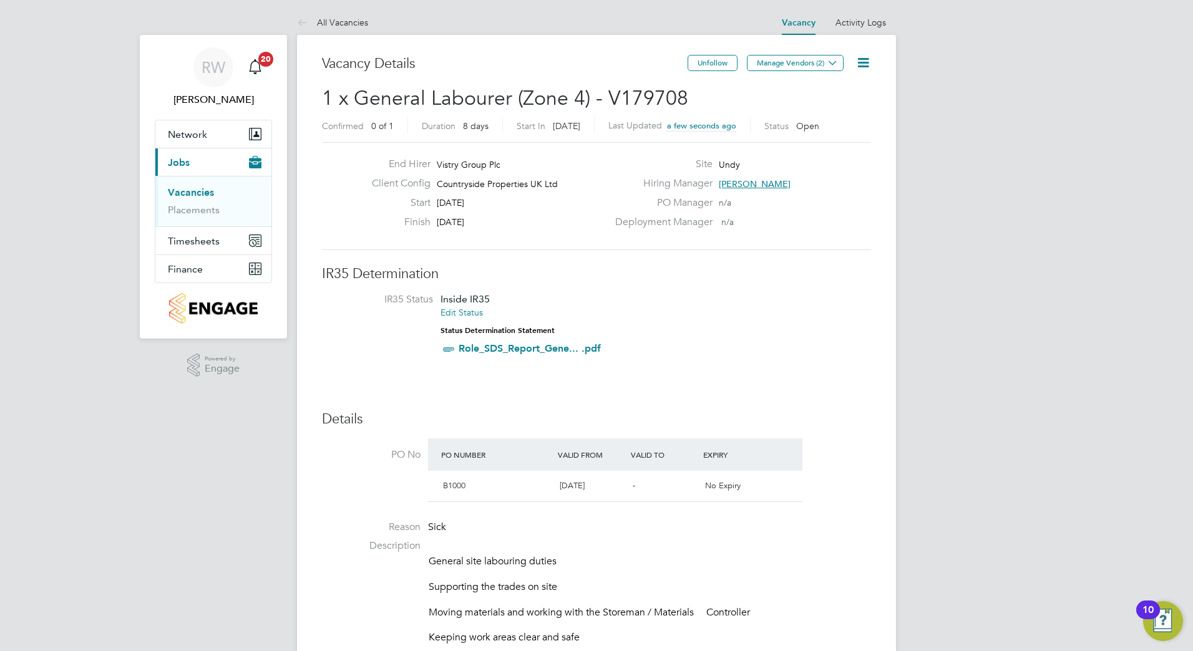
drag, startPoint x: 192, startPoint y: 194, endPoint x: 212, endPoint y: 192, distance: 20.7
click at [192, 194] on link "Vacancies" at bounding box center [191, 193] width 46 height 12
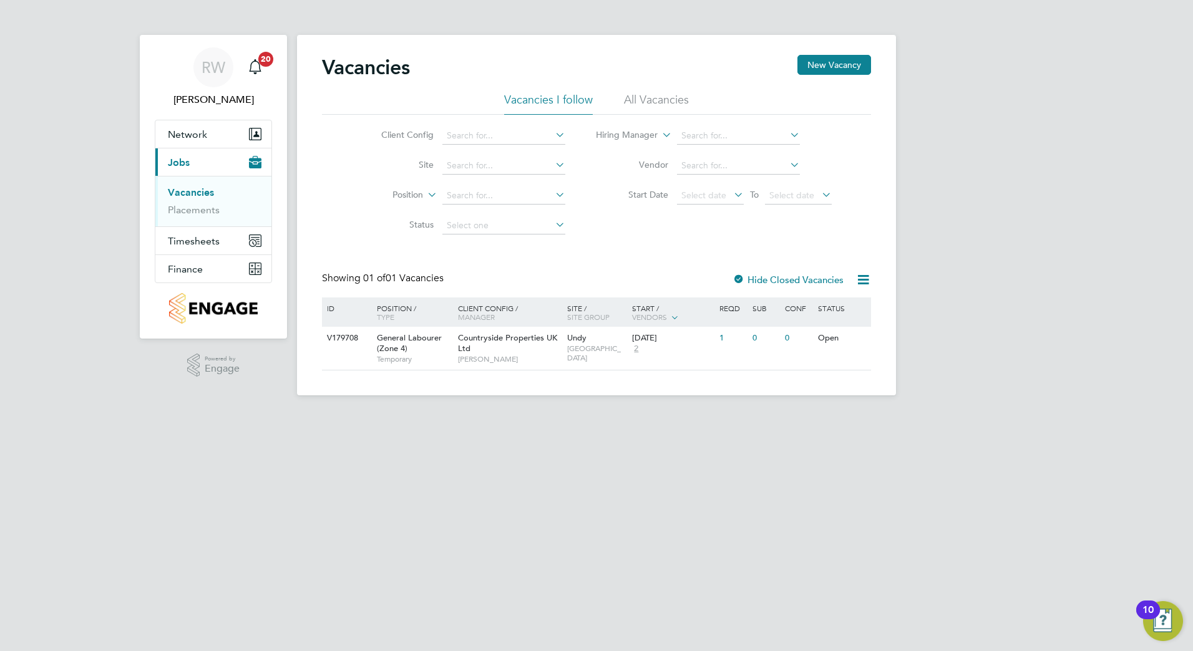
drag, startPoint x: 843, startPoint y: 64, endPoint x: 822, endPoint y: 87, distance: 30.9
click at [843, 65] on button "New Vacancy" at bounding box center [834, 65] width 74 height 20
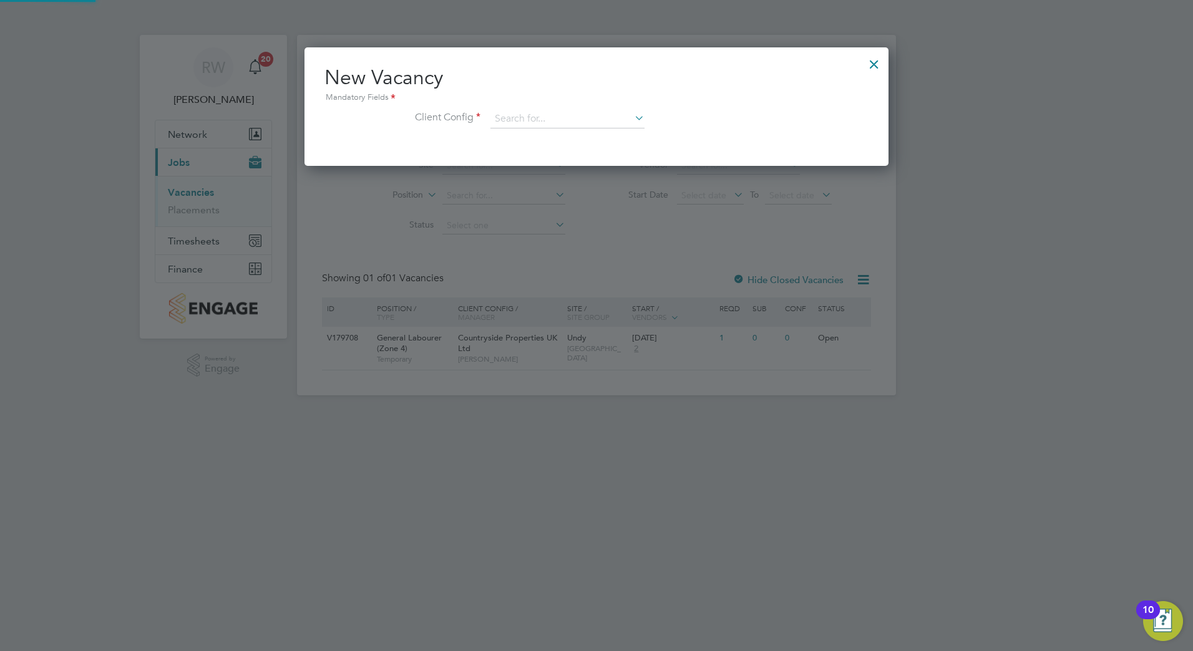
scroll to position [119, 585]
click at [569, 120] on input at bounding box center [567, 119] width 154 height 19
click at [555, 265] on li "Countryside Properties UK Ltd" at bounding box center [649, 272] width 319 height 17
type input "Countryside Properties UK Ltd"
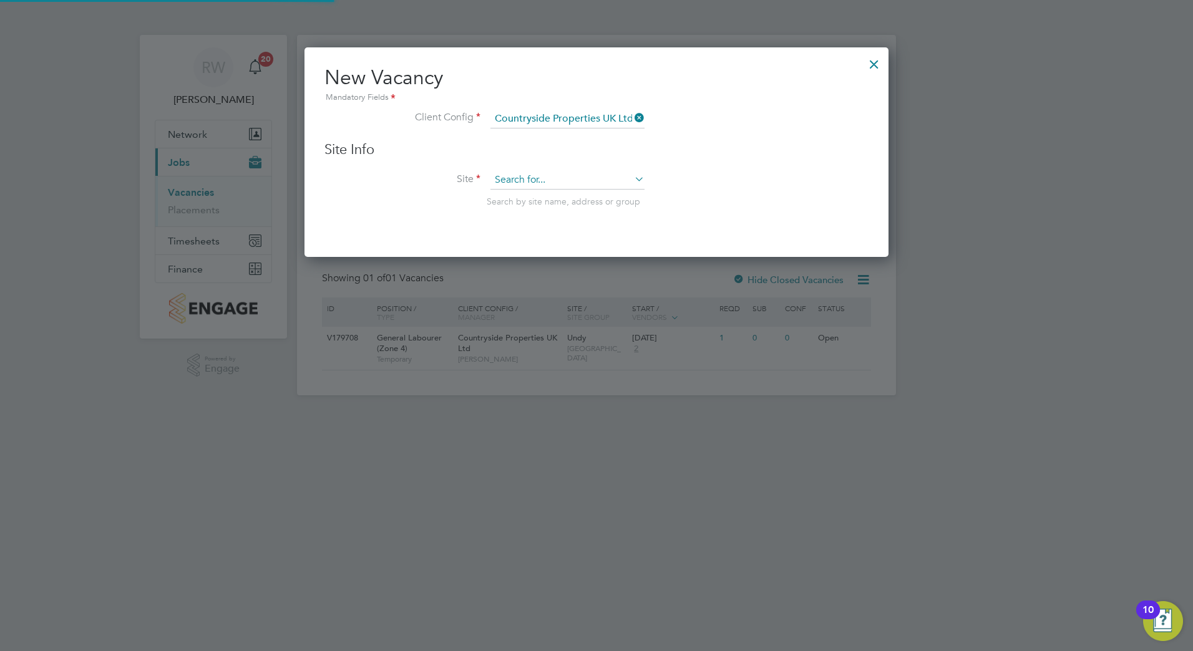
click at [527, 186] on input at bounding box center [567, 180] width 154 height 19
type input "b"
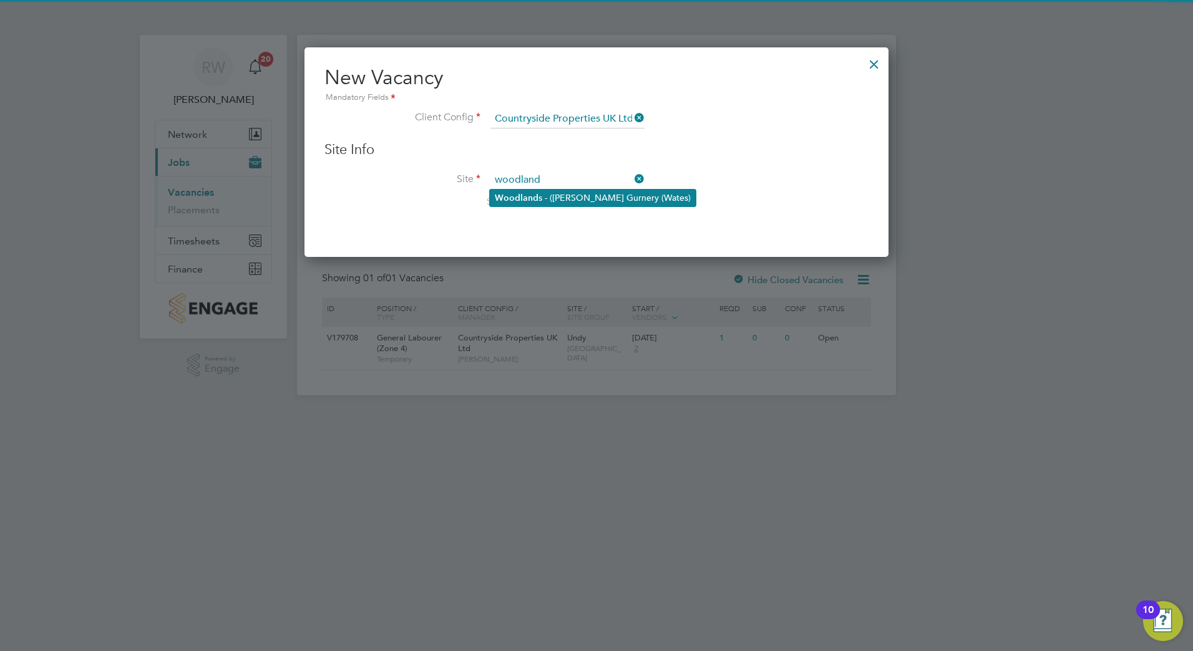
click at [540, 200] on li "Woodland s - (Barrow Gurnery (Wates)" at bounding box center [593, 198] width 206 height 17
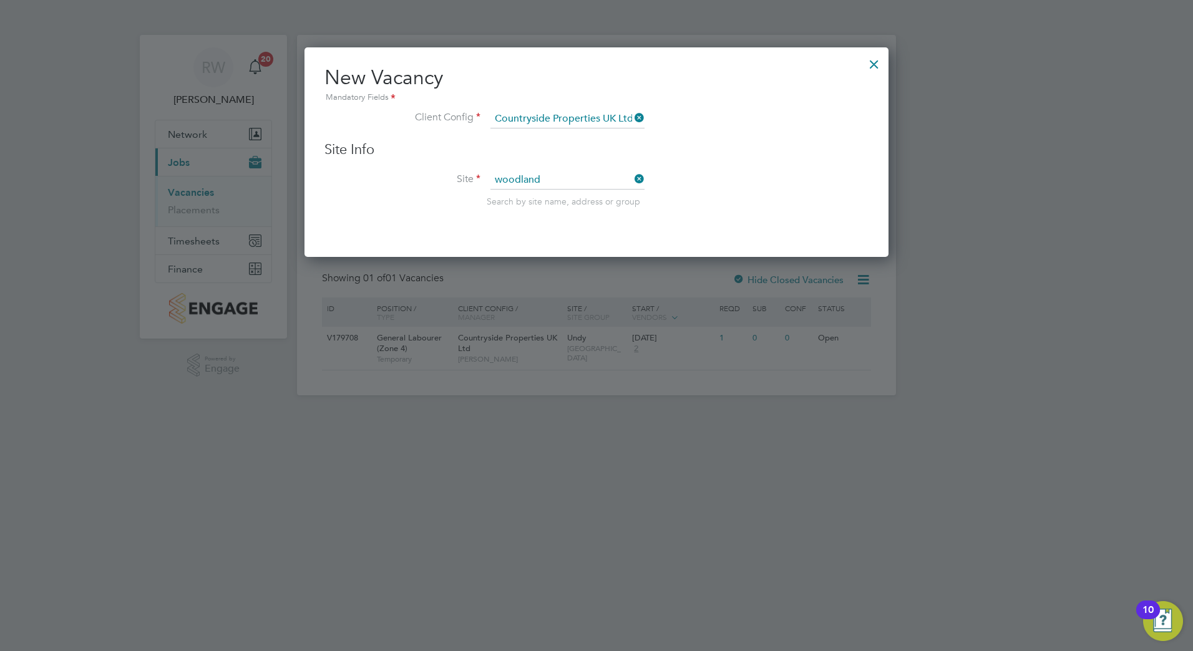
type input "Woodlands - (Barrow Gurnery (Wates)"
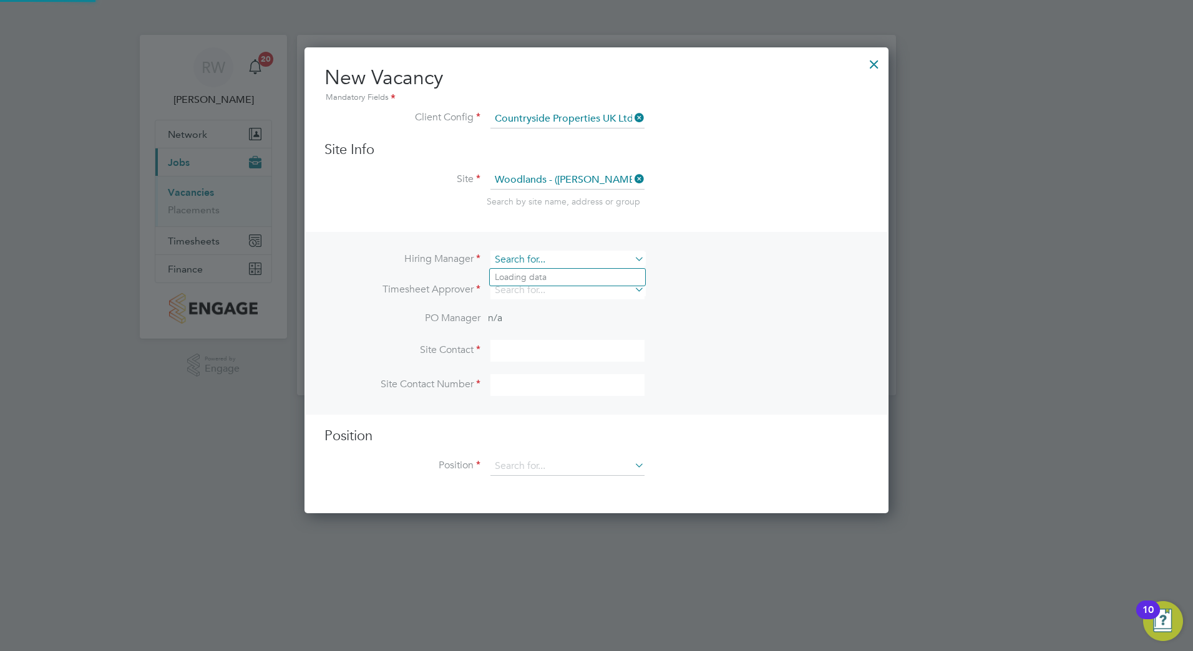
click at [557, 261] on input at bounding box center [567, 260] width 154 height 18
click at [549, 271] on li "Tyle r Gaston" at bounding box center [567, 277] width 155 height 17
type input "Tyler Gaston"
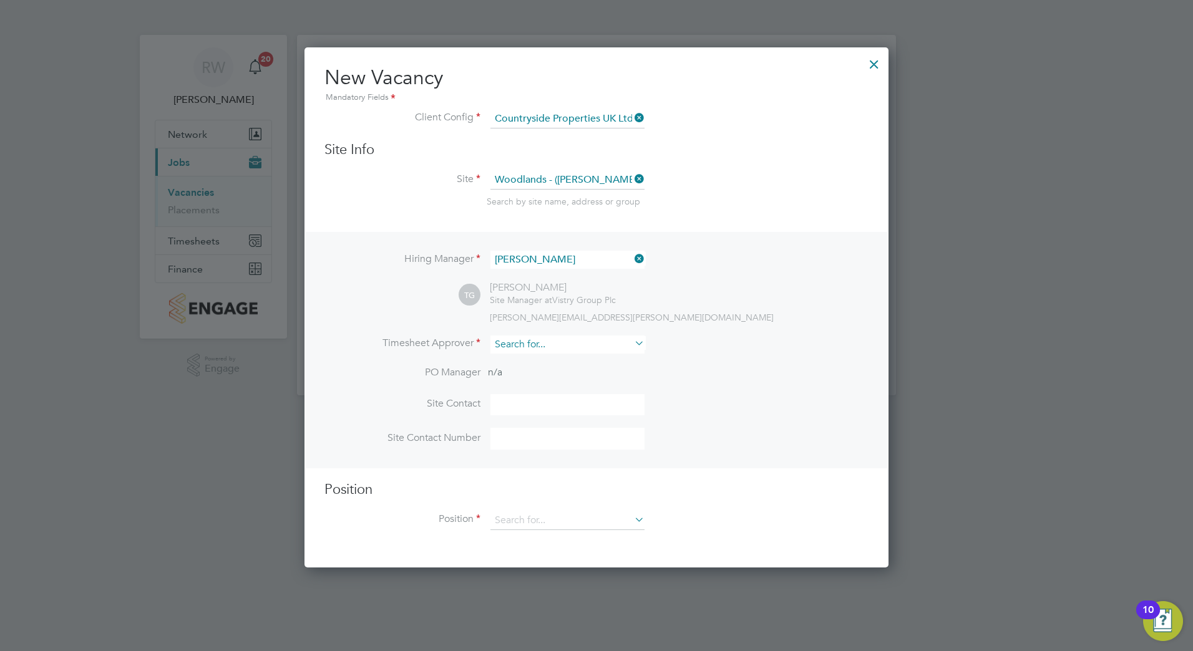
click at [508, 353] on input at bounding box center [567, 345] width 154 height 18
click at [516, 356] on li "Tyl er Gaston" at bounding box center [567, 362] width 155 height 17
type input "Tyler Gaston"
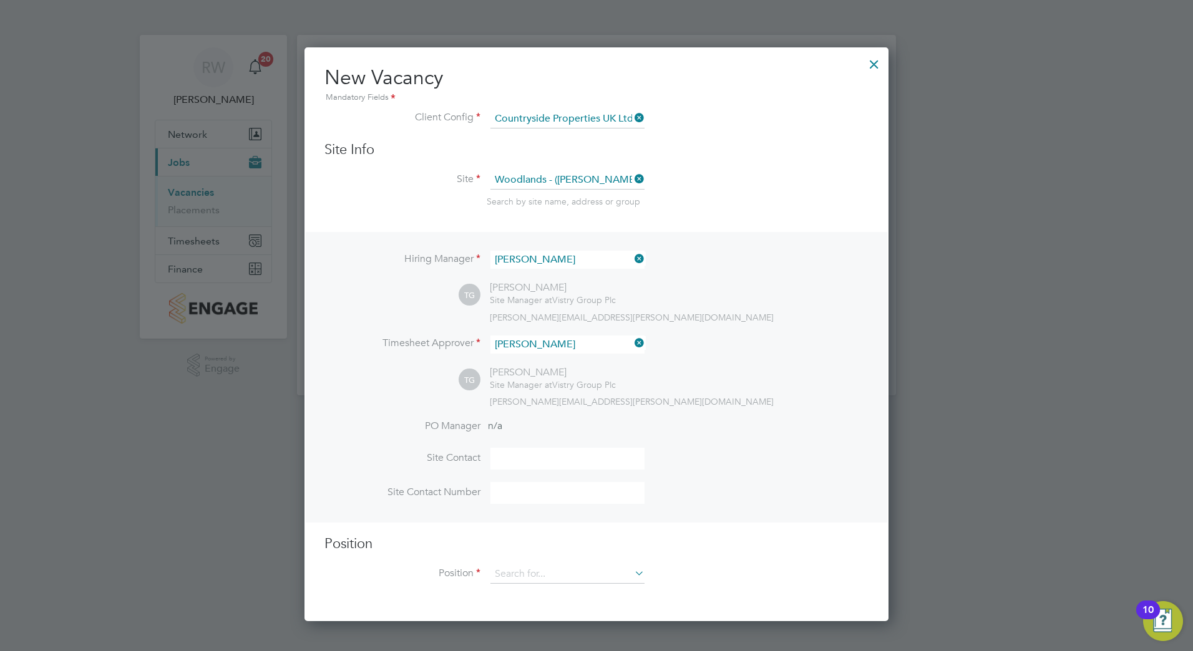
click at [520, 459] on input at bounding box center [567, 459] width 154 height 22
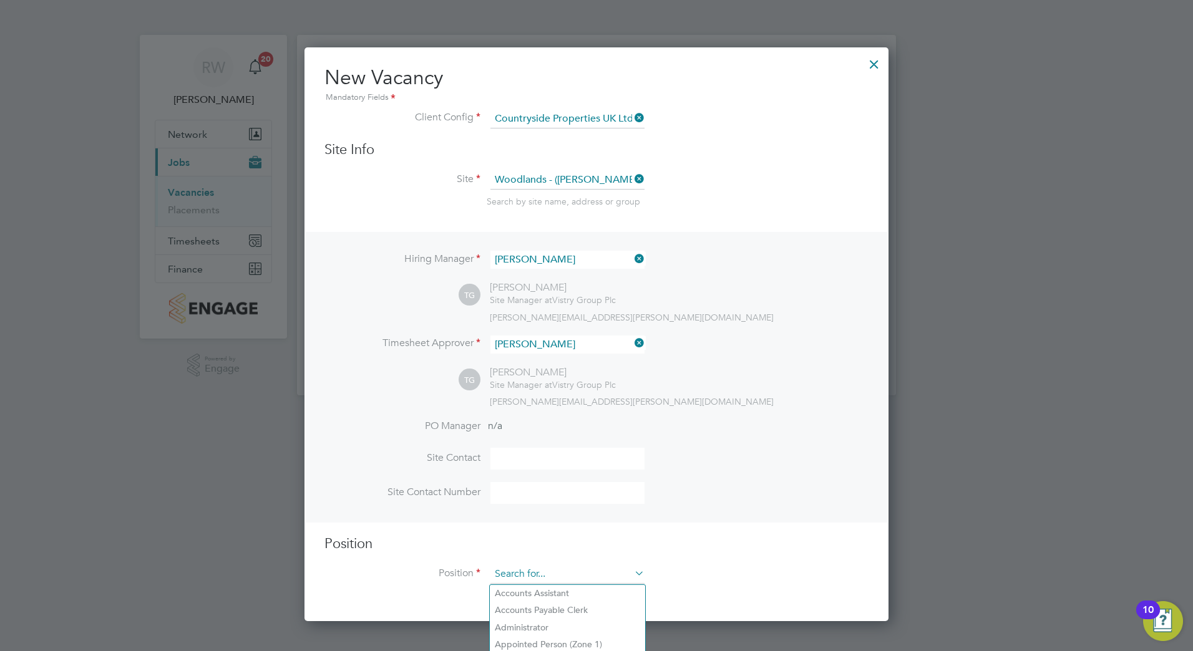
click at [528, 581] on input at bounding box center [567, 574] width 154 height 19
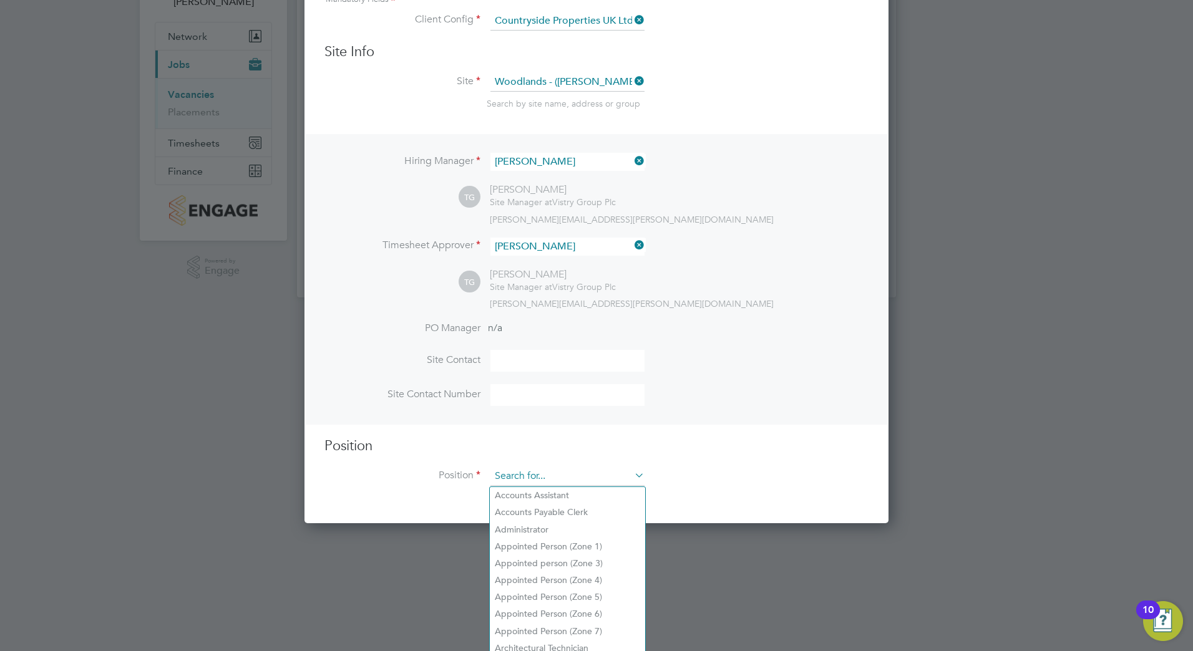
click at [528, 474] on input at bounding box center [567, 476] width 154 height 19
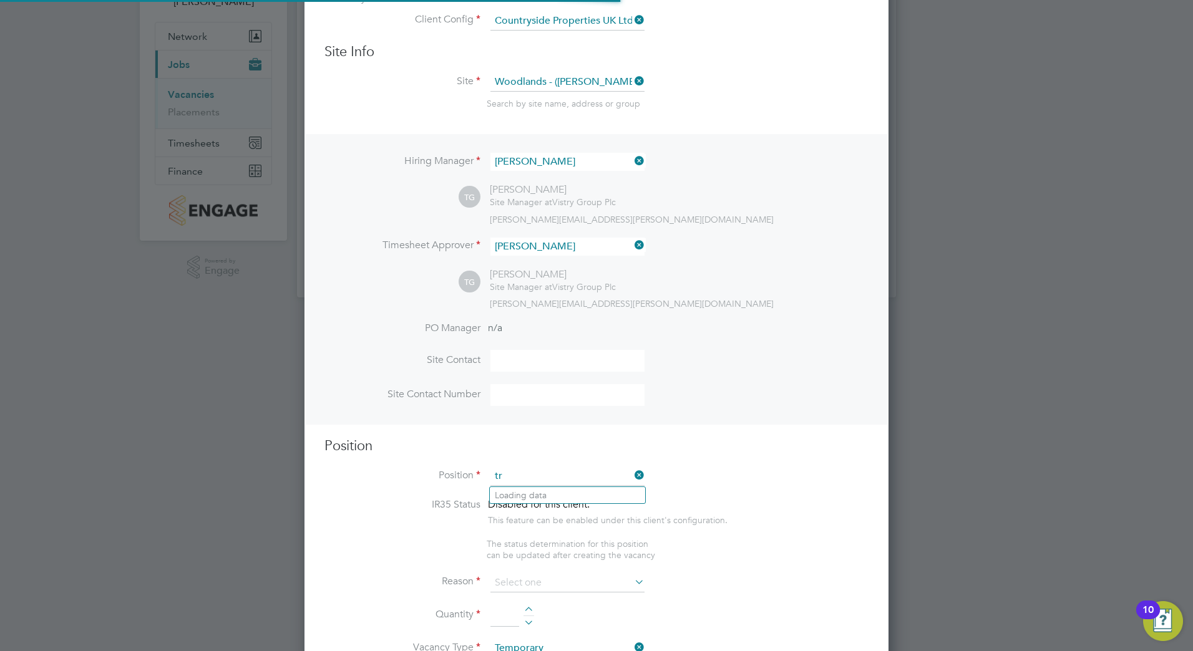
scroll to position [1799, 585]
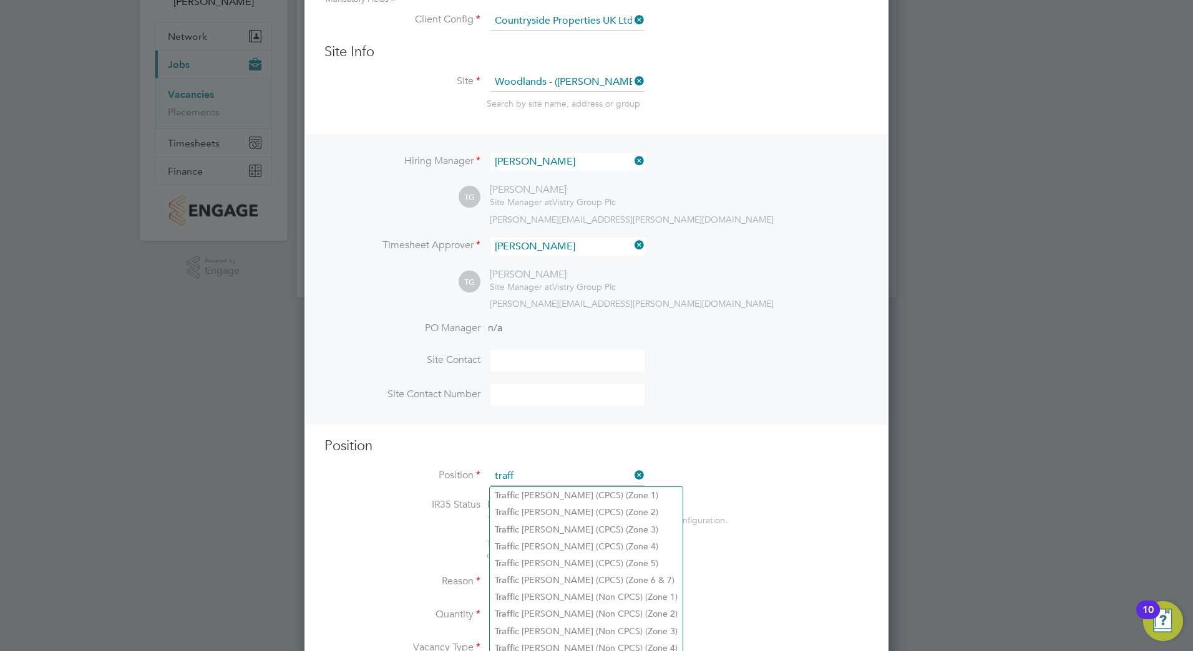
drag, startPoint x: 527, startPoint y: 474, endPoint x: 495, endPoint y: 478, distance: 32.1
click at [495, 478] on input "traff" at bounding box center [567, 476] width 154 height 19
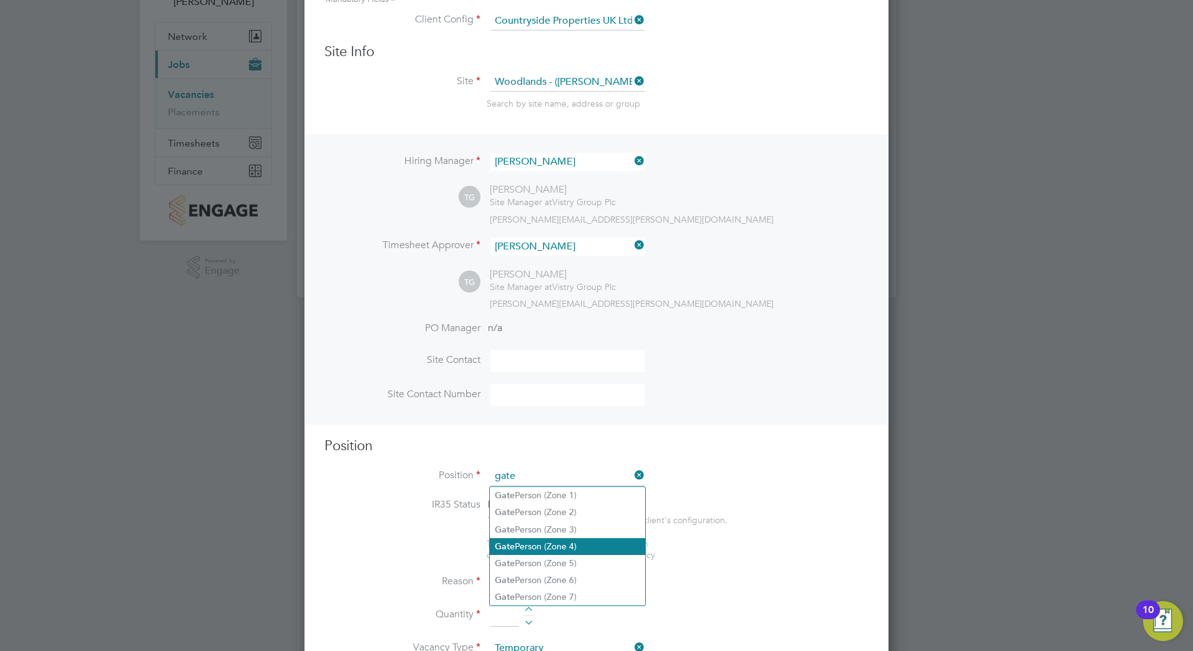
click at [527, 549] on li "Gate Person (Zone 4)" at bounding box center [567, 546] width 155 height 17
type input "Gate Person (Zone 4)"
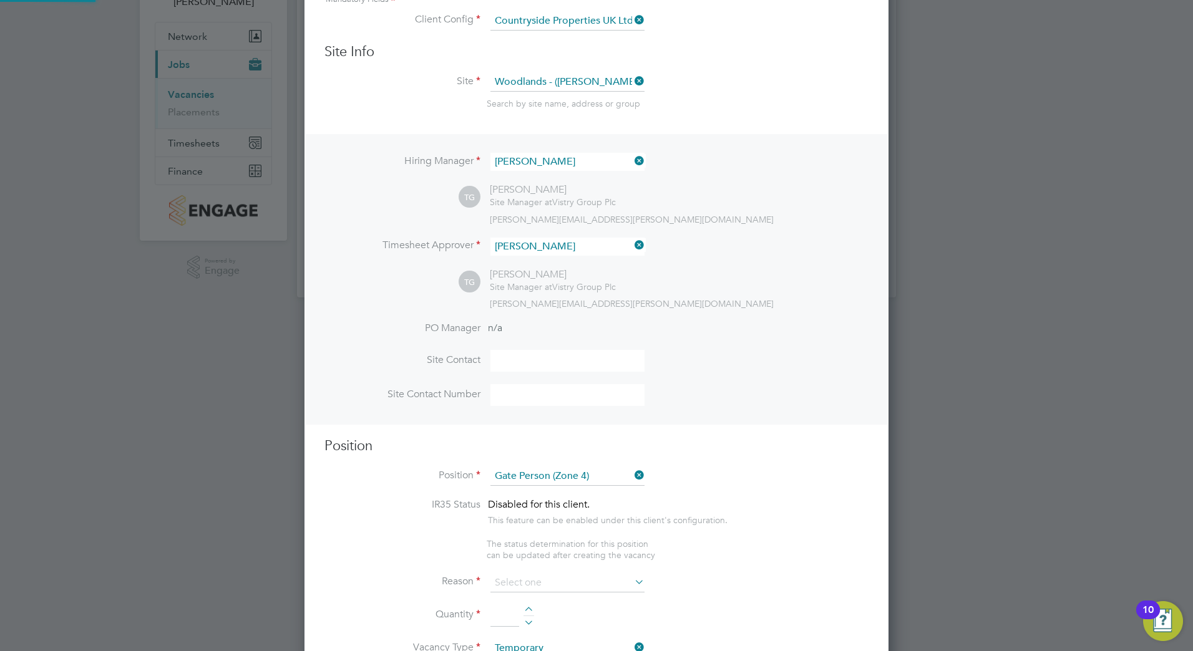
type textarea "- Welcoming visitors and signing visitors in and out of site - Checking CSCS ca…"
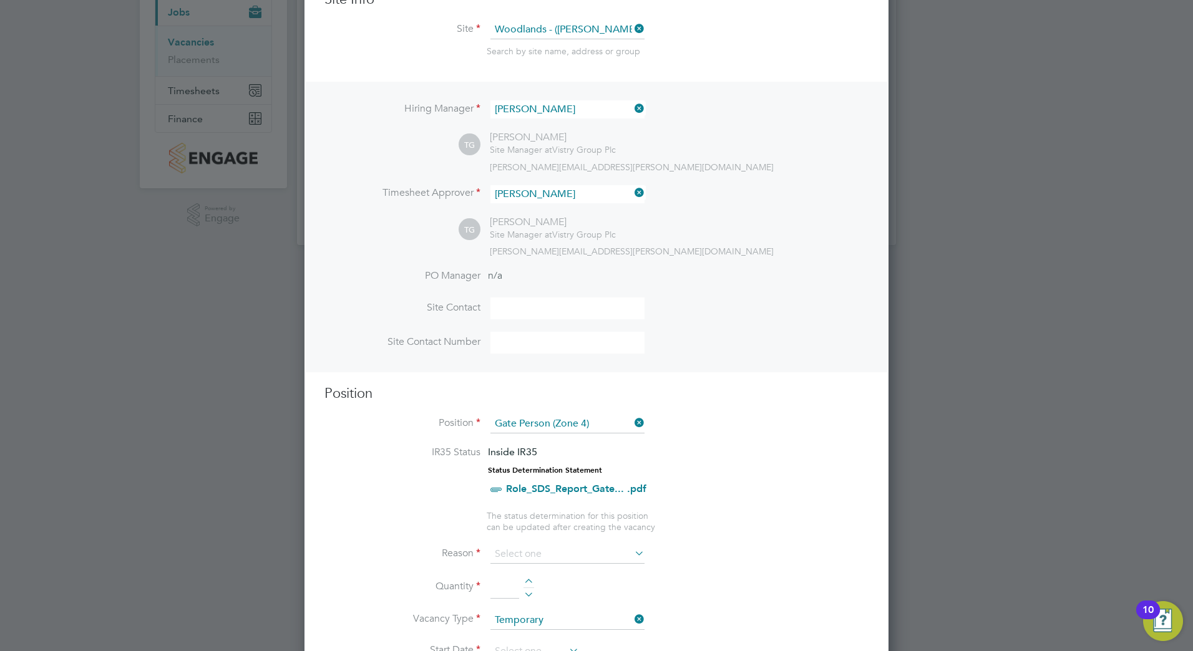
scroll to position [223, 0]
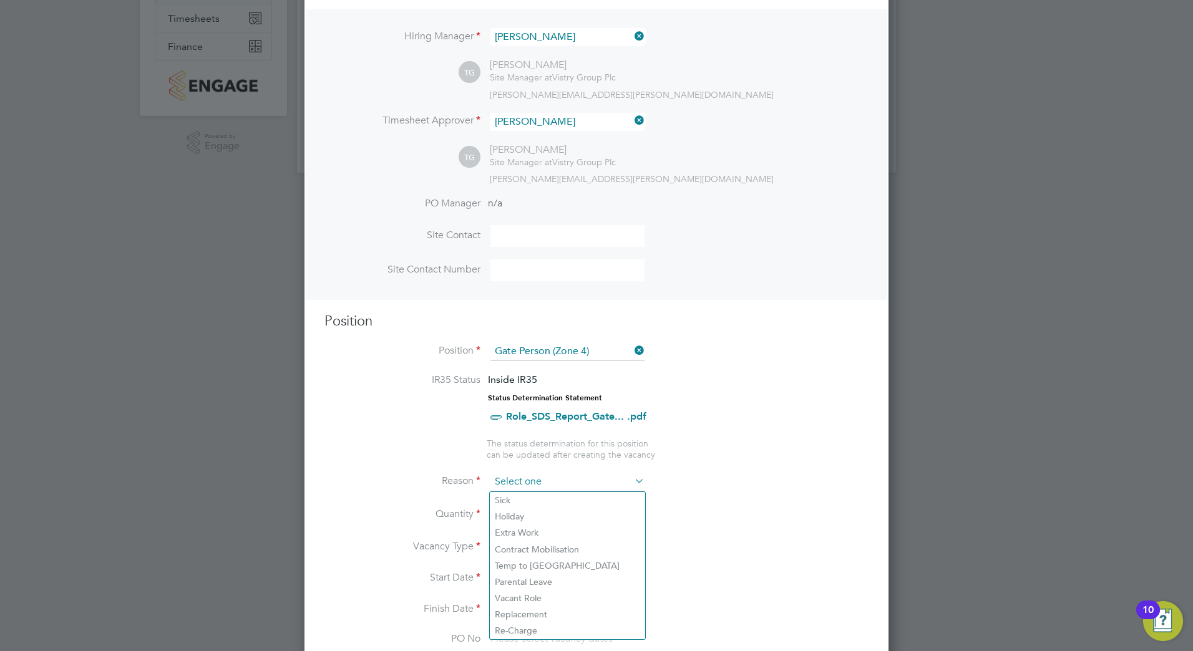
click at [559, 485] on input at bounding box center [567, 482] width 154 height 19
click at [525, 512] on li "Holiday" at bounding box center [567, 516] width 155 height 16
type input "Holiday"
click at [528, 508] on div at bounding box center [528, 511] width 11 height 9
type input "1"
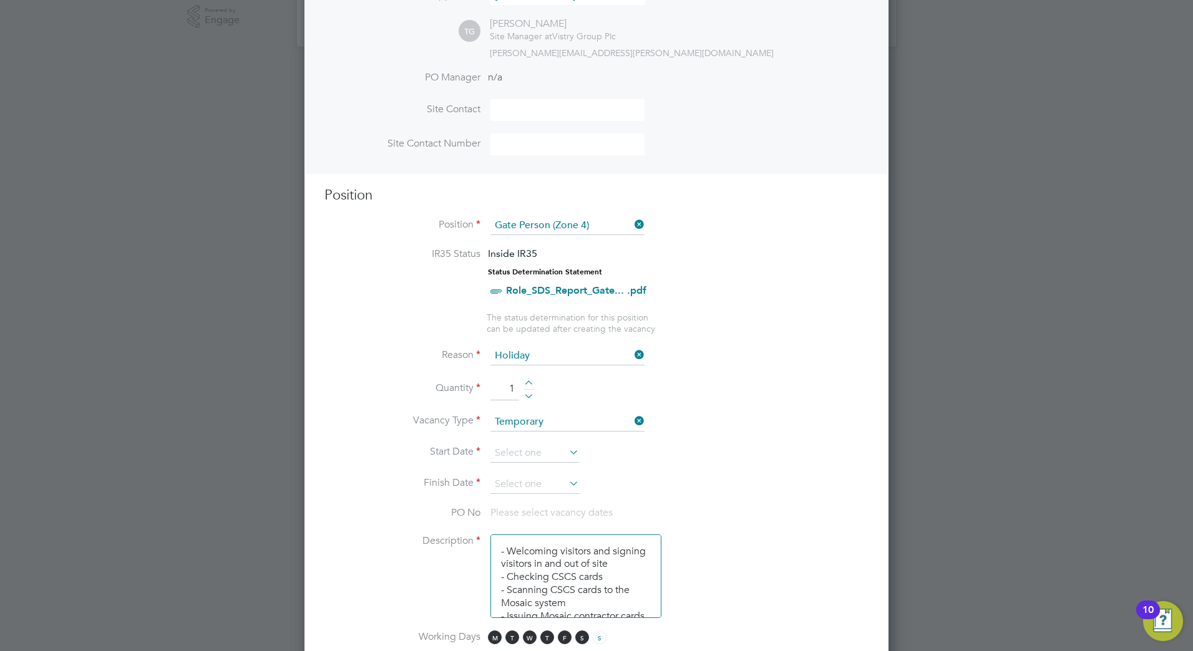
scroll to position [410, 0]
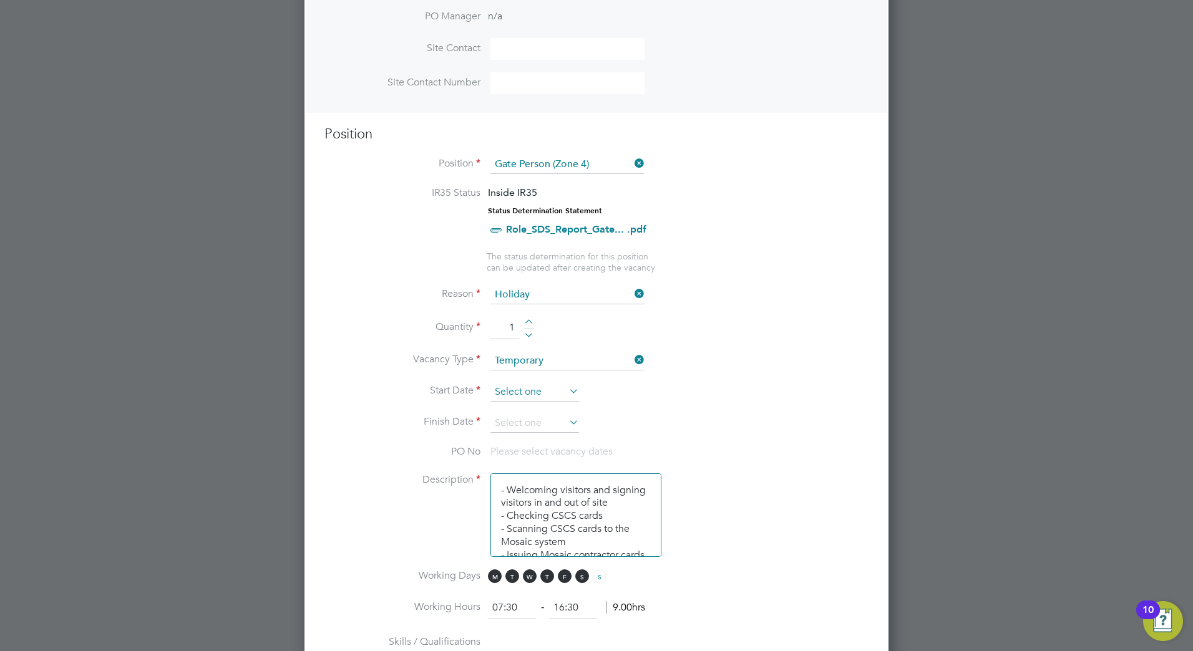
click at [552, 398] on input at bounding box center [534, 392] width 89 height 19
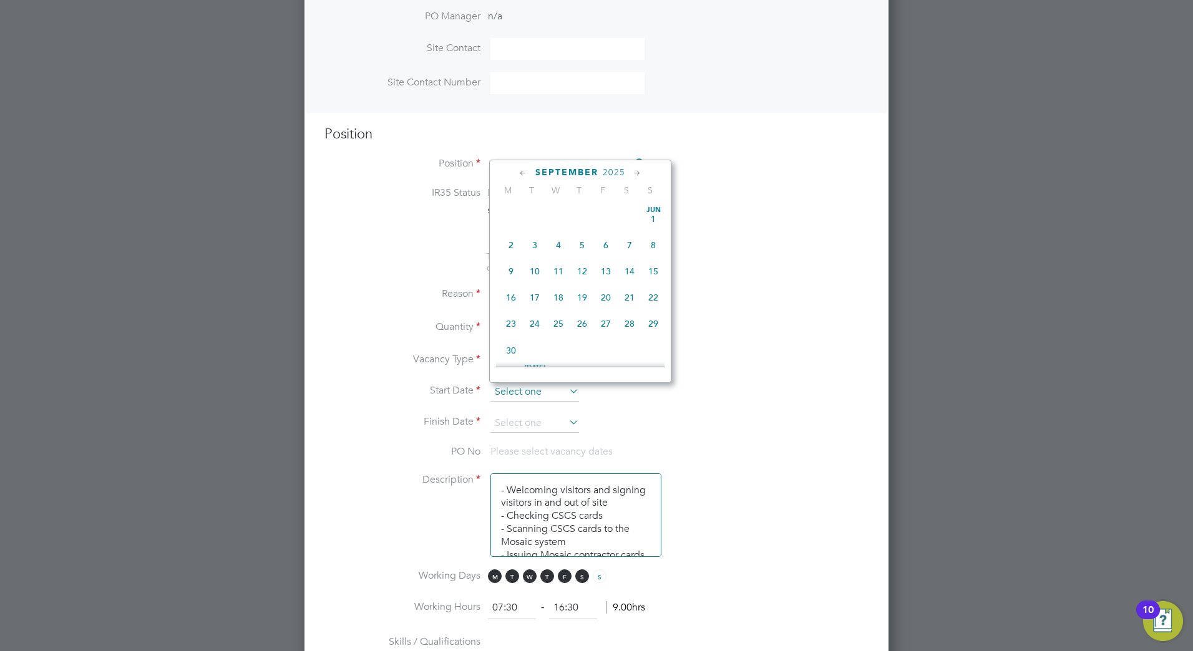
scroll to position [378, 0]
click at [558, 245] on span "27" at bounding box center [559, 236] width 24 height 24
type input "27 Aug 2025"
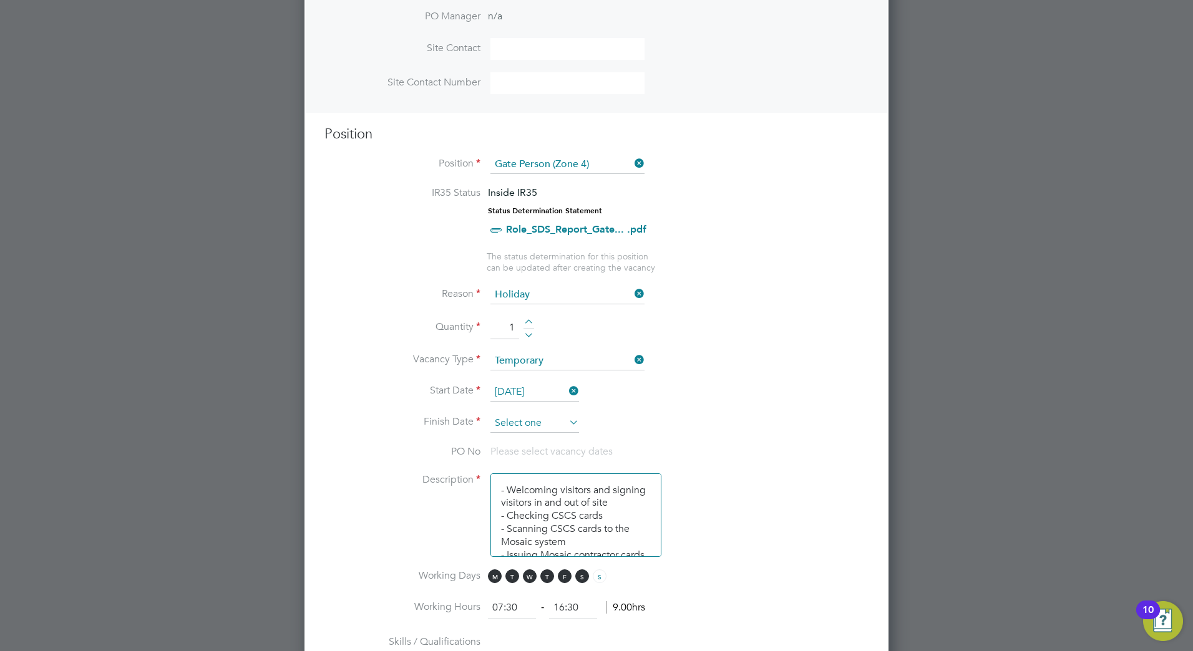
click at [507, 426] on input at bounding box center [534, 423] width 89 height 19
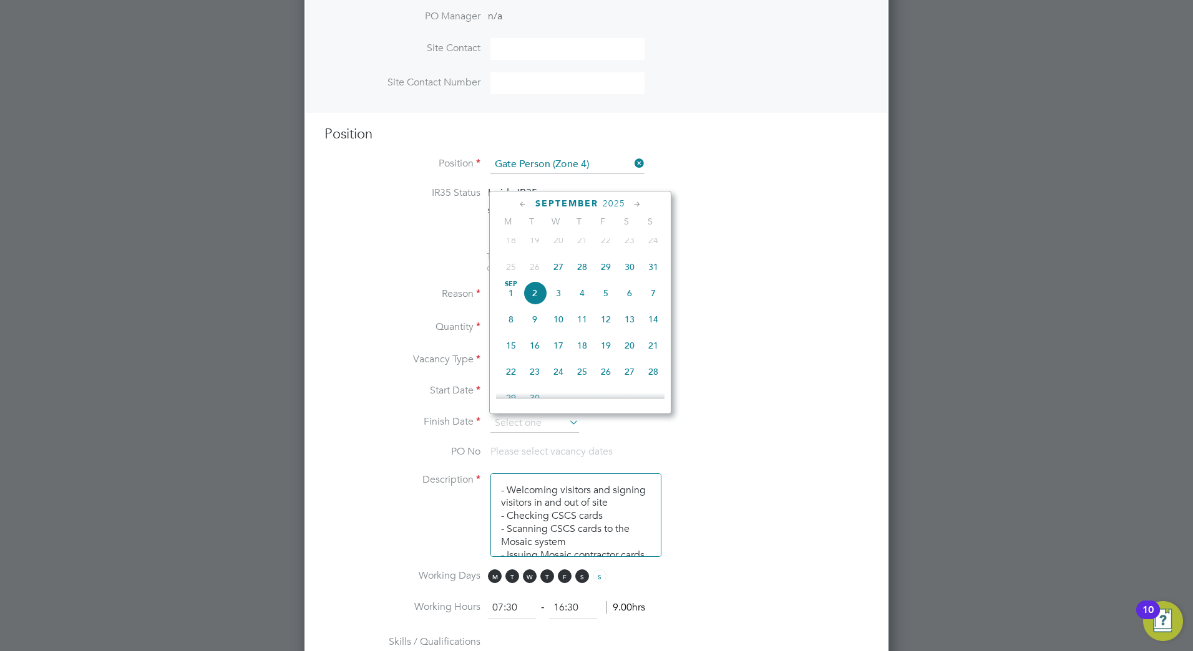
click at [559, 272] on span "27" at bounding box center [559, 267] width 24 height 24
type input "27 Aug 2025"
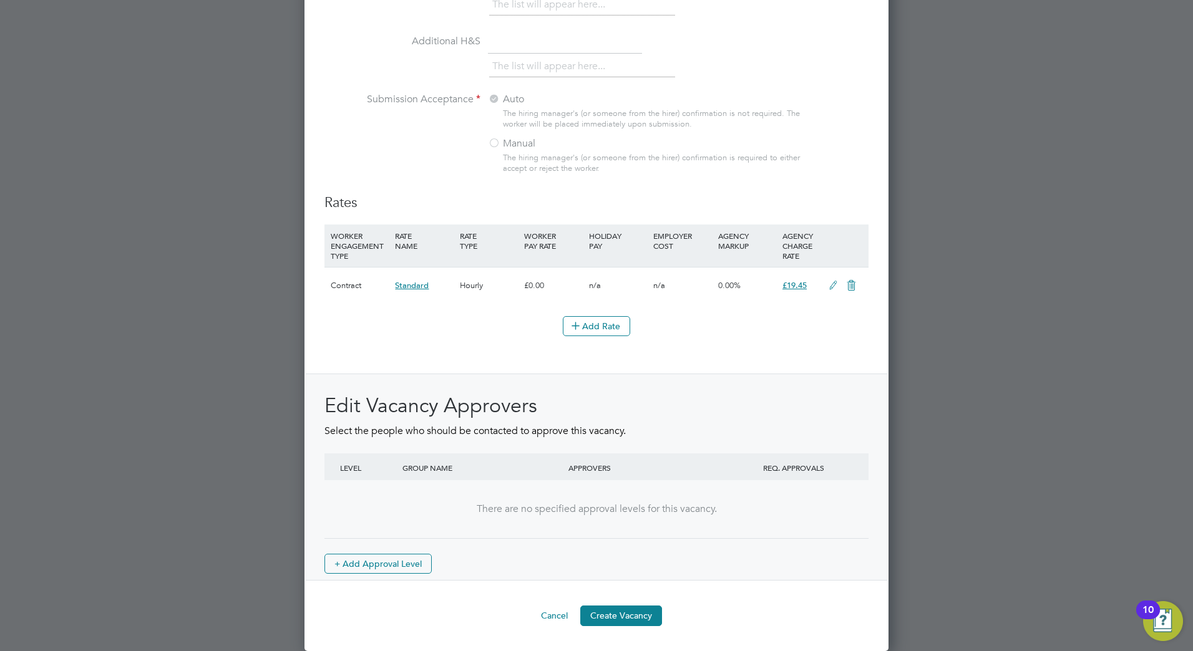
scroll to position [910, 0]
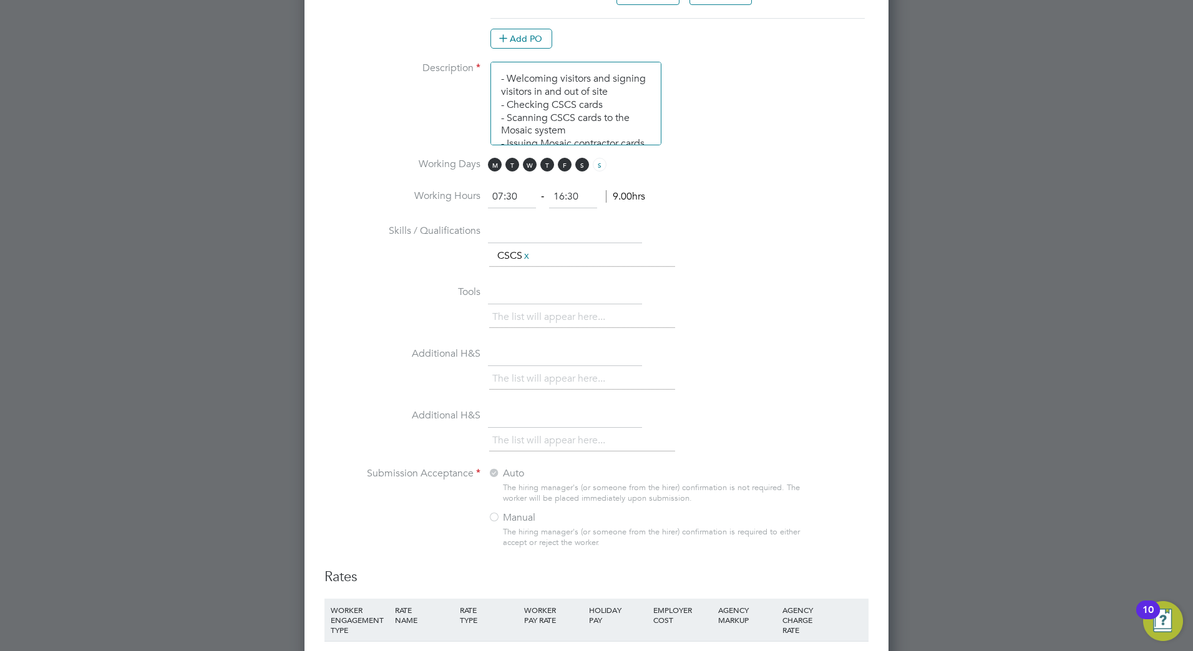
drag, startPoint x: 504, startPoint y: 203, endPoint x: 477, endPoint y: 205, distance: 27.5
click at [477, 205] on li "Working Hours 07:30 ‐ 16:30 9.00hrs" at bounding box center [596, 203] width 544 height 35
type input "08:00"
drag, startPoint x: 581, startPoint y: 195, endPoint x: 499, endPoint y: 197, distance: 82.4
click at [499, 197] on ng-form "08:00 ‐ 16:30 8.50hrs" at bounding box center [566, 196] width 157 height 12
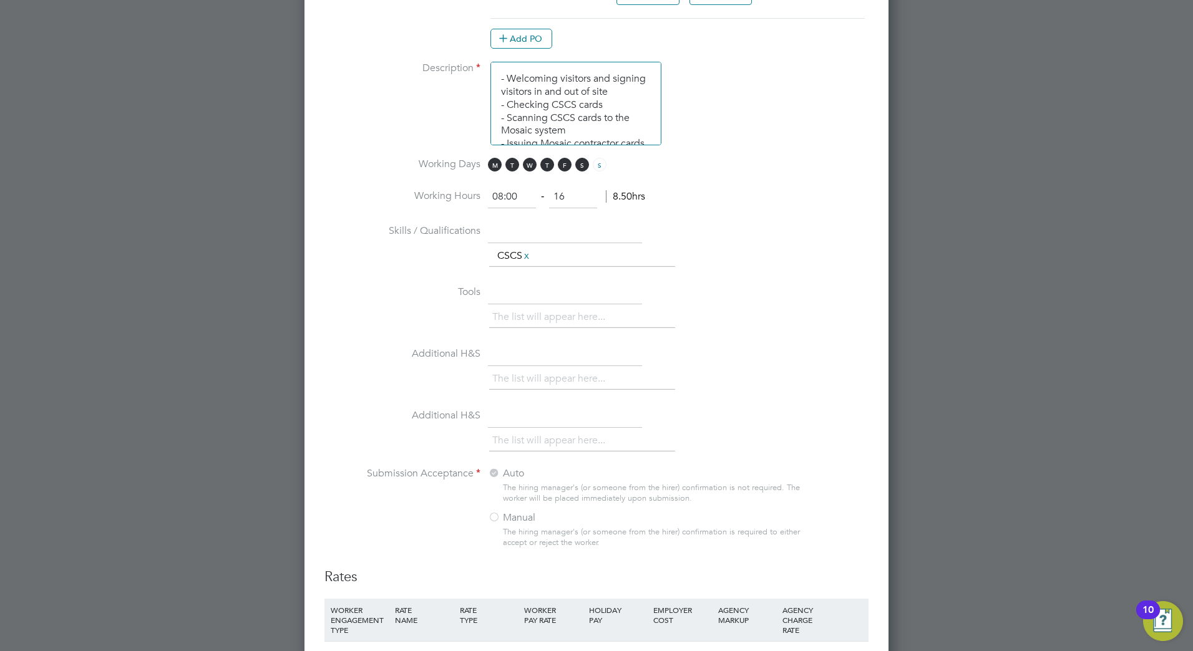
type input "16:00"
click at [728, 150] on li "Description - Welcoming visitors and signing visitors in and out of site - Chec…" at bounding box center [596, 110] width 544 height 96
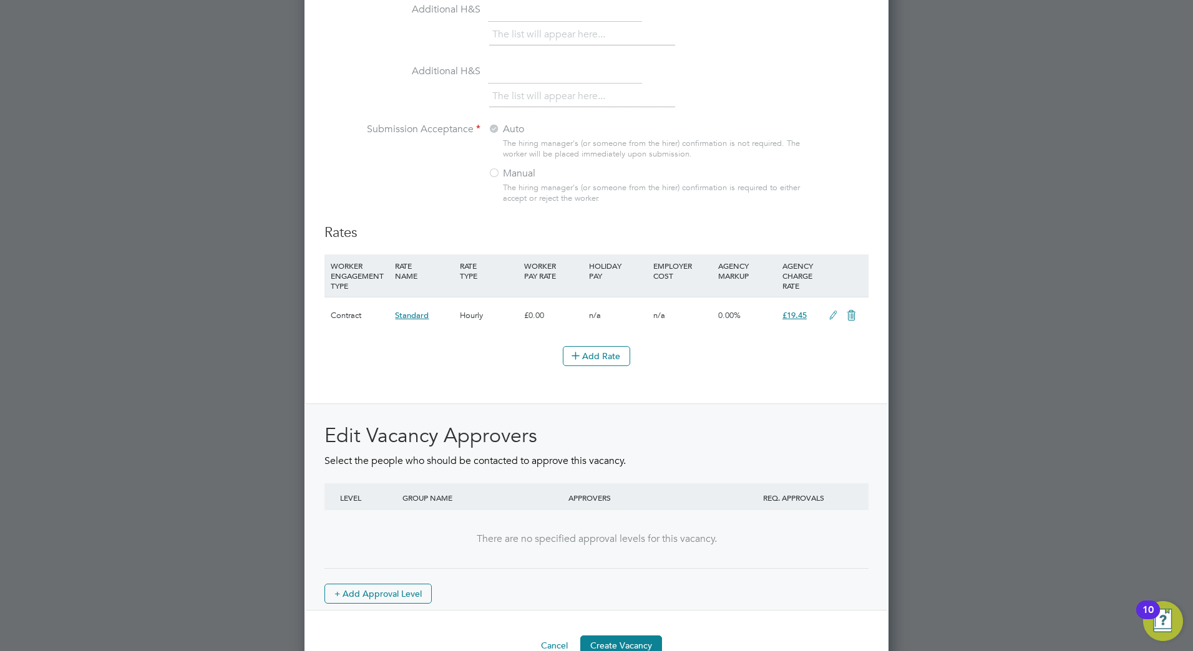
scroll to position [1285, 0]
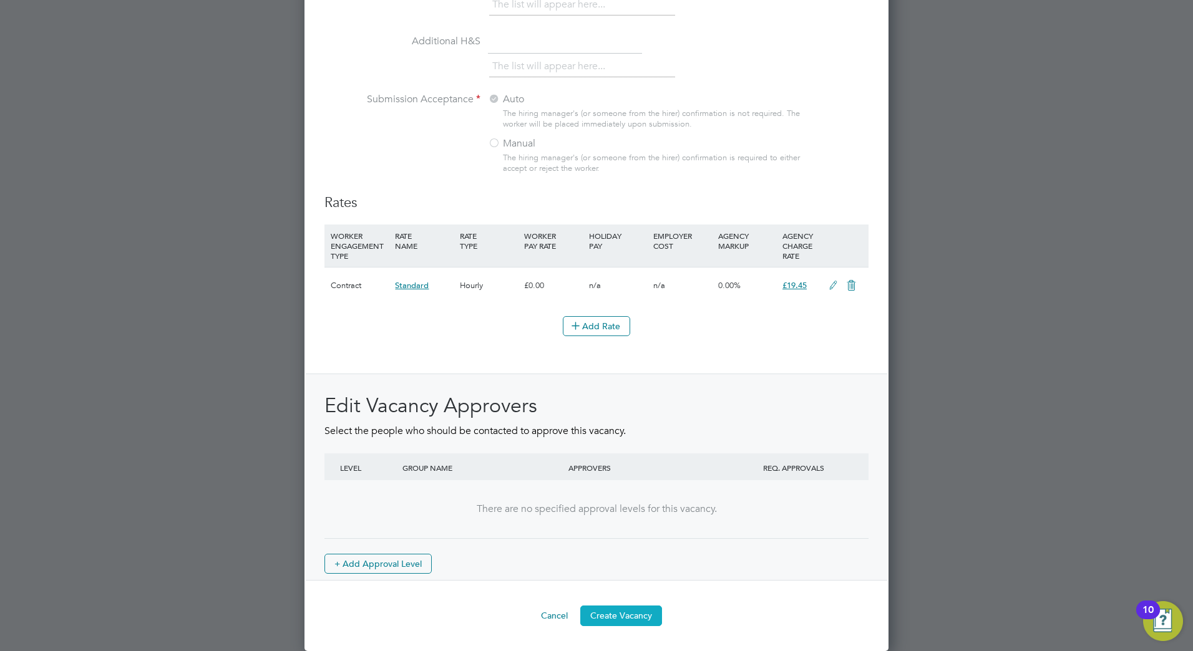
click at [632, 615] on button "Create Vacancy" at bounding box center [621, 616] width 82 height 20
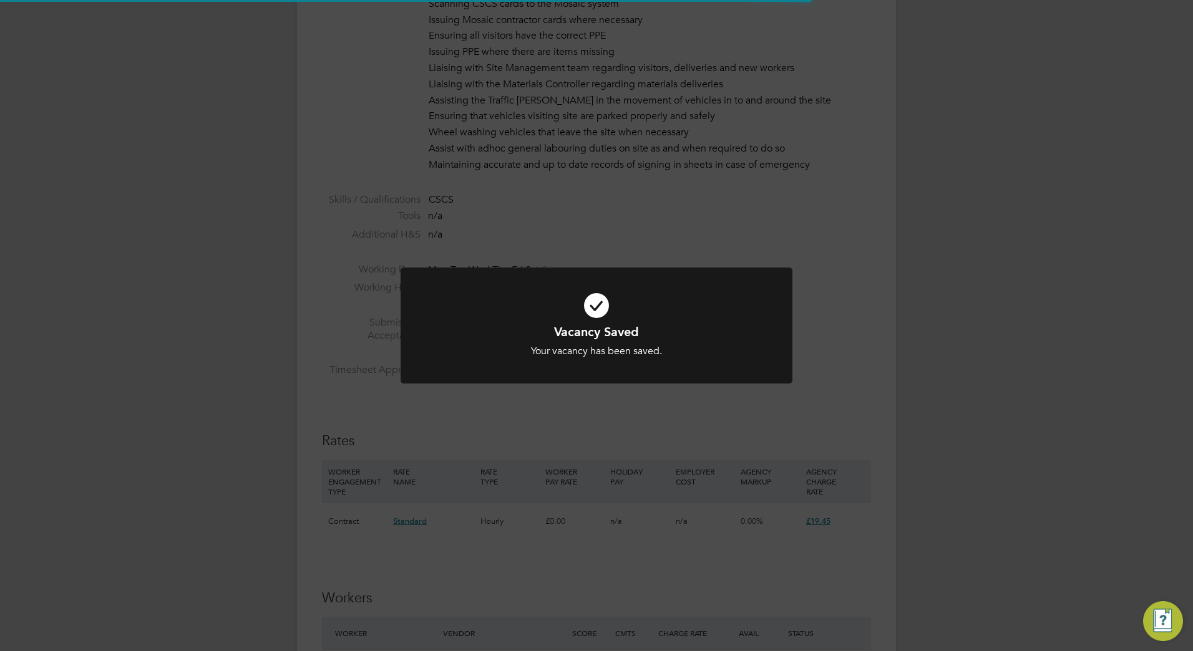
scroll to position [37, 87]
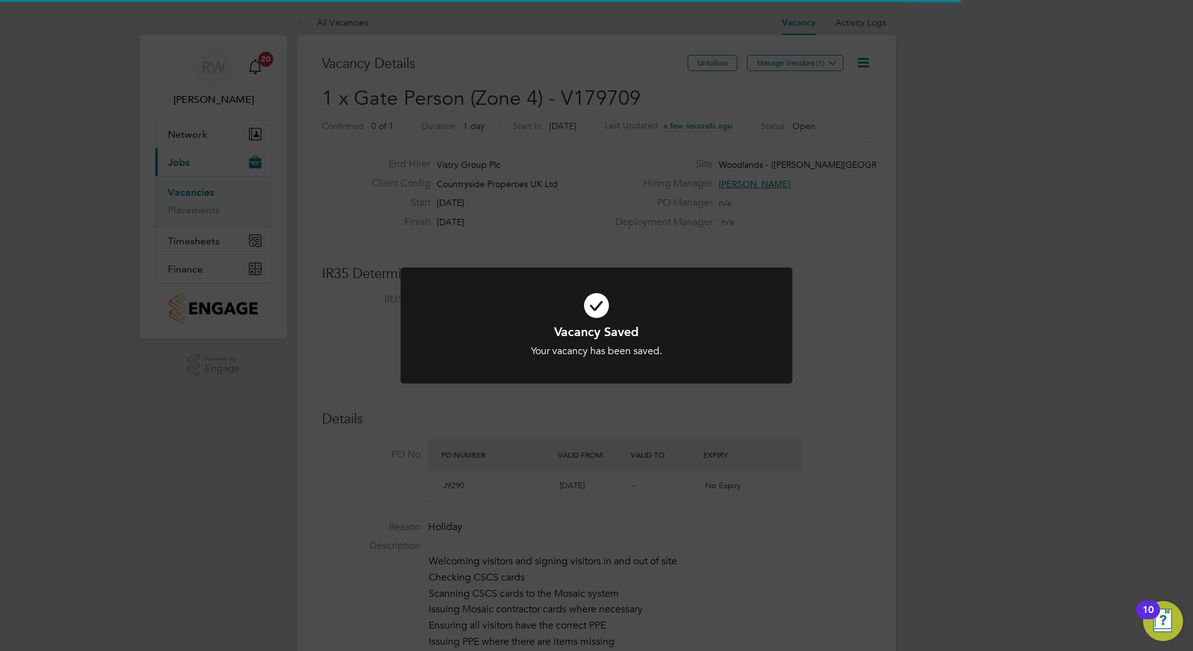
click at [622, 183] on div "Vacancy Saved Your vacancy has been saved. Cancel Okay" at bounding box center [596, 325] width 1193 height 651
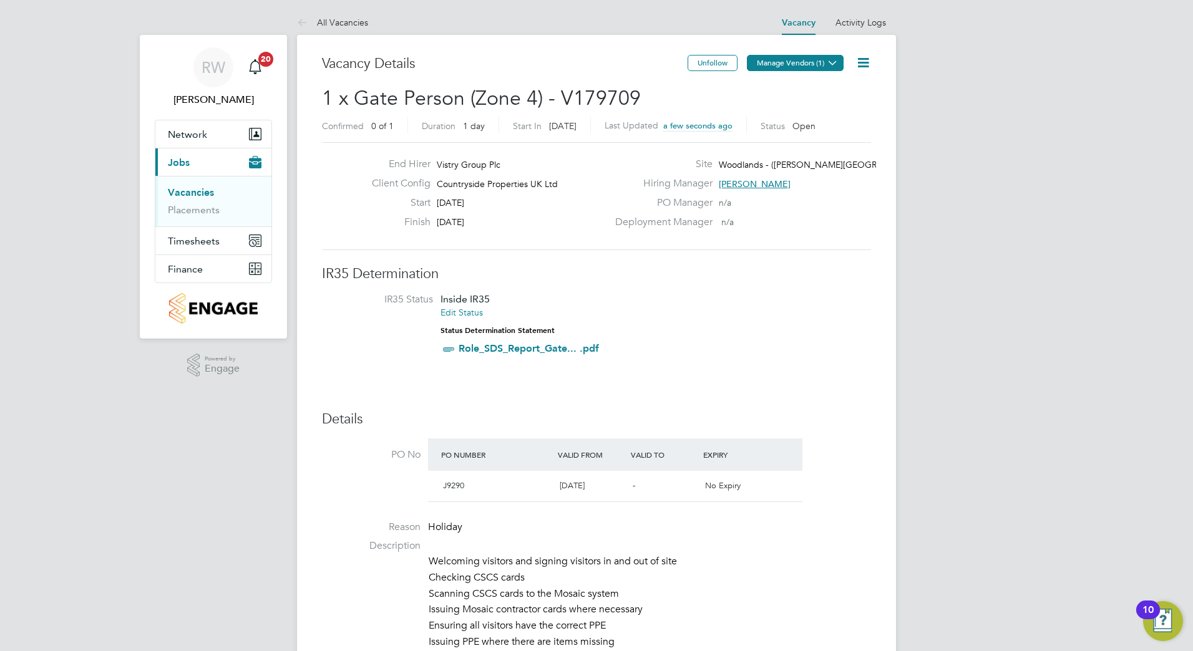
click at [797, 61] on button "Manage Vendors (1)" at bounding box center [795, 63] width 97 height 16
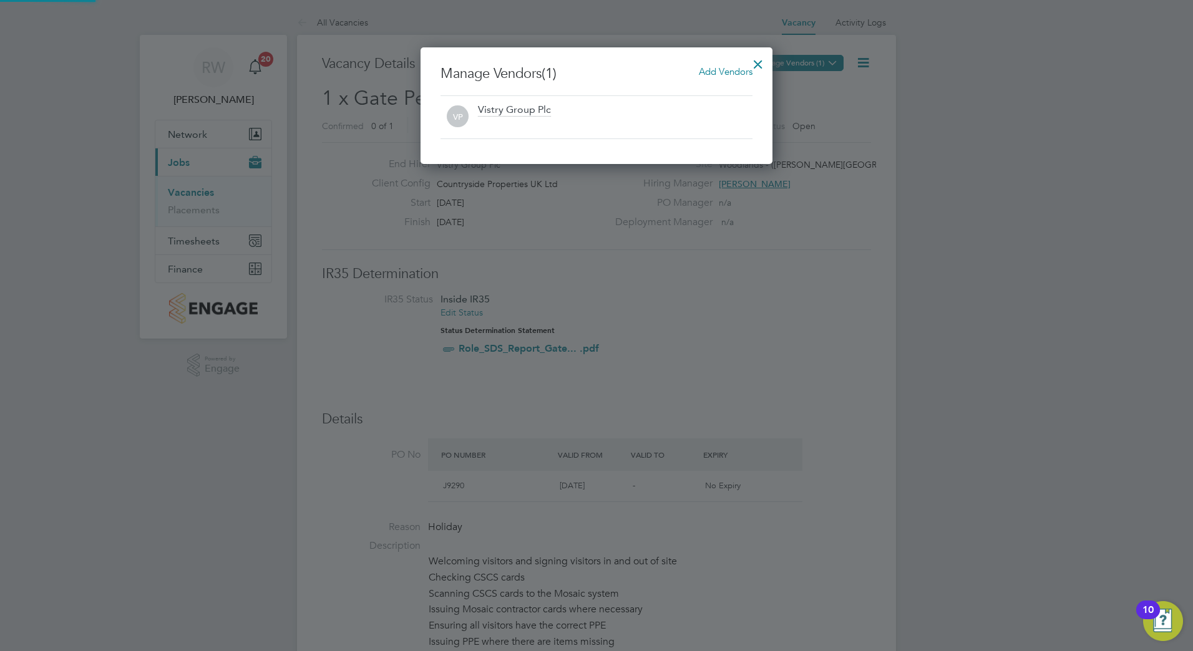
scroll to position [117, 353]
click at [709, 70] on span "Add Vendors" at bounding box center [726, 72] width 54 height 12
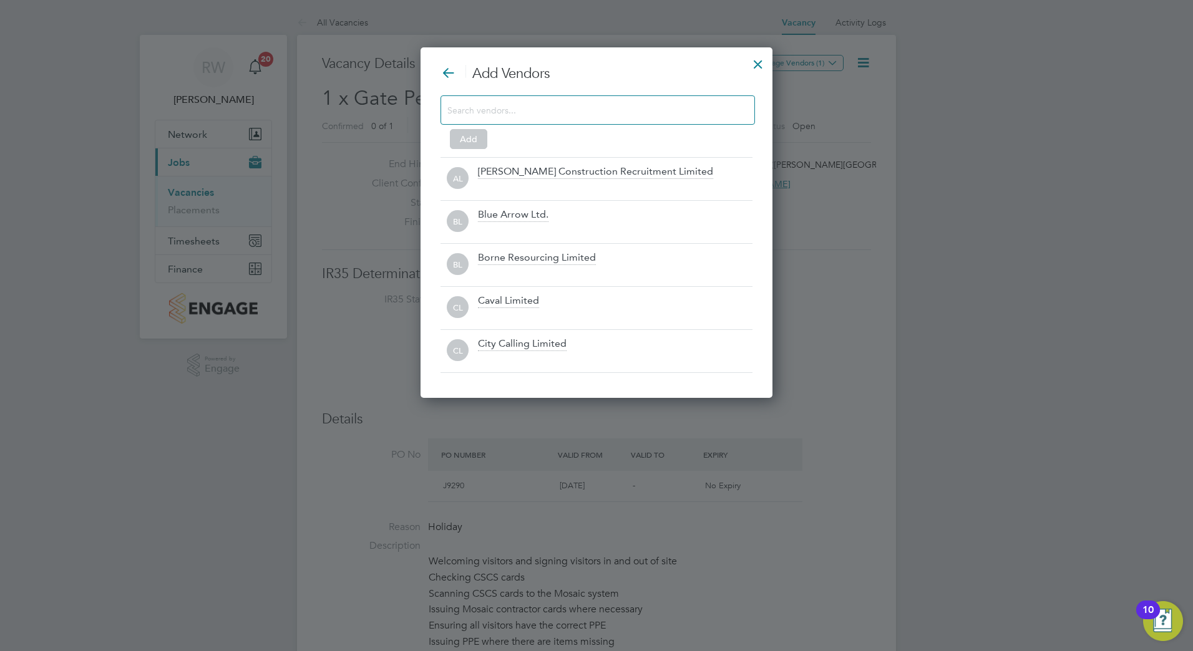
scroll to position [351, 353]
click at [527, 120] on div at bounding box center [597, 109] width 314 height 29
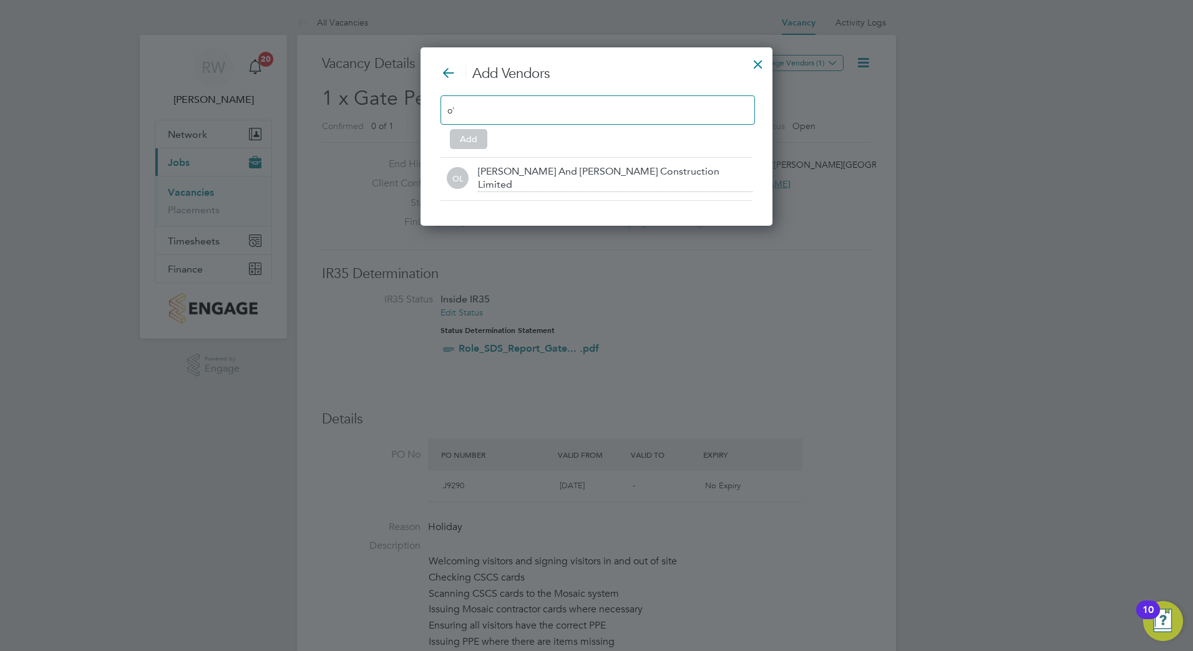
scroll to position [179, 353]
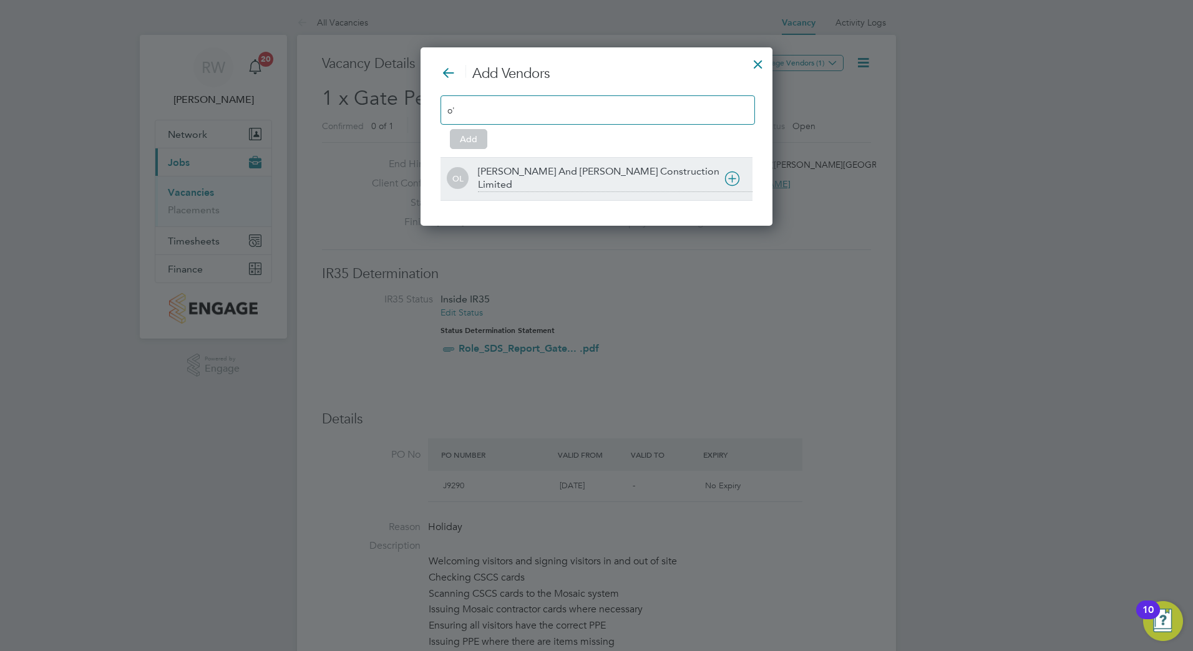
type input "o'"
click at [529, 166] on div "O'Neill And Brennan Construction Limited" at bounding box center [615, 178] width 275 height 27
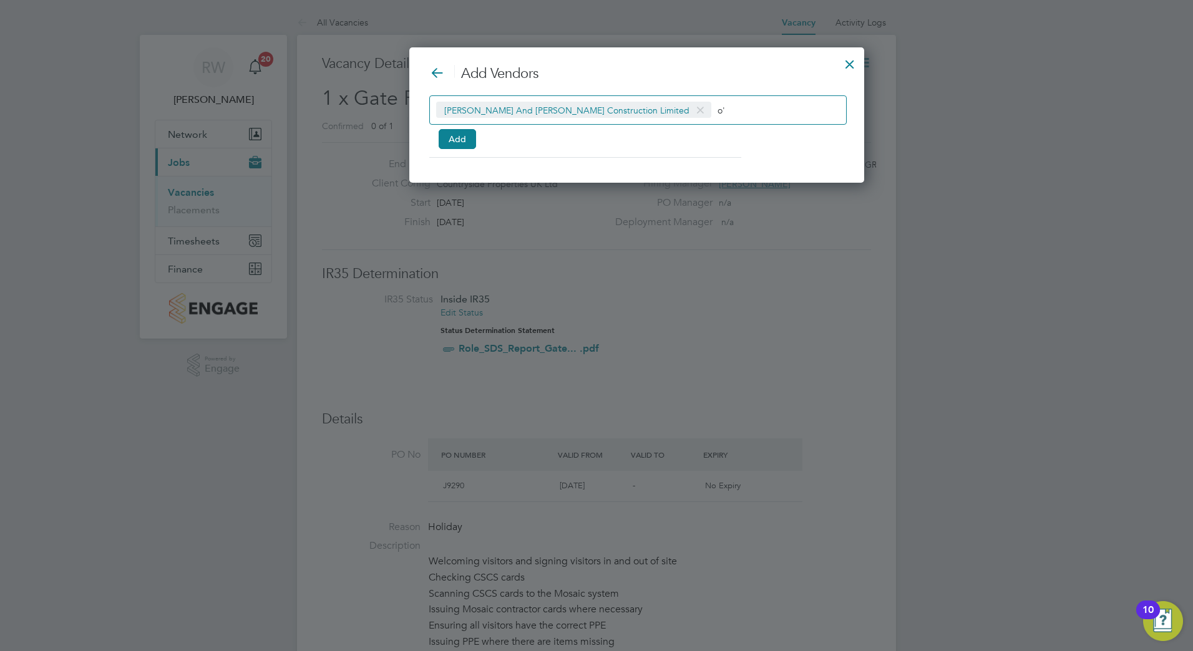
scroll to position [136, 374]
click at [449, 131] on button "Add" at bounding box center [457, 139] width 37 height 20
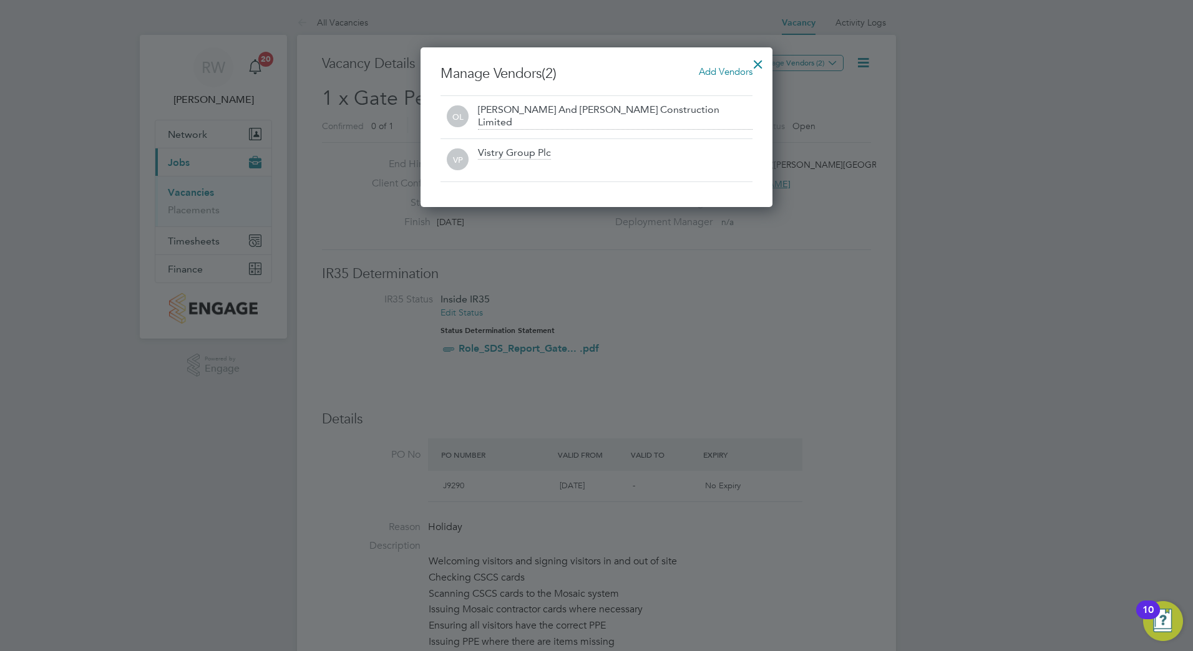
drag, startPoint x: 759, startPoint y: 62, endPoint x: 641, endPoint y: 90, distance: 121.2
click at [758, 62] on div at bounding box center [758, 61] width 22 height 22
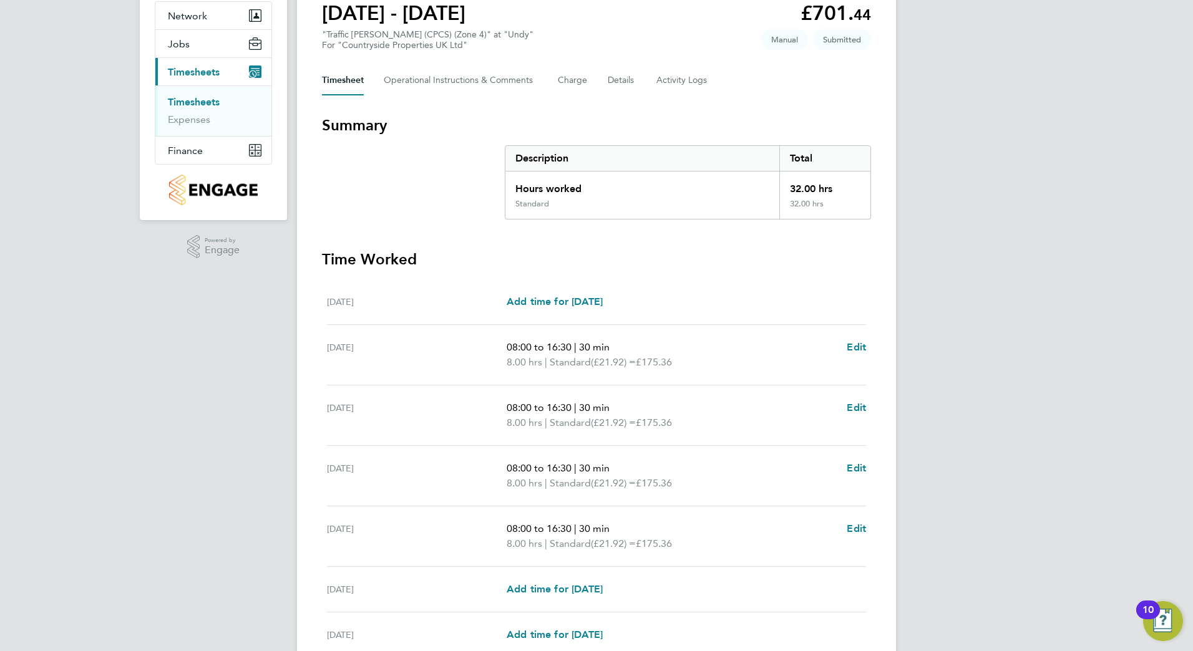
scroll to position [235, 0]
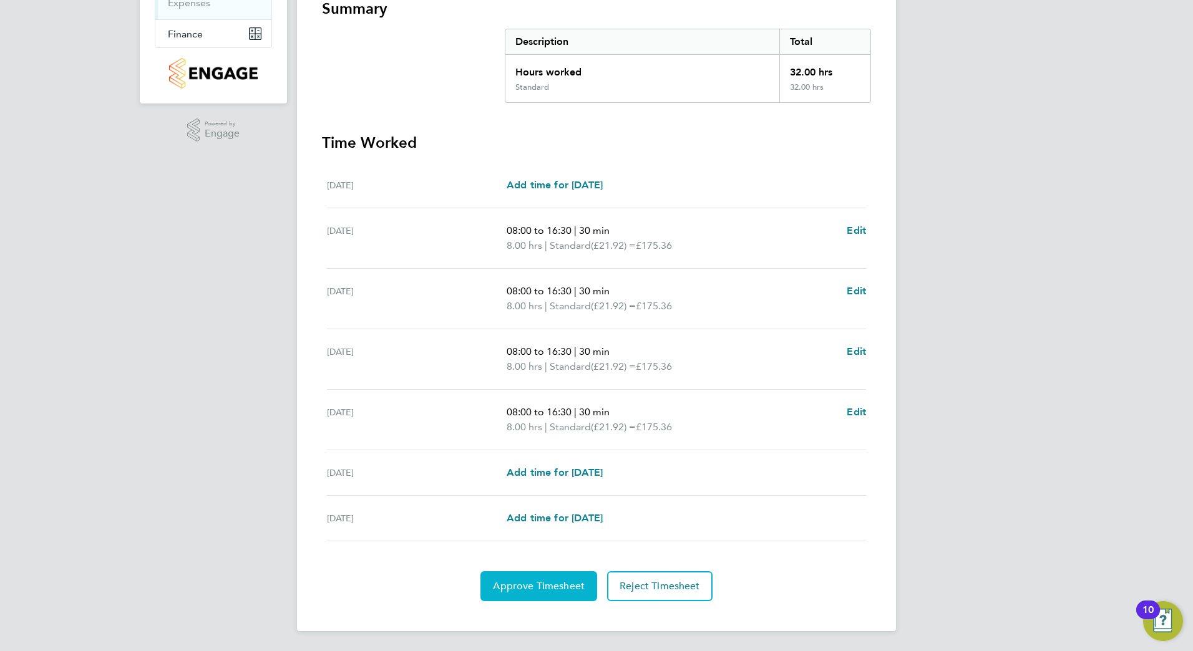
click at [545, 576] on button "Approve Timesheet" at bounding box center [538, 587] width 117 height 30
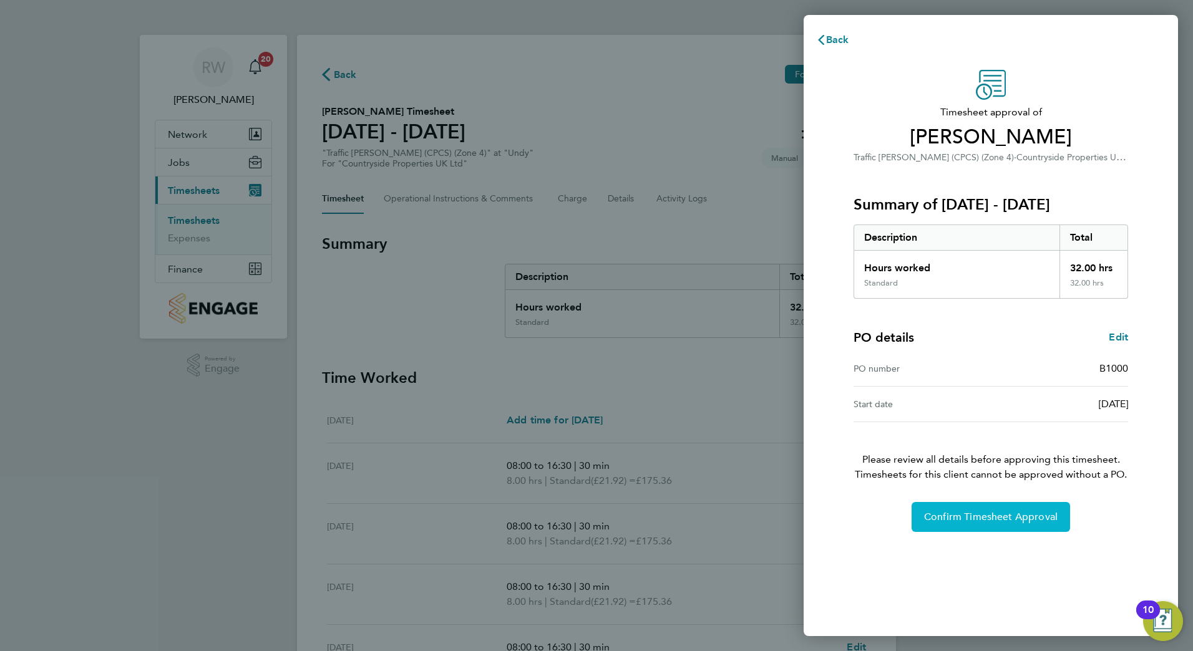
click at [975, 520] on span "Confirm Timesheet Approval" at bounding box center [991, 517] width 134 height 12
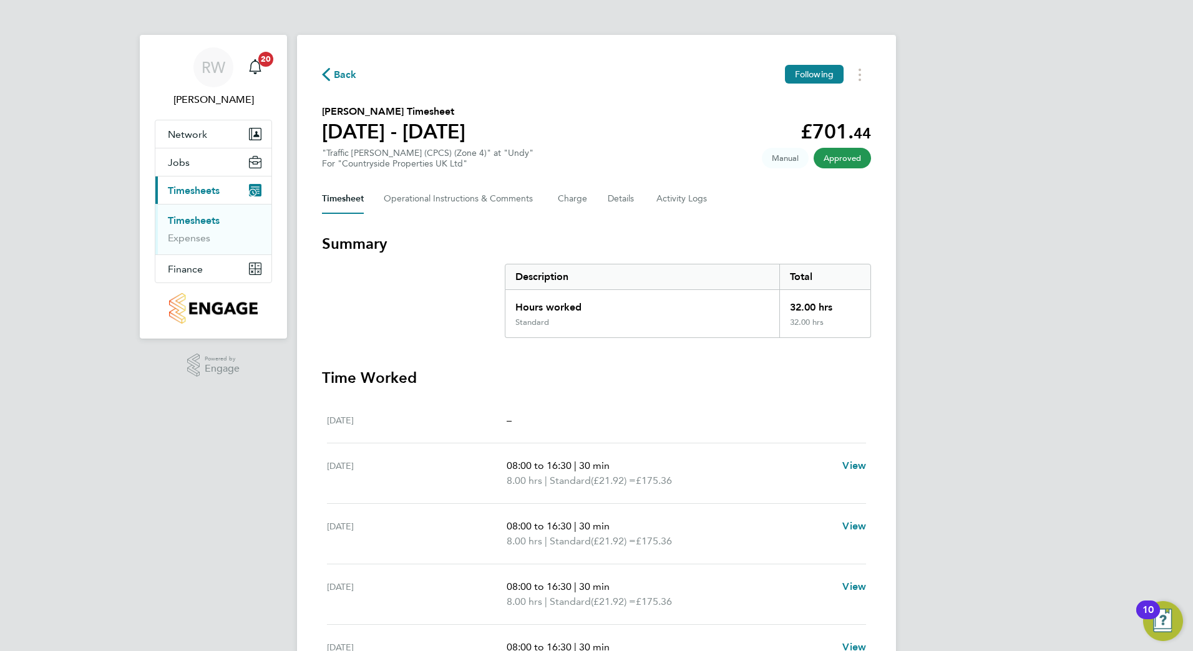
click at [590, 397] on section "Time Worked [DATE] – [DATE] 08:00 to 16:30 | 30 min 8.00 hrs | Standard (£21.92…" at bounding box center [596, 602] width 549 height 469
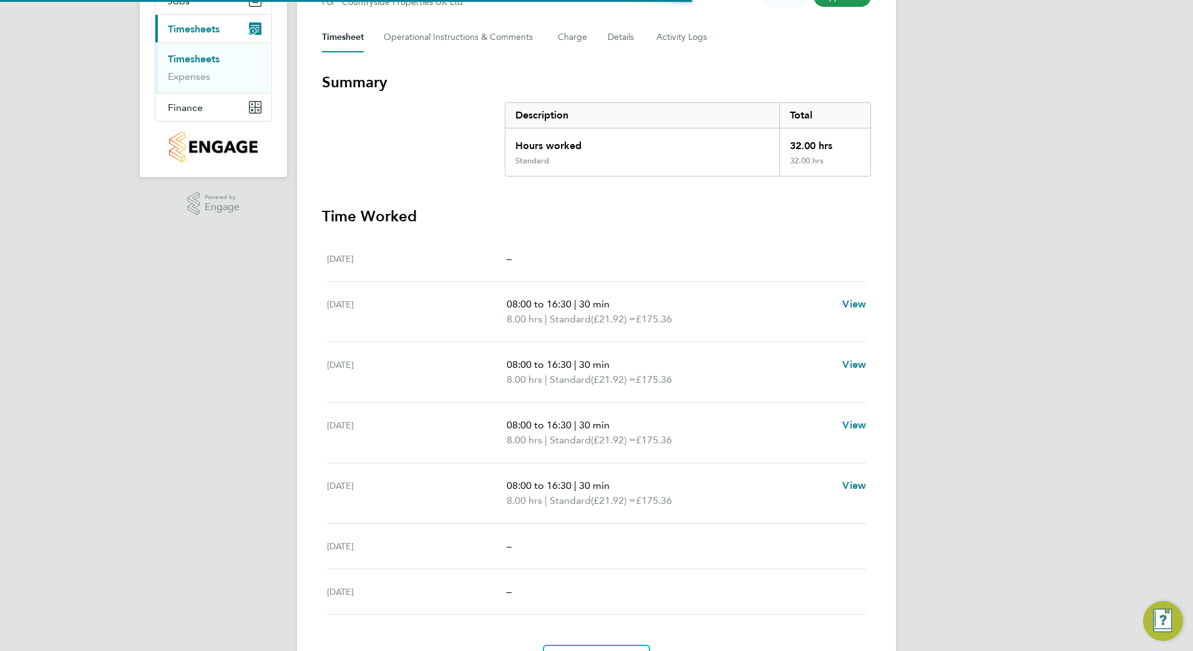
scroll to position [235, 0]
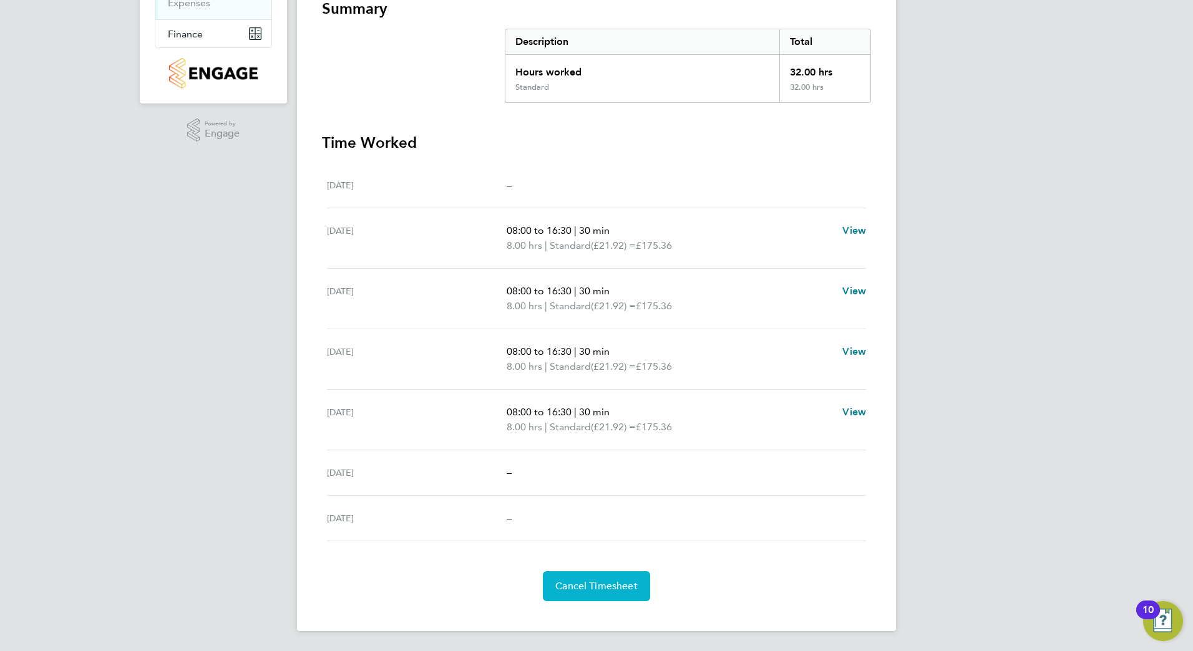
click at [612, 583] on span "Cancel Timesheet" at bounding box center [596, 586] width 82 height 12
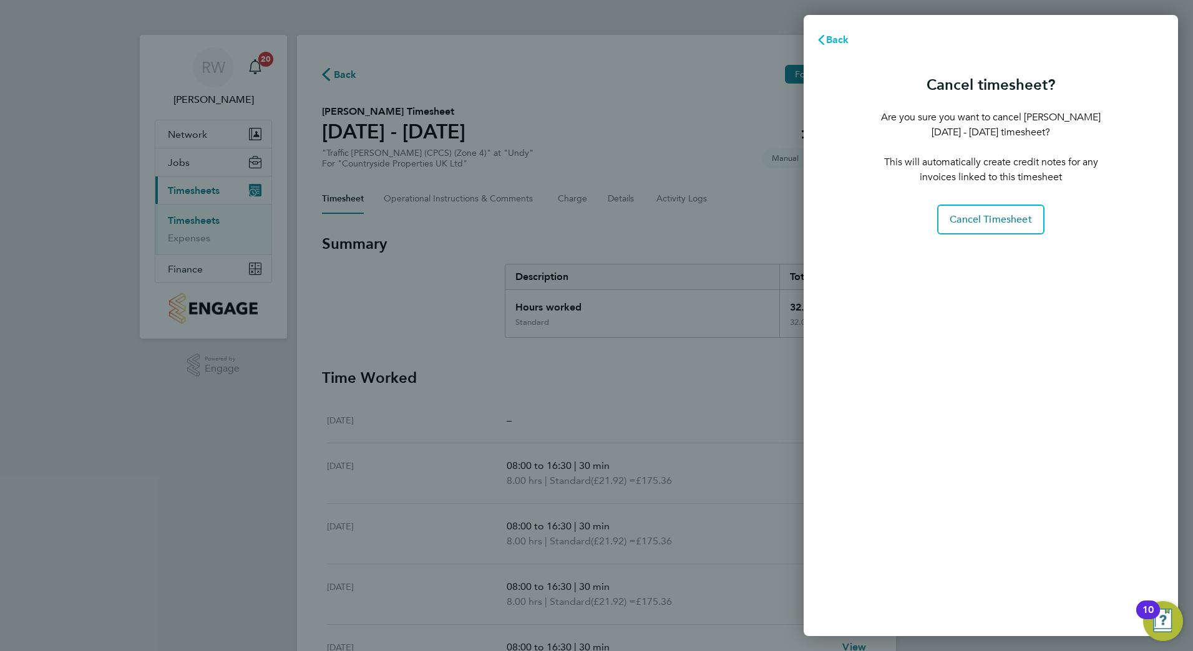
click at [827, 38] on span "Back" at bounding box center [837, 40] width 23 height 12
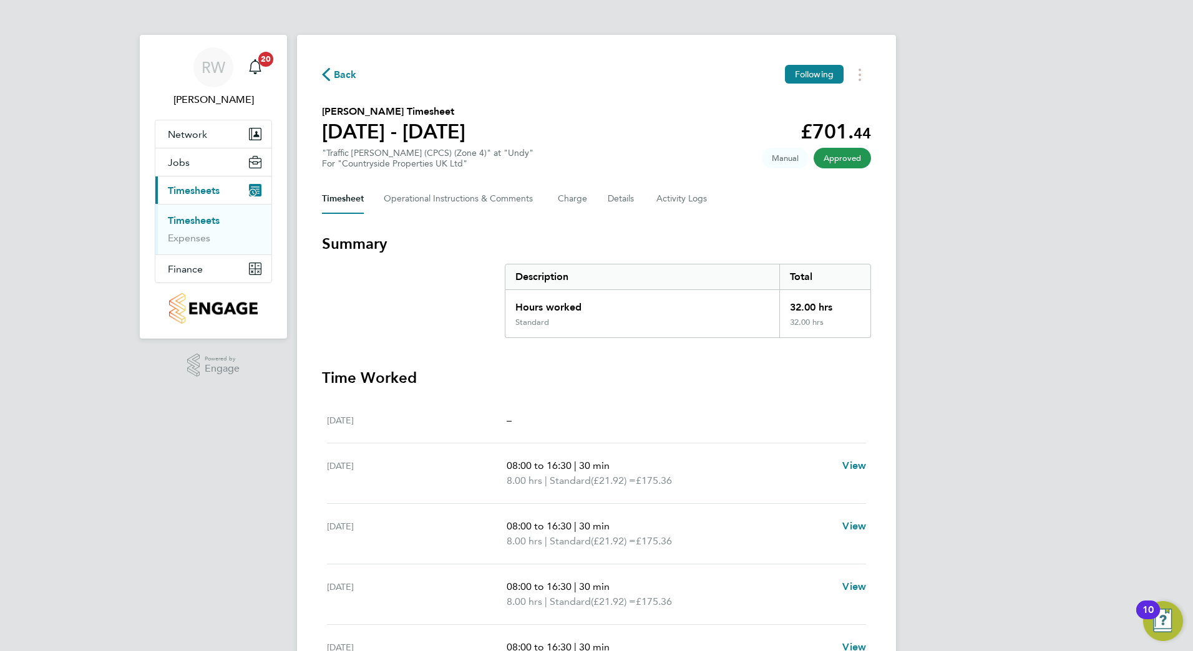
scroll to position [235, 0]
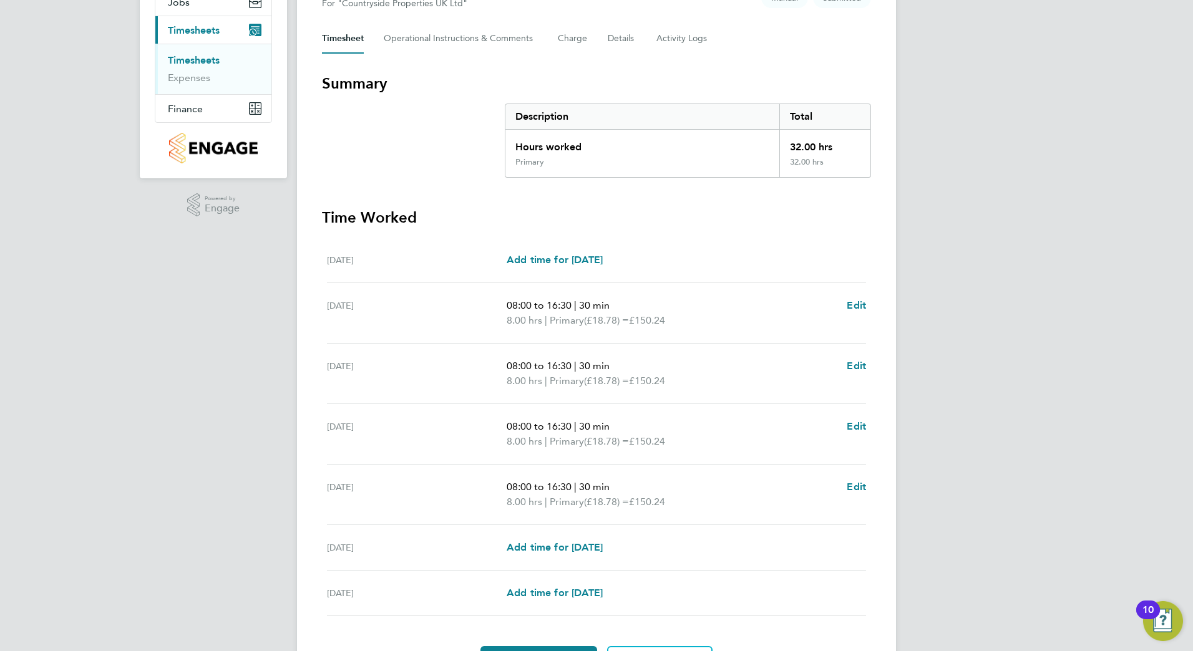
scroll to position [235, 0]
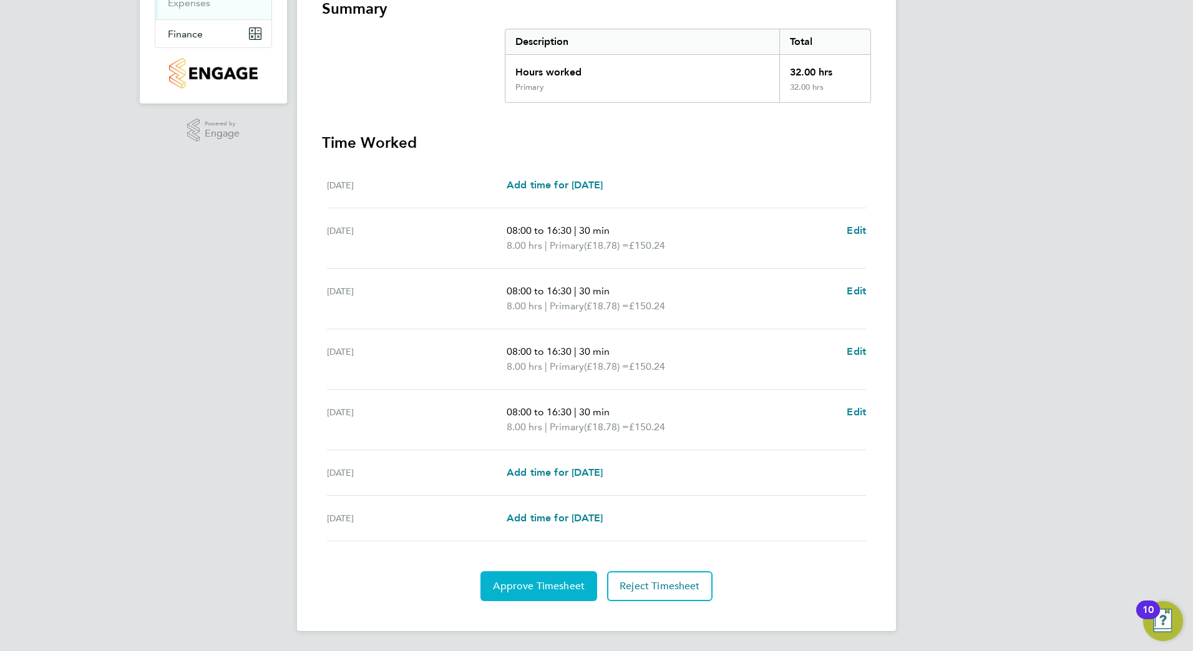
drag, startPoint x: 522, startPoint y: 583, endPoint x: 528, endPoint y: 579, distance: 7.6
click at [522, 583] on span "Approve Timesheet" at bounding box center [539, 586] width 92 height 12
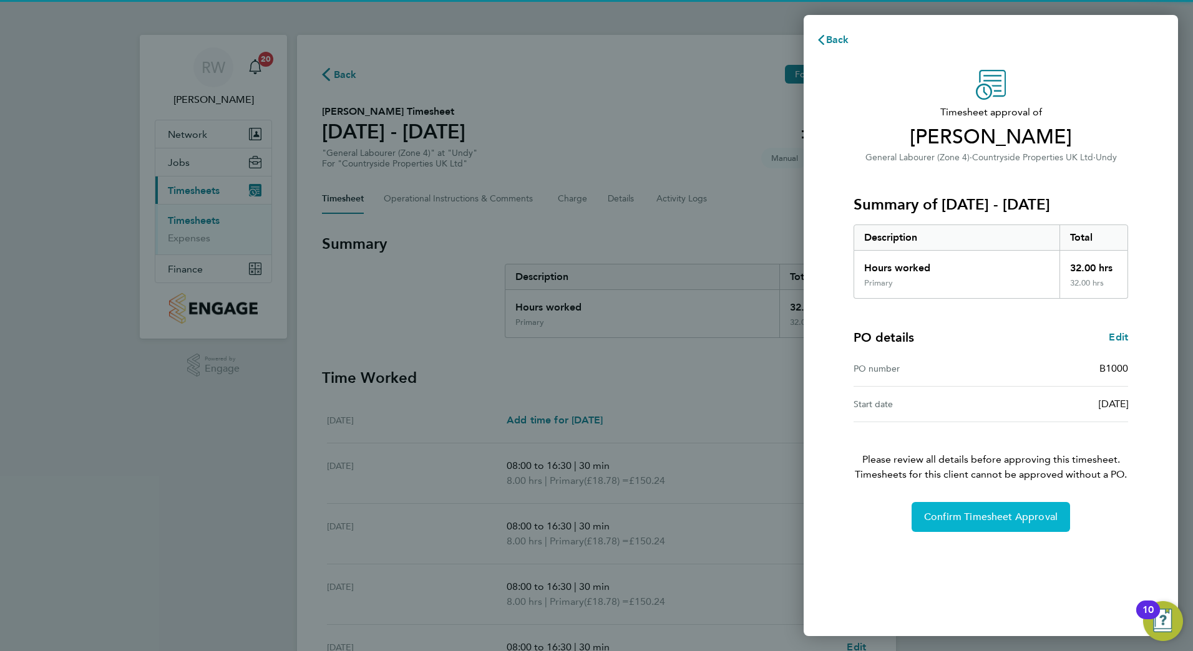
drag, startPoint x: 981, startPoint y: 517, endPoint x: 480, endPoint y: 512, distance: 500.4
click at [981, 516] on span "Confirm Timesheet Approval" at bounding box center [991, 517] width 134 height 12
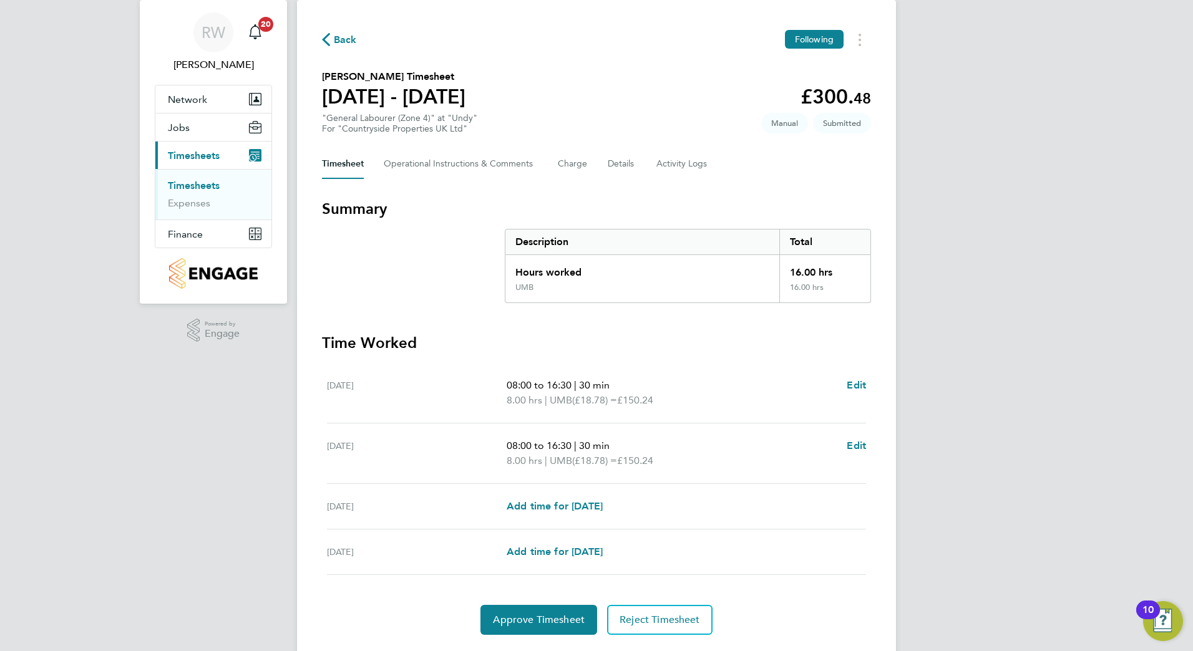
scroll to position [69, 0]
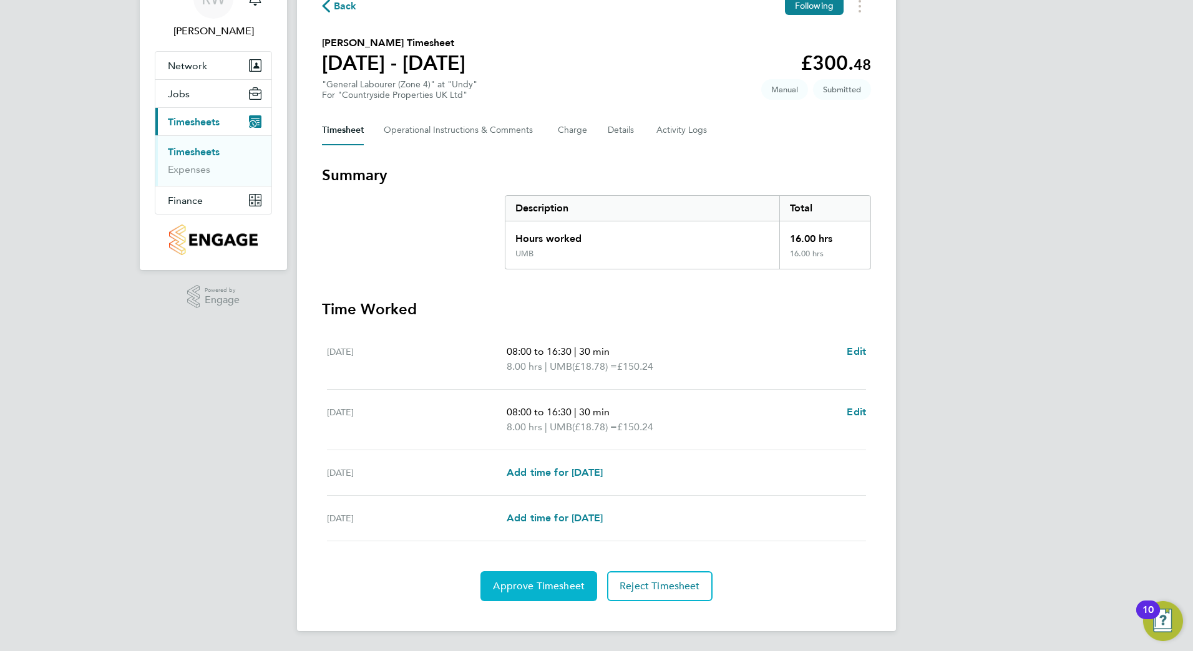
click at [524, 583] on span "Approve Timesheet" at bounding box center [539, 586] width 92 height 12
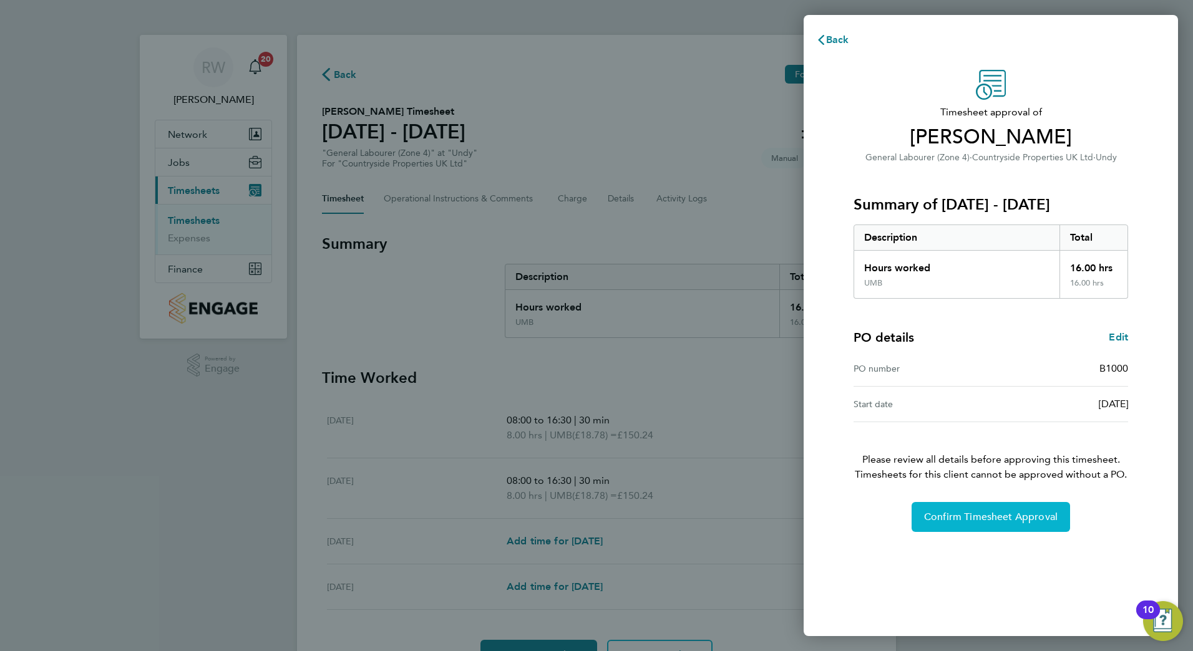
click at [1006, 523] on span "Confirm Timesheet Approval" at bounding box center [991, 517] width 134 height 12
